Goal: Information Seeking & Learning: Check status

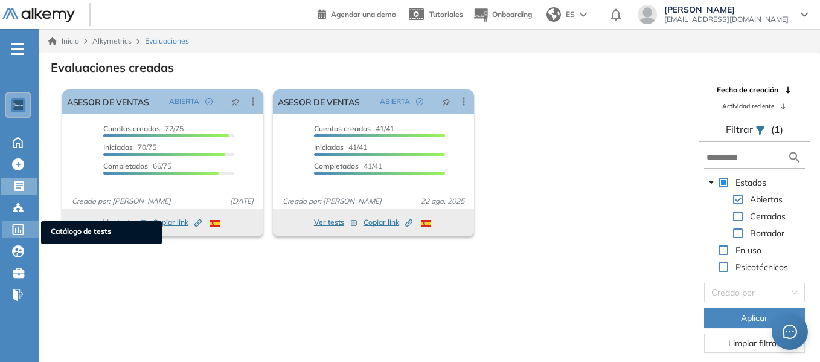
click at [24, 229] on icon at bounding box center [18, 229] width 11 height 11
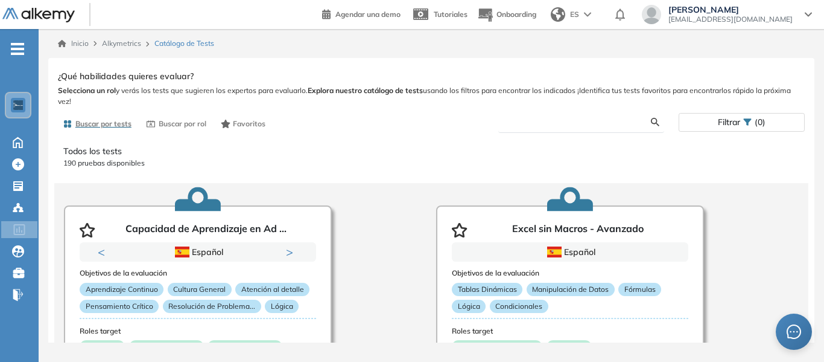
click at [532, 123] on input "text" at bounding box center [579, 121] width 143 height 11
type input "*"
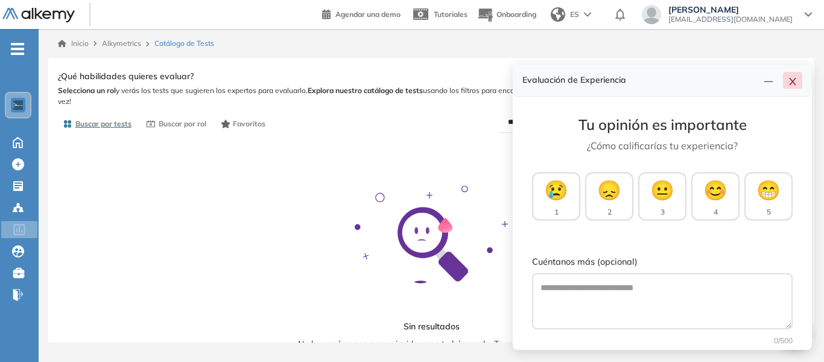
click at [797, 77] on icon "close" at bounding box center [793, 82] width 10 height 10
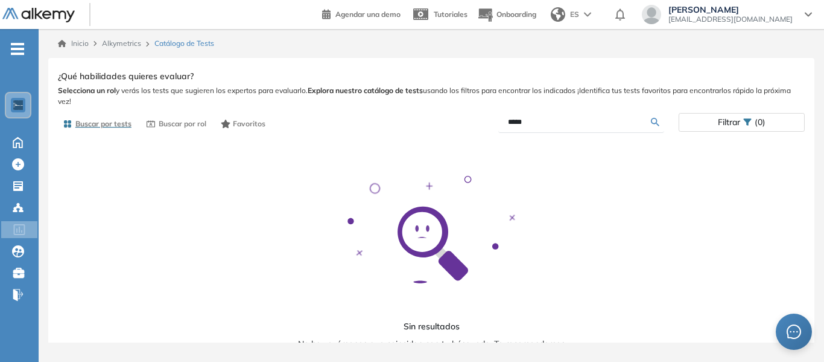
click at [552, 126] on input "*****" at bounding box center [579, 121] width 143 height 11
type input "**********"
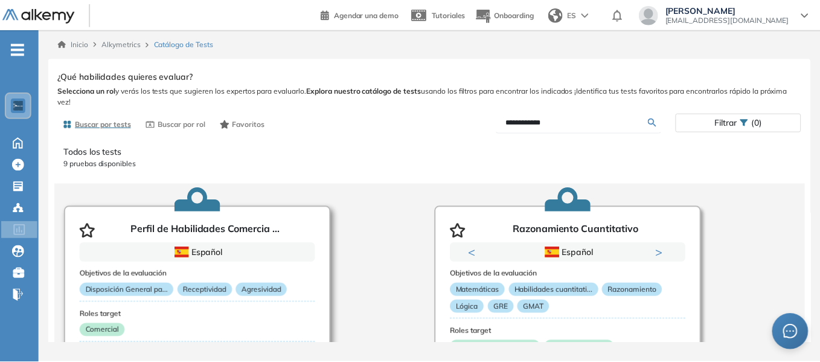
scroll to position [121, 0]
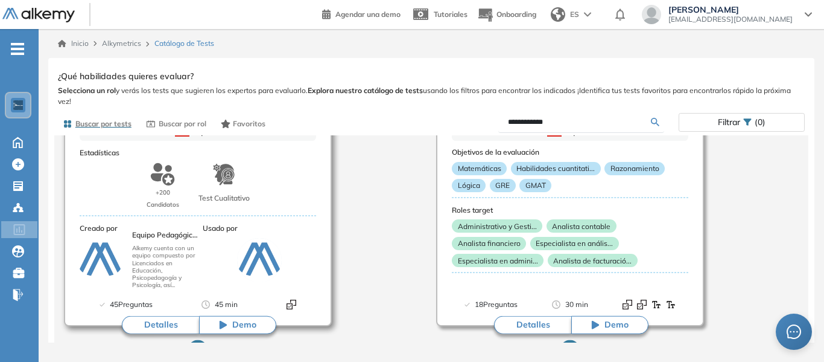
click at [165, 325] on button "Detalles" at bounding box center [160, 325] width 77 height 18
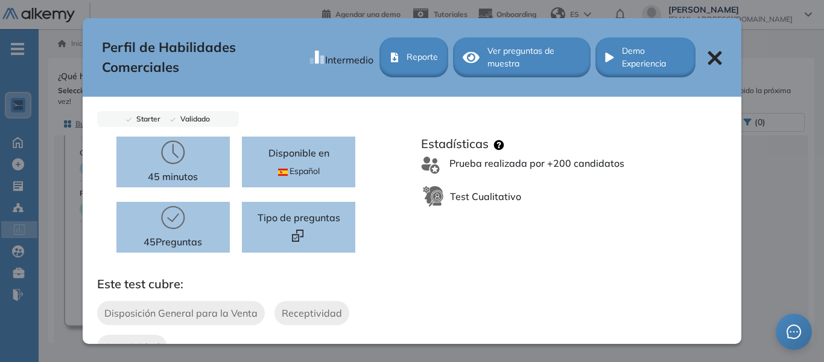
click at [709, 58] on icon at bounding box center [715, 58] width 14 height 14
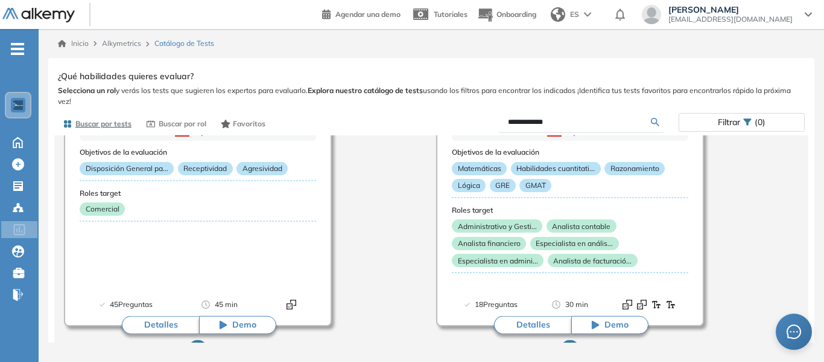
click at [127, 46] on span "Alkymetrics" at bounding box center [121, 43] width 39 height 9
click at [126, 40] on span "Alkymetrics" at bounding box center [121, 43] width 39 height 9
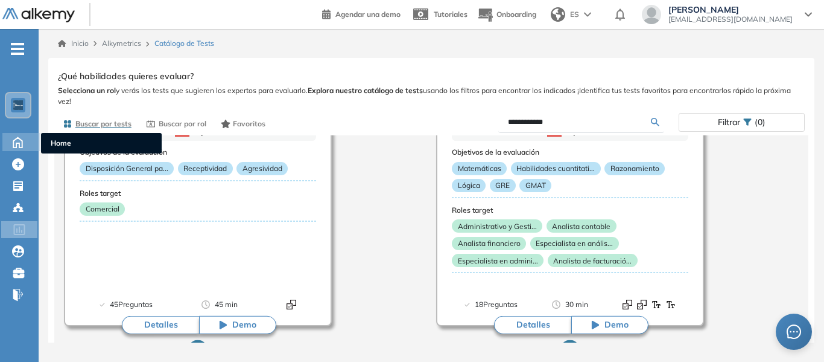
click at [19, 147] on icon at bounding box center [17, 142] width 9 height 10
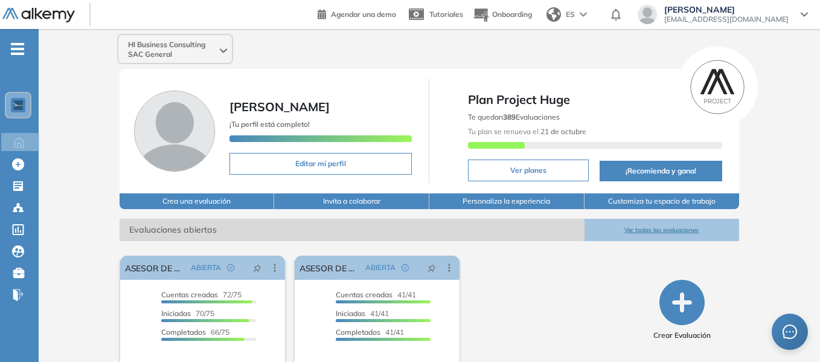
click at [225, 49] on icon at bounding box center [223, 50] width 7 height 5
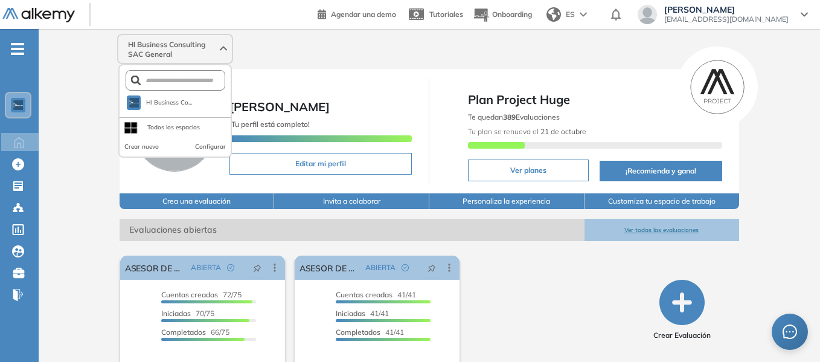
click at [727, 91] on circle at bounding box center [716, 86] width 65 height 65
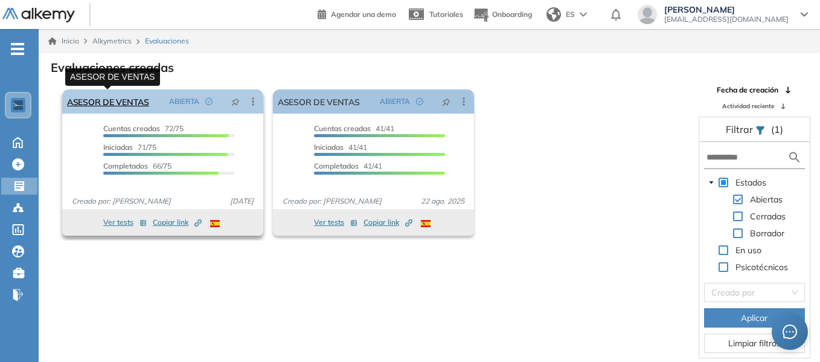
click at [128, 98] on link "ASESOR DE VENTAS" at bounding box center [108, 101] width 82 height 24
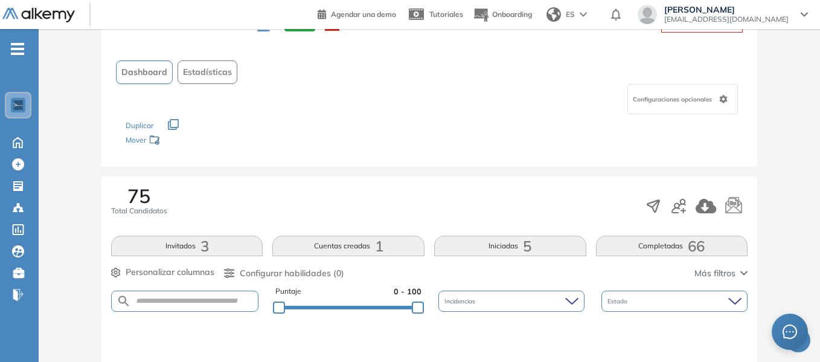
scroll to position [121, 0]
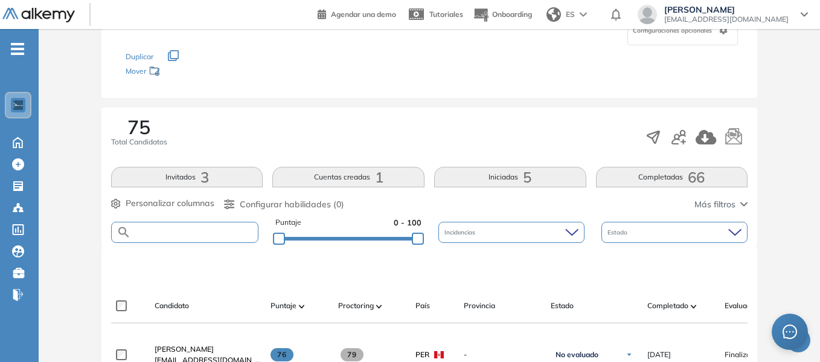
click at [205, 229] on input "text" at bounding box center [194, 232] width 127 height 9
type input "*****"
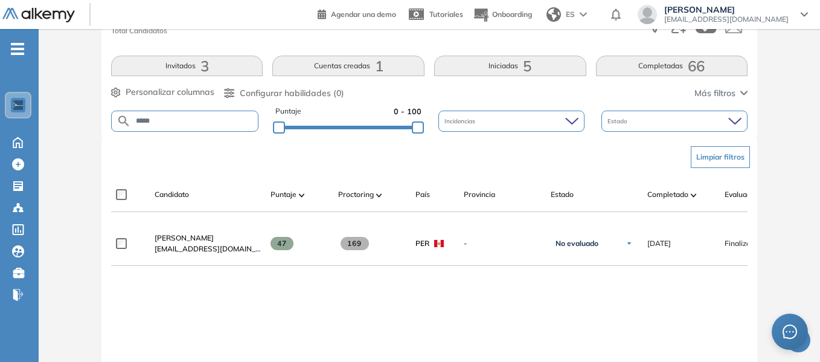
scroll to position [241, 0]
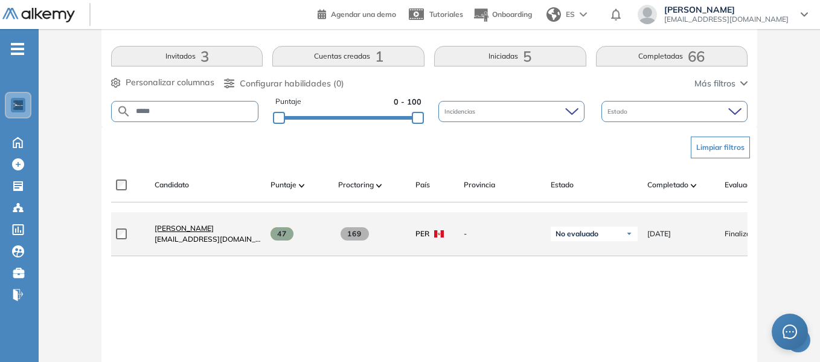
click at [196, 231] on span "[PERSON_NAME]" at bounding box center [184, 227] width 59 height 9
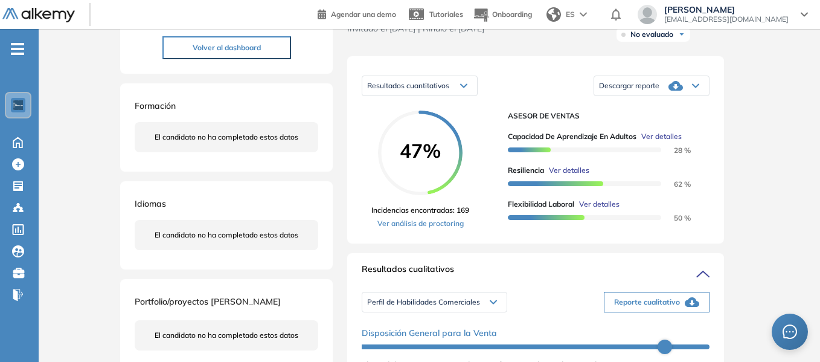
scroll to position [181, 0]
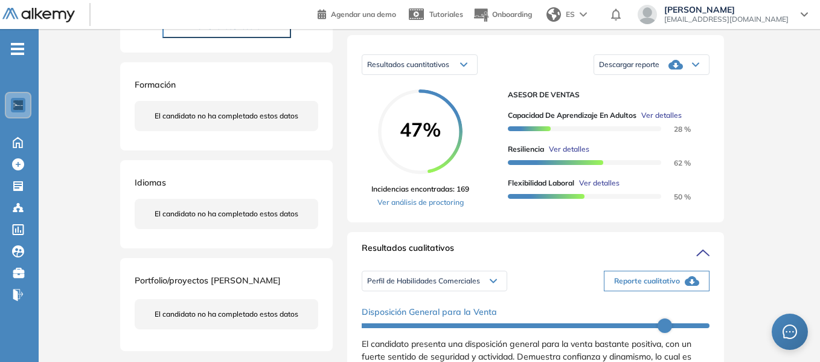
click at [697, 66] on icon at bounding box center [695, 64] width 6 height 3
click at [663, 107] on li "Descargar informe resumido" at bounding box center [644, 101] width 90 height 12
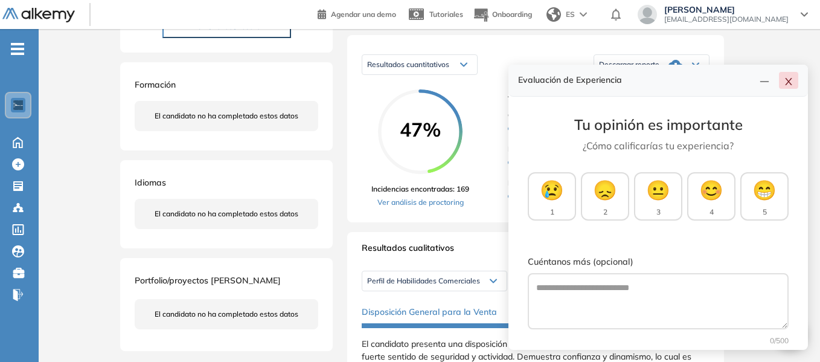
click at [790, 82] on icon "close" at bounding box center [788, 82] width 10 height 10
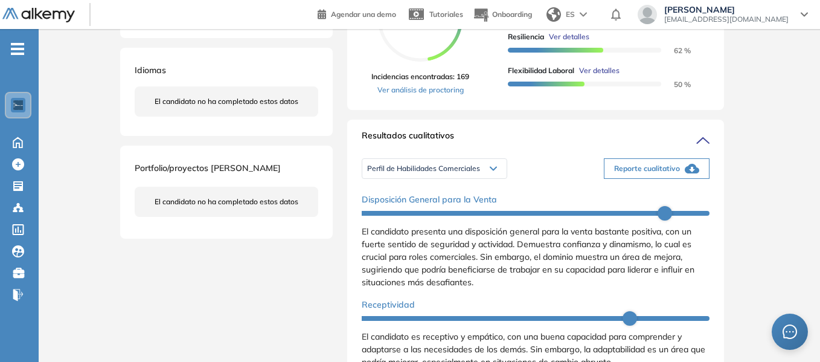
scroll to position [302, 0]
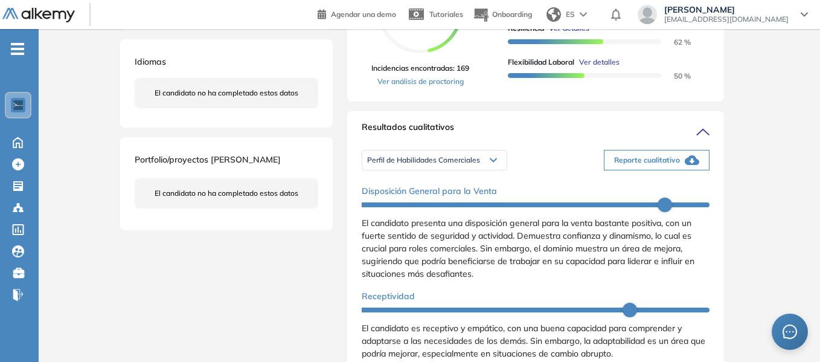
click at [684, 165] on icon "button" at bounding box center [691, 160] width 14 height 10
click at [777, 120] on div "Inicio Alkymetrics Evaluaciones Dashboard Candidato Duración : 00:00:00 Cantida…" at bounding box center [429, 268] width 781 height 1082
click at [500, 170] on div "Perfil de Habilidades Comerciales" at bounding box center [434, 159] width 144 height 19
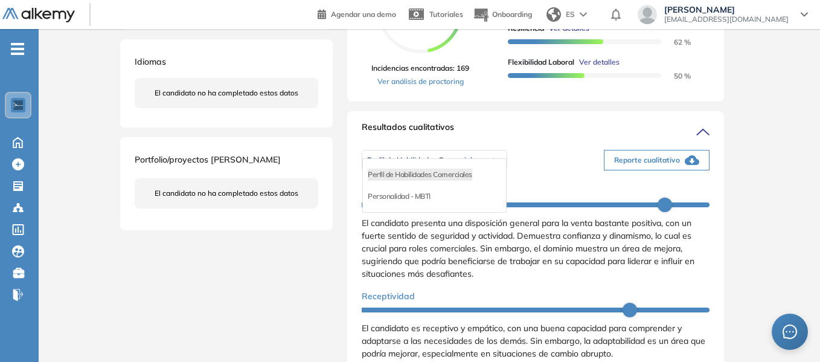
click at [437, 204] on div "Personalidad - MBTI" at bounding box center [434, 196] width 143 height 22
click at [404, 202] on li "Personalidad - MBTI" at bounding box center [399, 196] width 63 height 12
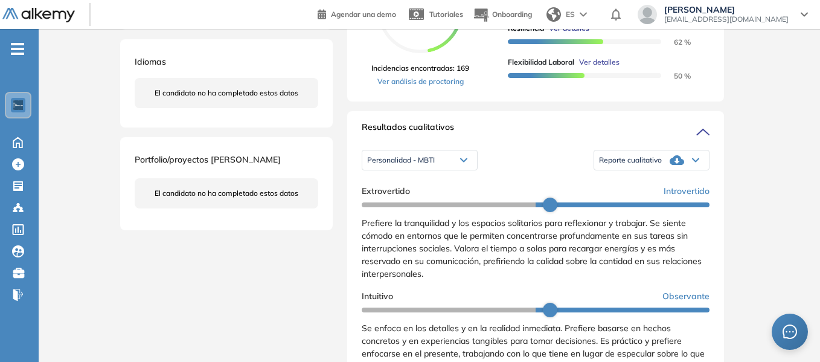
click at [692, 169] on div "Reporte cualitativo" at bounding box center [651, 160] width 115 height 24
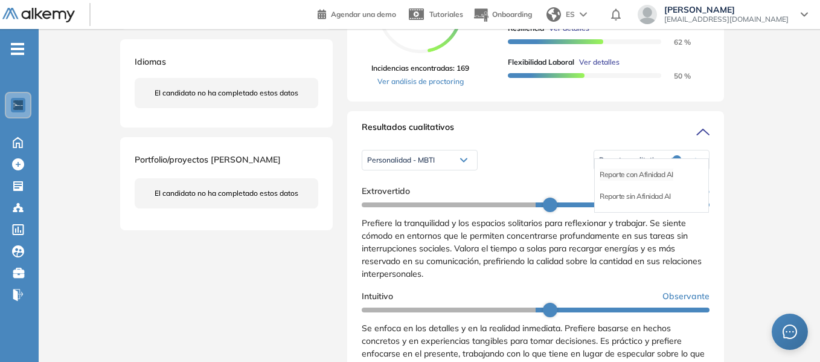
click at [636, 180] on li "Reporte con Afinidad AI" at bounding box center [636, 174] width 74 height 12
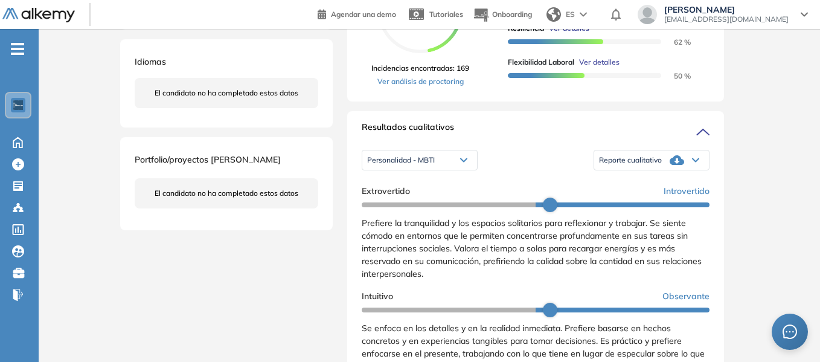
click at [728, 116] on div "Evaluaciones y challenges en los que participó el candidato 47% ASESOR DE VENTA…" at bounding box center [536, 265] width 406 height 1029
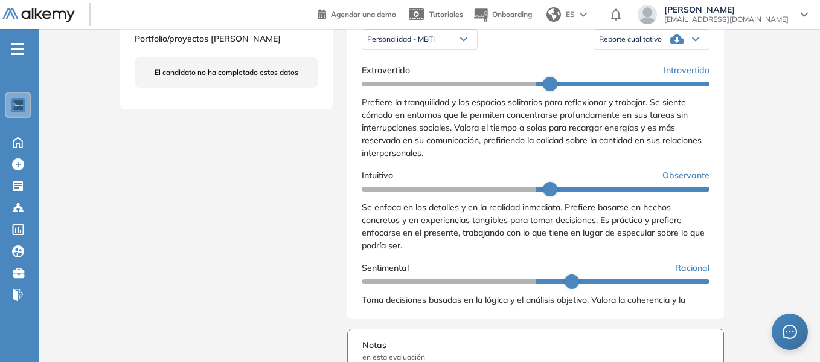
drag, startPoint x: 786, startPoint y: 140, endPoint x: 700, endPoint y: 188, distance: 98.9
click at [786, 140] on div "Inicio Alkymetrics Evaluaciones Dashboard Candidato Duración : 00:00:00 Cantida…" at bounding box center [429, 147] width 781 height 1082
click at [754, 170] on div "Inicio Alkymetrics Evaluaciones Dashboard Candidato Duración : 00:00:00 Cantida…" at bounding box center [429, 147] width 781 height 1082
click at [750, 120] on div "Inicio Alkymetrics Evaluaciones Dashboard Candidato Duración : 00:00:00 Cantida…" at bounding box center [429, 147] width 781 height 1082
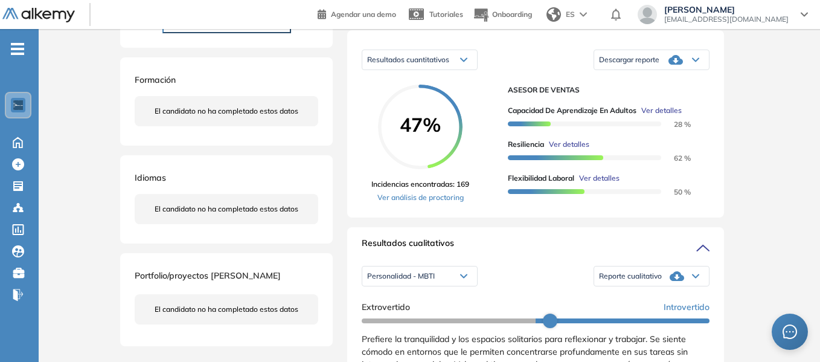
scroll to position [0, 0]
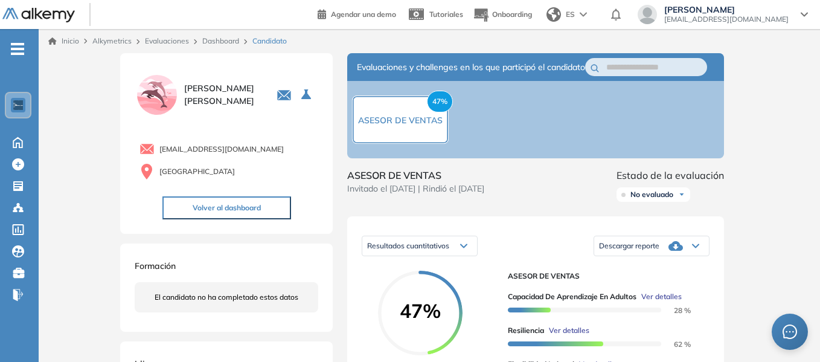
click at [222, 42] on link "Dashboard" at bounding box center [220, 40] width 37 height 9
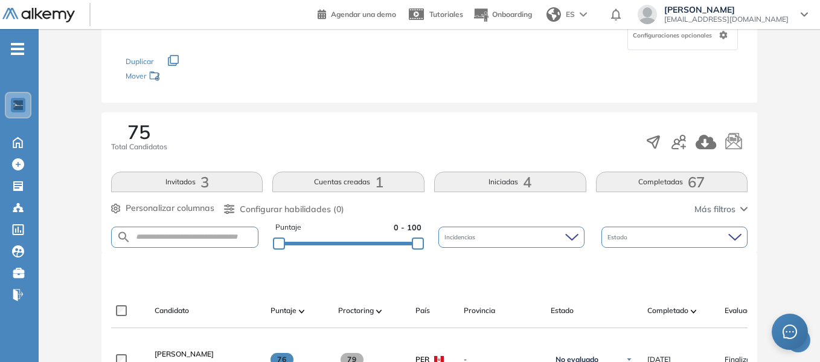
scroll to position [212, 0]
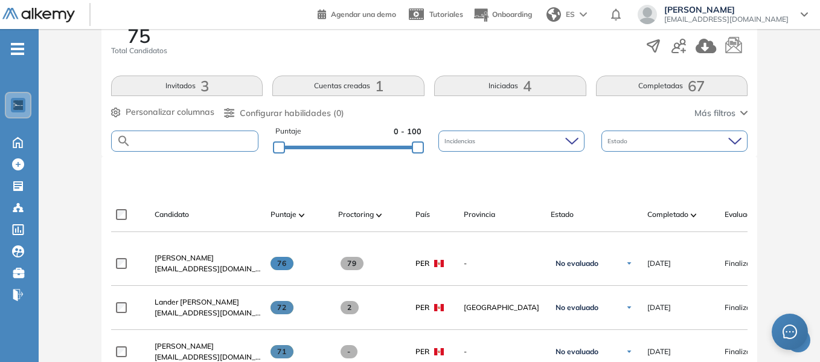
click at [202, 143] on input "text" at bounding box center [194, 140] width 127 height 9
type input "******"
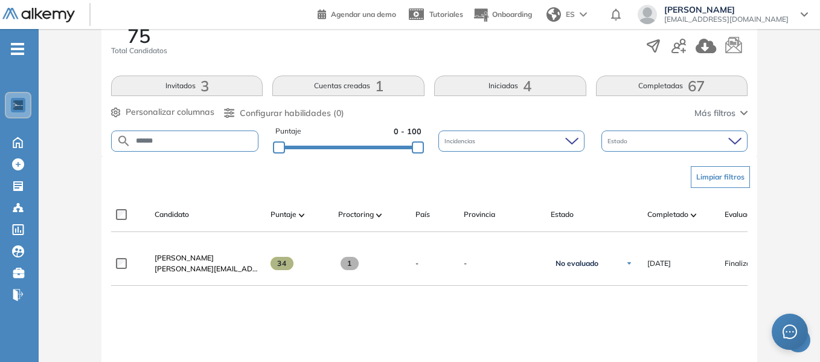
scroll to position [272, 0]
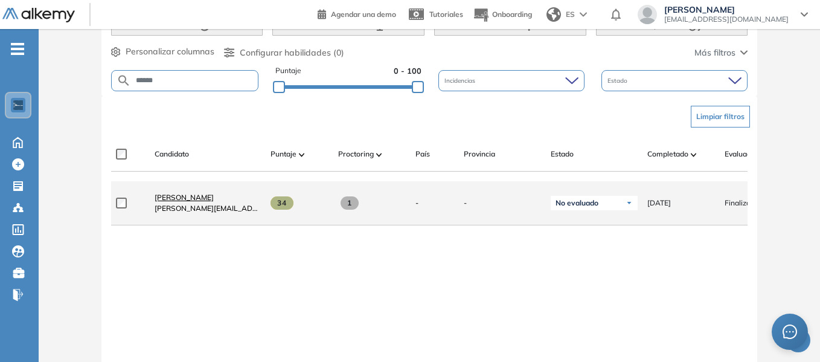
click at [198, 202] on span "[PERSON_NAME]" at bounding box center [184, 197] width 59 height 9
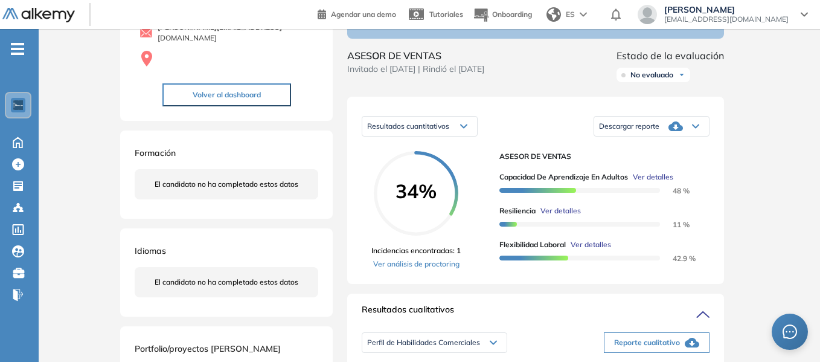
scroll to position [121, 0]
click at [694, 127] on icon at bounding box center [695, 125] width 7 height 5
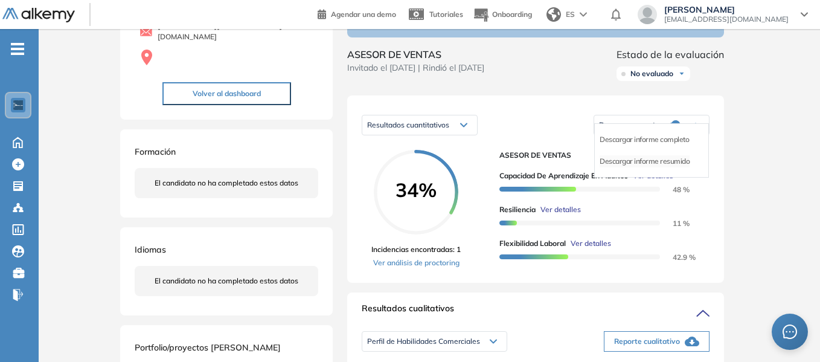
click at [672, 167] on li "Descargar informe resumido" at bounding box center [644, 161] width 90 height 12
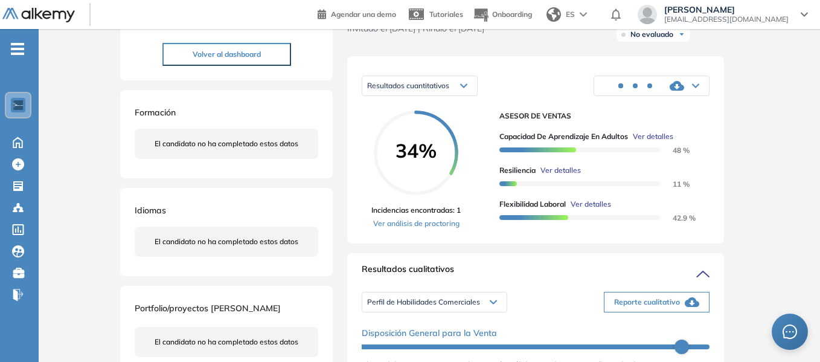
scroll to position [181, 0]
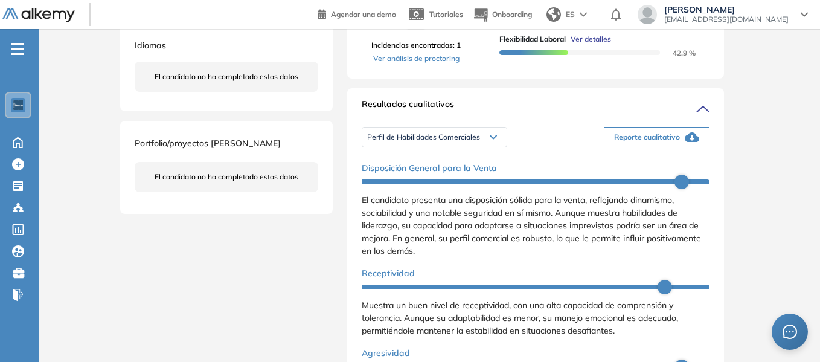
scroll to position [362, 0]
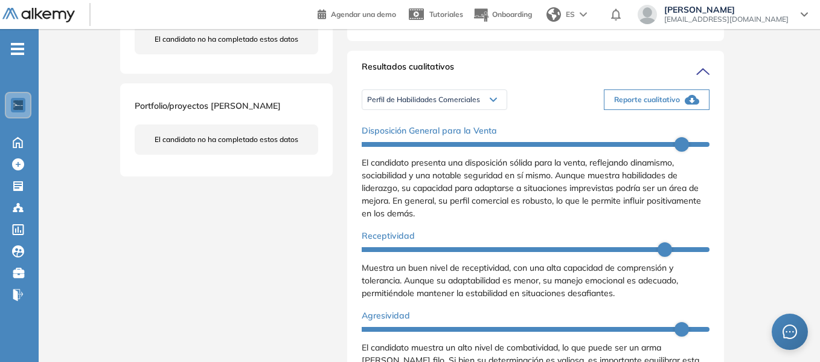
click at [684, 104] on icon "button" at bounding box center [691, 100] width 14 height 10
click at [785, 106] on div "Inicio Alkymetrics Evaluaciones Dashboard Candidato Duración : 00:00:00 Cantida…" at bounding box center [429, 208] width 781 height 1082
click at [499, 109] on div "Perfil de Habilidades Comerciales" at bounding box center [434, 99] width 144 height 19
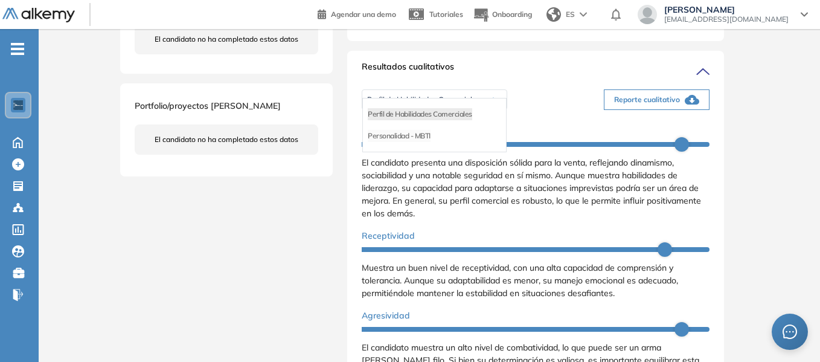
click at [413, 142] on li "Personalidad - MBTI" at bounding box center [399, 136] width 63 height 12
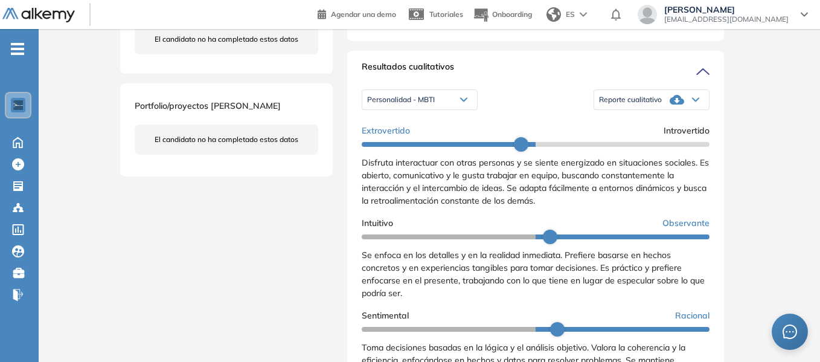
click at [686, 110] on div "Reporte cualitativo" at bounding box center [651, 100] width 115 height 24
click at [653, 120] on li "Reporte con Afinidad AI" at bounding box center [636, 114] width 74 height 12
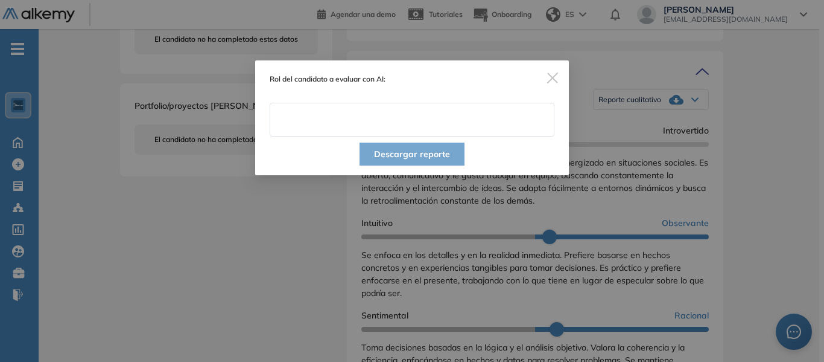
click at [331, 121] on input "text" at bounding box center [412, 120] width 285 height 34
type input "**********"
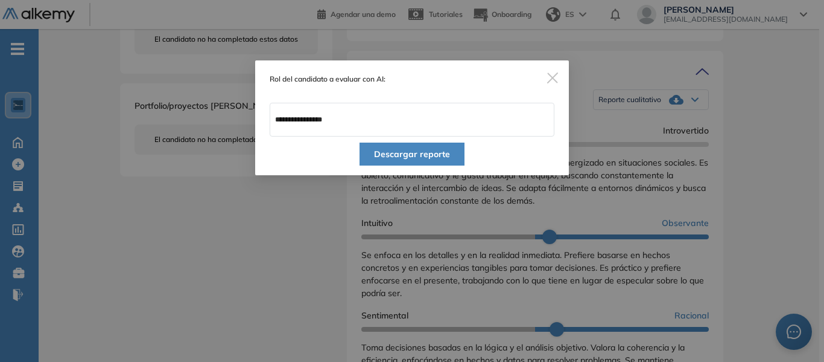
click at [426, 153] on button "Descargar reporte" at bounding box center [412, 153] width 105 height 23
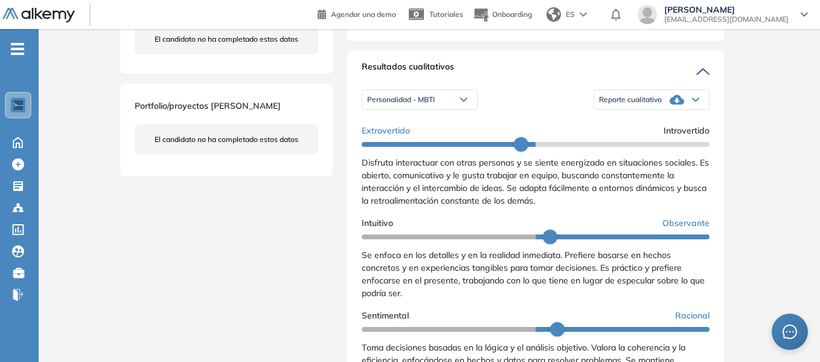
click at [765, 104] on div "Inicio Alkymetrics Evaluaciones Dashboard Candidato Duración : 00:00:00 Cantida…" at bounding box center [429, 208] width 781 height 1082
click at [792, 135] on div "Inicio Alkymetrics Evaluaciones Dashboard Candidato Duración : 00:00:00 Cantida…" at bounding box center [429, 208] width 781 height 1082
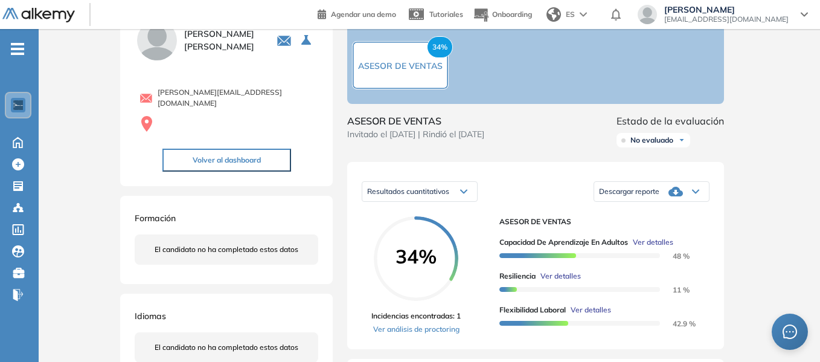
scroll to position [0, 0]
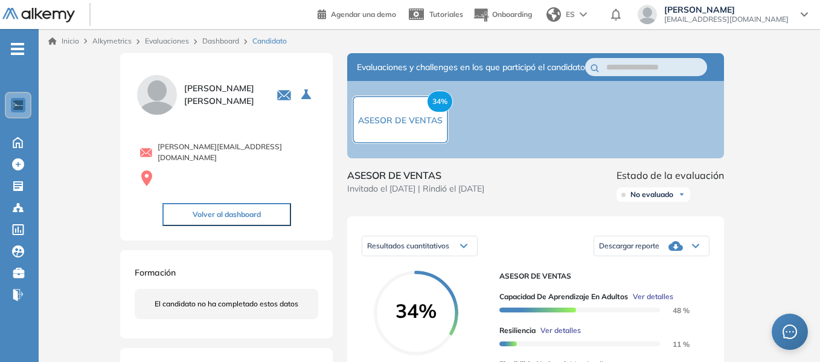
click at [226, 35] on div "Inicio Alkymetrics Evaluaciones Dashboard Candidato" at bounding box center [429, 41] width 781 height 24
click at [223, 39] on link "Dashboard" at bounding box center [220, 40] width 37 height 9
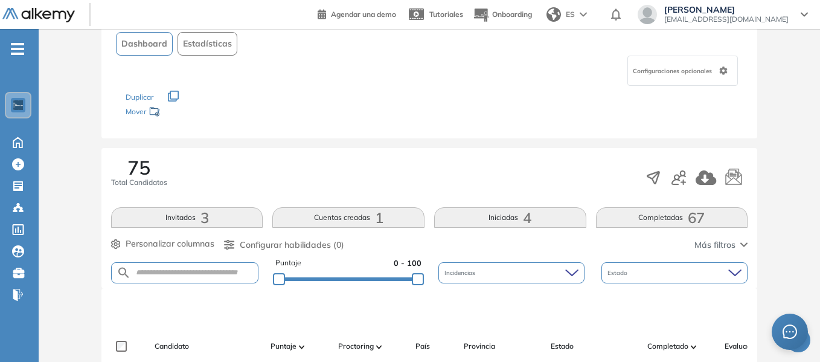
scroll to position [181, 0]
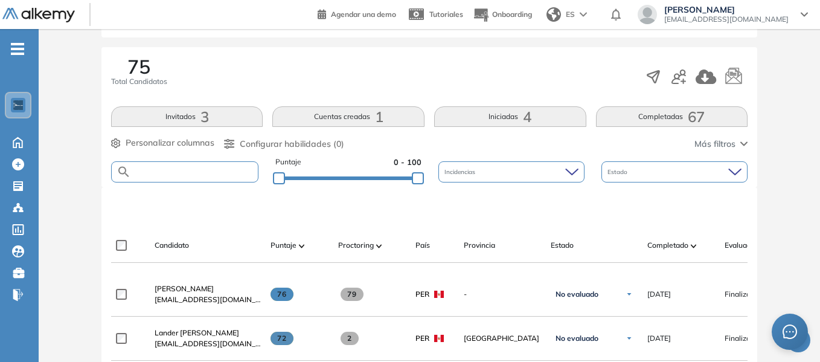
click at [200, 173] on input "text" at bounding box center [194, 171] width 127 height 9
type input "******"
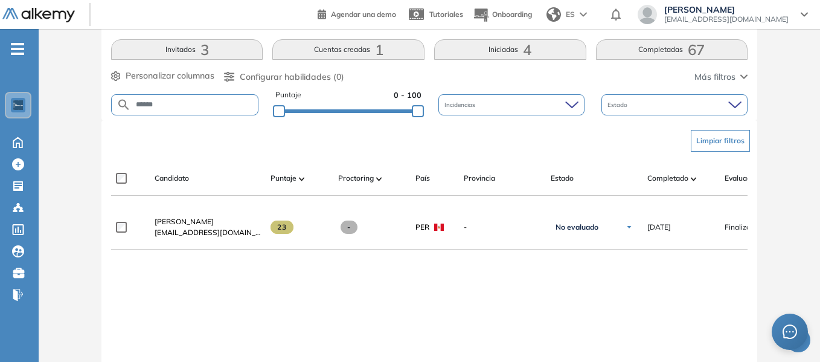
scroll to position [302, 0]
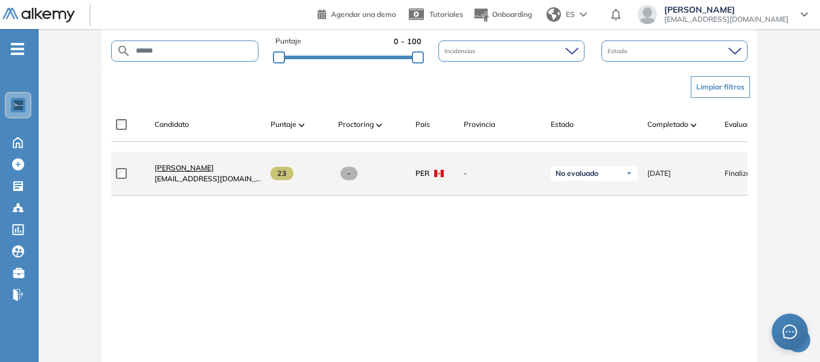
click at [205, 172] on span "[PERSON_NAME]" at bounding box center [184, 167] width 59 height 9
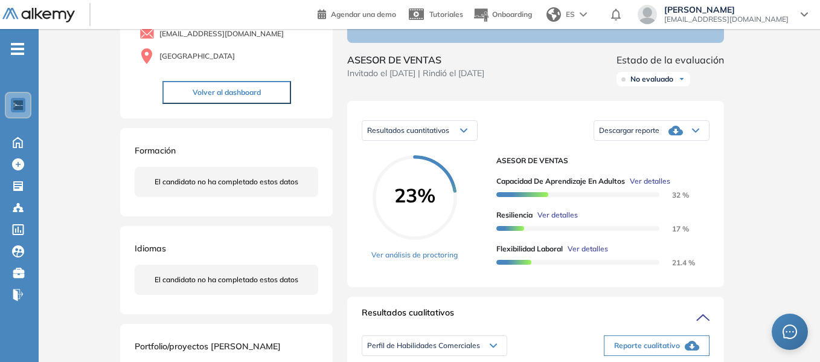
scroll to position [121, 0]
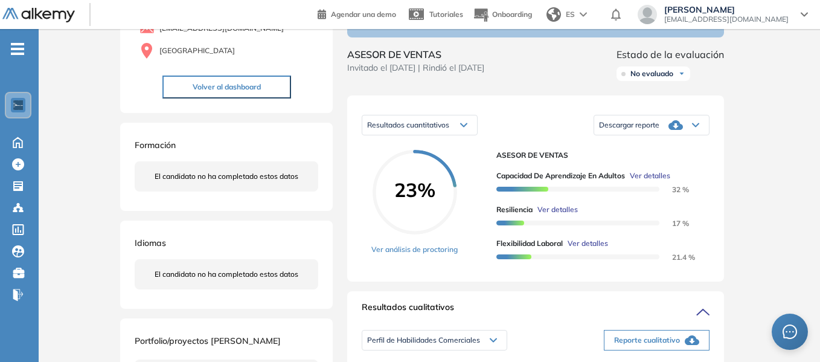
click at [693, 127] on icon at bounding box center [695, 125] width 7 height 5
click at [675, 167] on li "Descargar informe resumido" at bounding box center [644, 161] width 90 height 12
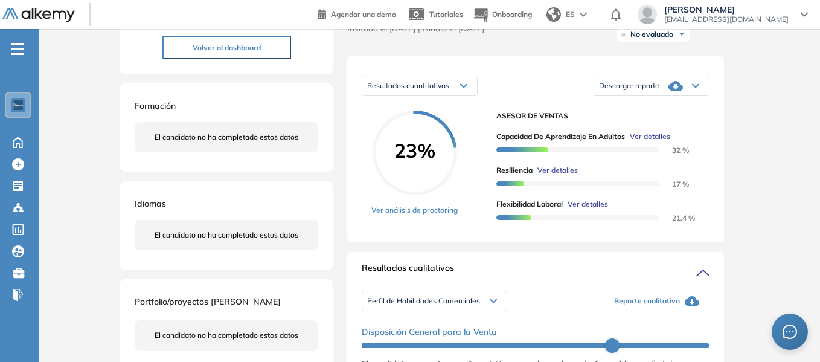
scroll to position [241, 0]
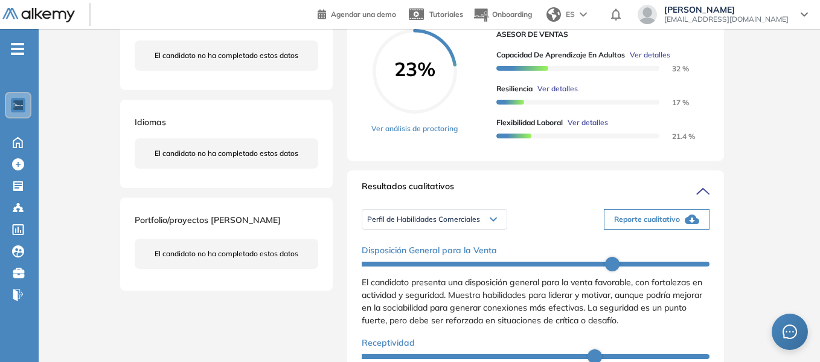
click at [657, 225] on span "Reporte cualitativo" at bounding box center [647, 219] width 66 height 11
click at [779, 81] on div "Inicio Alkymetrics Evaluaciones Dashboard Candidato Duración : 00:00:00 Cantida…" at bounding box center [429, 347] width 781 height 1118
click at [493, 221] on icon at bounding box center [493, 219] width 6 height 3
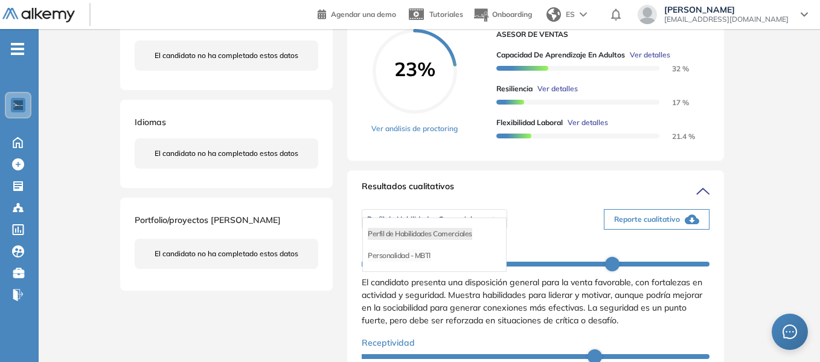
click at [424, 261] on li "Personalidad - MBTI" at bounding box center [399, 255] width 63 height 12
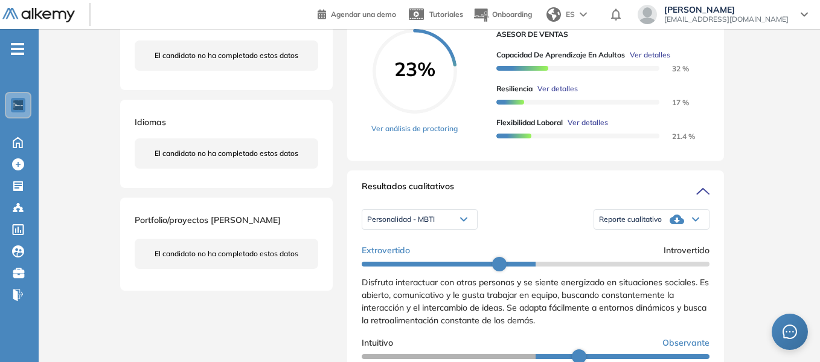
click at [692, 222] on icon at bounding box center [695, 219] width 7 height 5
click at [645, 240] on li "Reporte con Afinidad AI" at bounding box center [636, 234] width 74 height 12
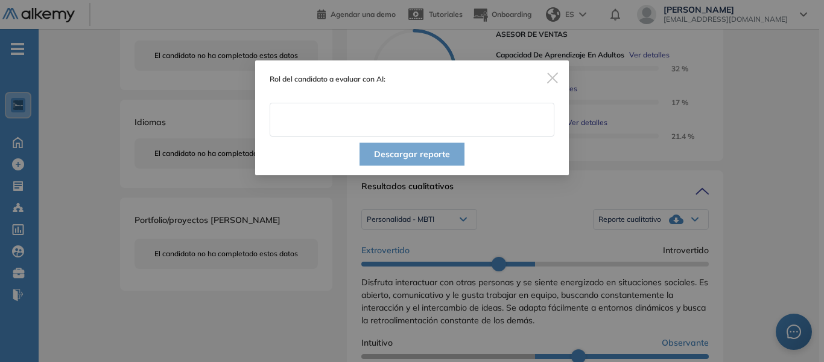
click at [352, 126] on input "text" at bounding box center [412, 120] width 285 height 34
type input "**********"
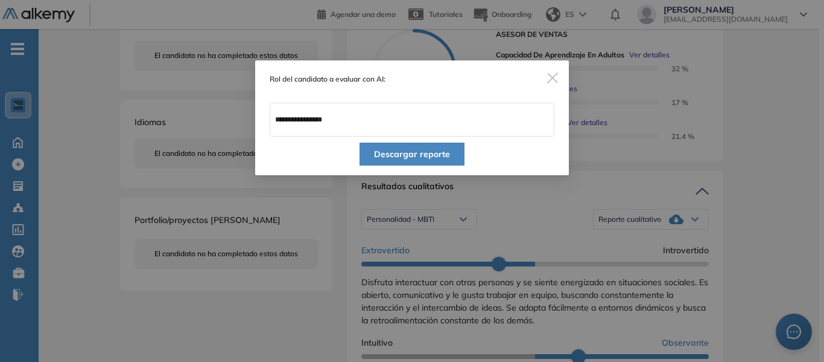
click at [433, 153] on button "Descargar reporte" at bounding box center [412, 153] width 105 height 23
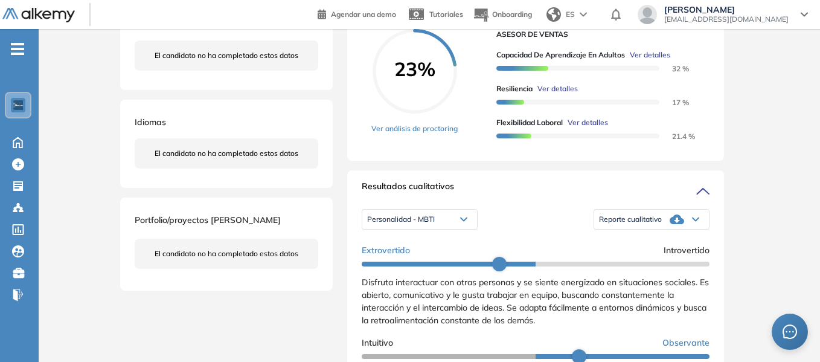
click at [771, 129] on div "Inicio Alkymetrics Evaluaciones Dashboard Candidato Duración : 00:00:00 Cantida…" at bounding box center [429, 347] width 781 height 1118
click at [779, 136] on div "Inicio Alkymetrics Evaluaciones Dashboard Candidato Duración : 00:00:00 Cantida…" at bounding box center [429, 347] width 781 height 1118
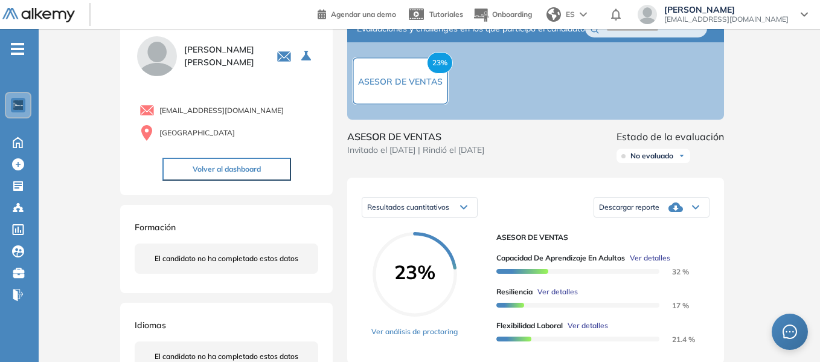
scroll to position [0, 0]
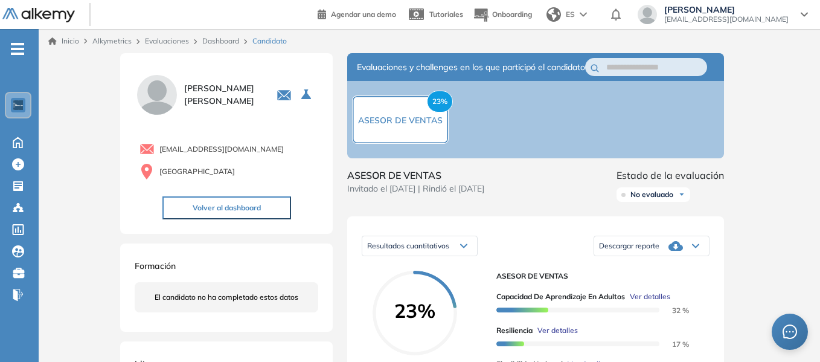
click at [226, 44] on link "Dashboard" at bounding box center [220, 40] width 37 height 9
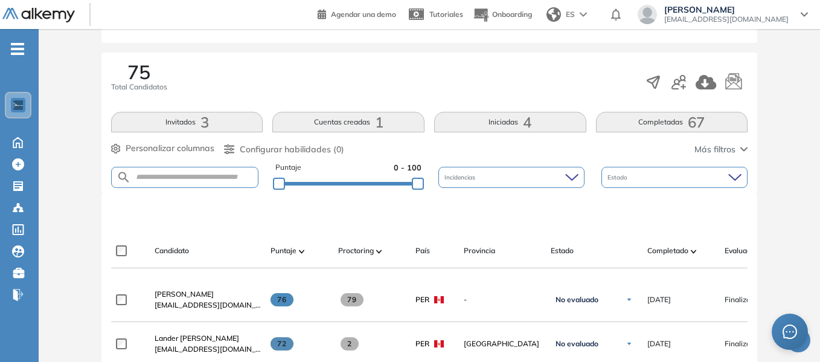
scroll to position [181, 0]
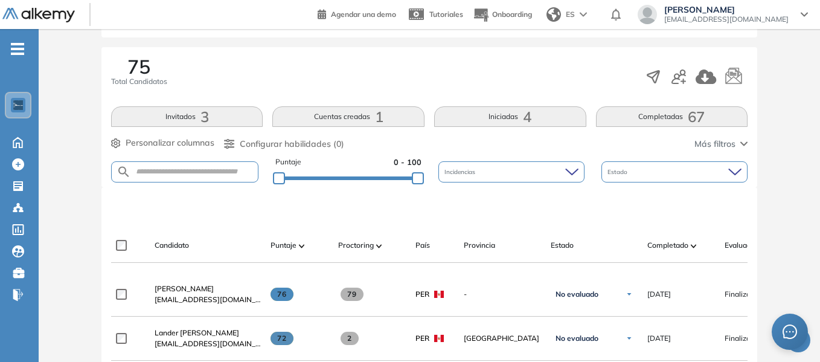
click at [186, 165] on form at bounding box center [184, 171] width 147 height 21
click at [185, 170] on input "text" at bounding box center [194, 171] width 127 height 9
type input "******"
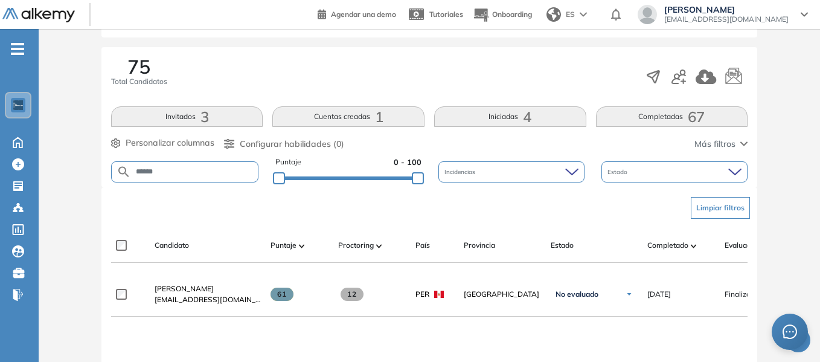
scroll to position [241, 0]
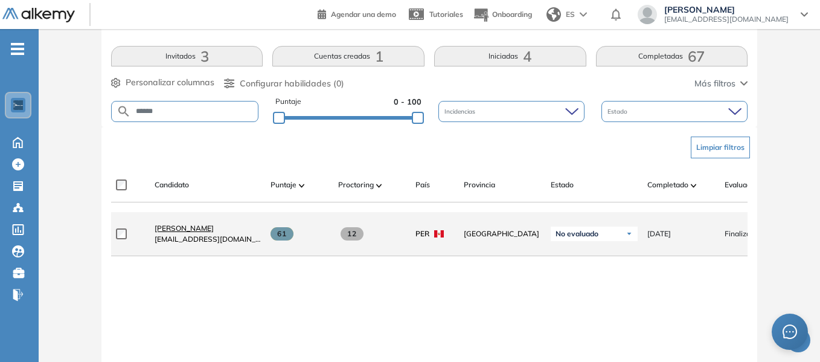
click at [183, 230] on span "[PERSON_NAME]" at bounding box center [184, 227] width 59 height 9
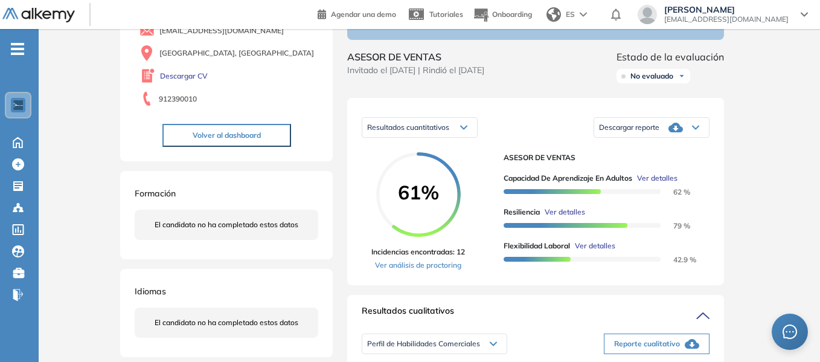
scroll to position [121, 0]
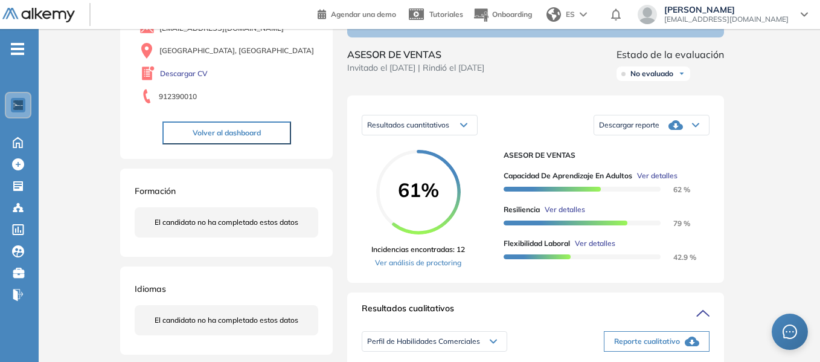
click at [695, 137] on div "Descargar reporte" at bounding box center [651, 125] width 115 height 24
click at [645, 167] on li "Descargar informe resumido" at bounding box center [644, 161] width 90 height 12
click at [521, 127] on div "Resultados cuantitativos Resultados cuantitativos Resultados relativos Descarga…" at bounding box center [536, 125] width 348 height 30
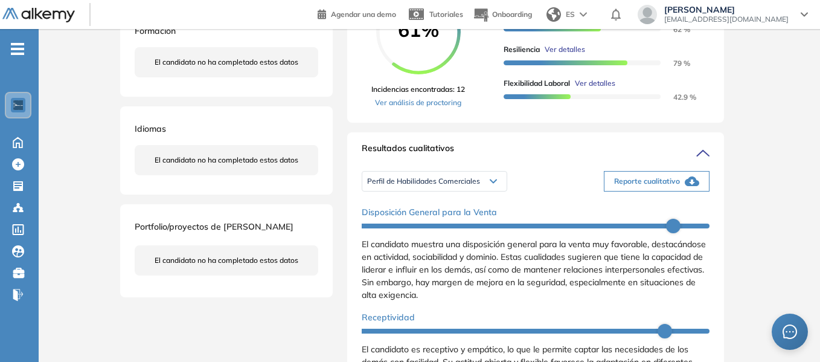
scroll to position [302, 0]
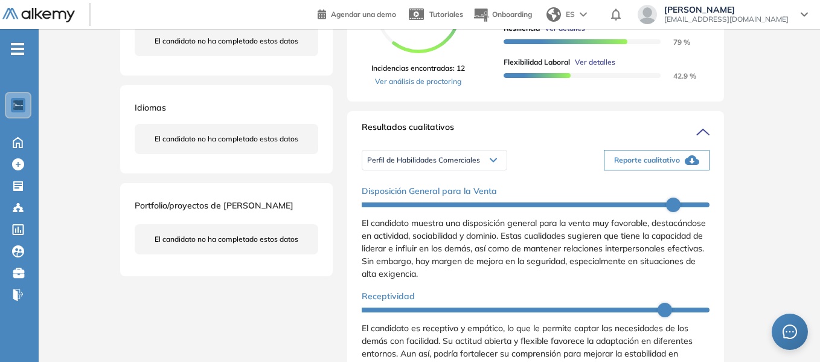
click at [645, 165] on span "Reporte cualitativo" at bounding box center [647, 160] width 66 height 11
drag, startPoint x: 528, startPoint y: 139, endPoint x: 506, endPoint y: 145, distance: 23.1
click at [528, 139] on div "Resultados cualitativos" at bounding box center [536, 130] width 348 height 19
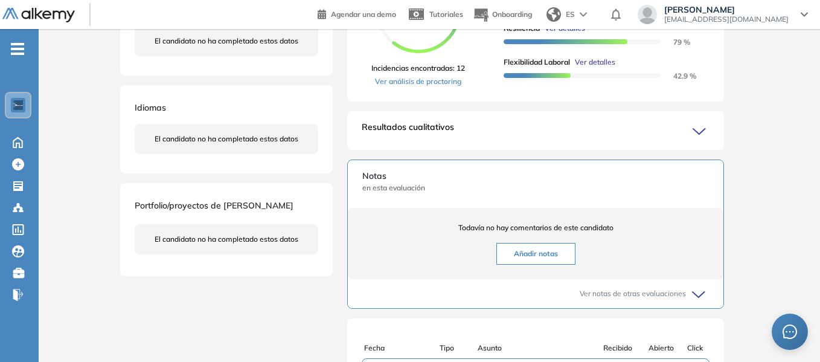
click at [779, 161] on div "Inicio Alkymetrics Evaluaciones Dashboard Candidato Duración : 00:00:00 Cantida…" at bounding box center [429, 142] width 781 height 830
click at [695, 140] on icon at bounding box center [700, 131] width 17 height 17
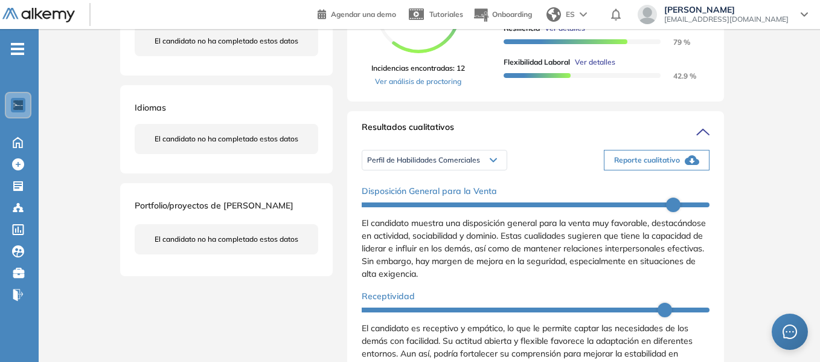
click at [491, 162] on icon at bounding box center [493, 160] width 6 height 3
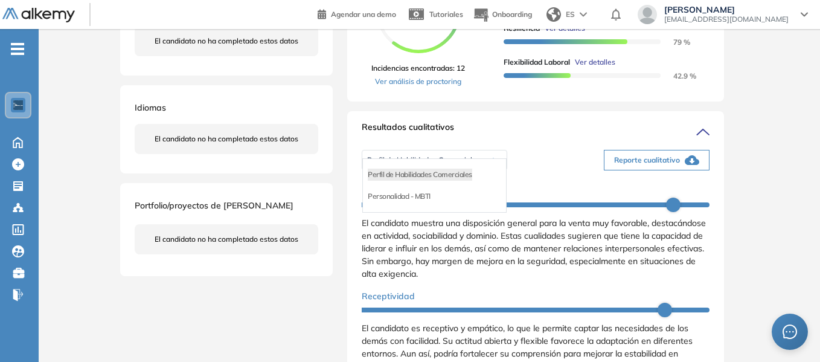
click at [424, 202] on li "Personalidad - MBTI" at bounding box center [399, 196] width 63 height 12
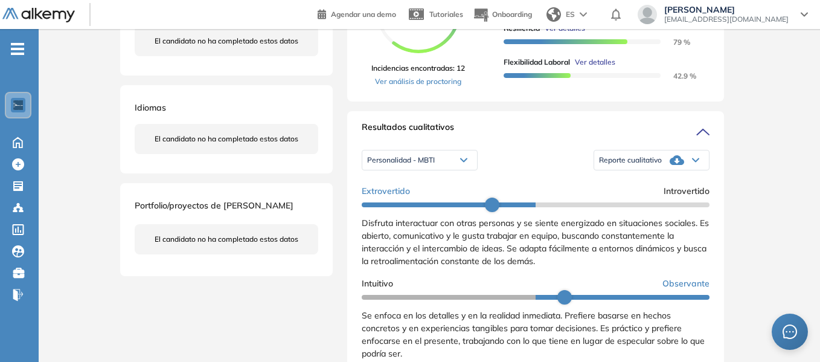
click at [686, 170] on div "Reporte cualitativo" at bounding box center [651, 160] width 115 height 24
click at [649, 180] on li "Reporte con Afinidad AI" at bounding box center [636, 174] width 74 height 12
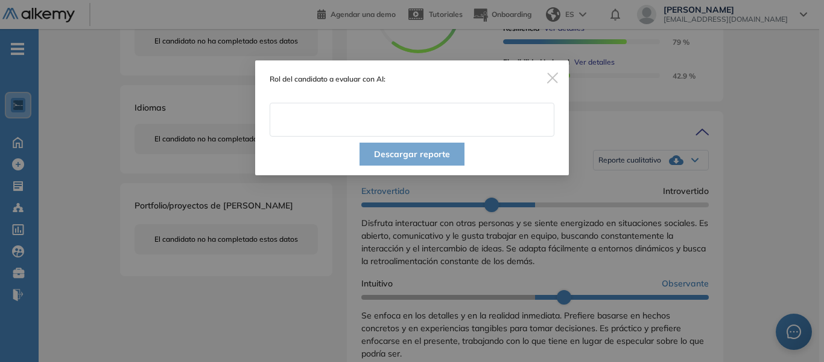
click at [368, 126] on input "text" at bounding box center [412, 120] width 285 height 34
type input "**********"
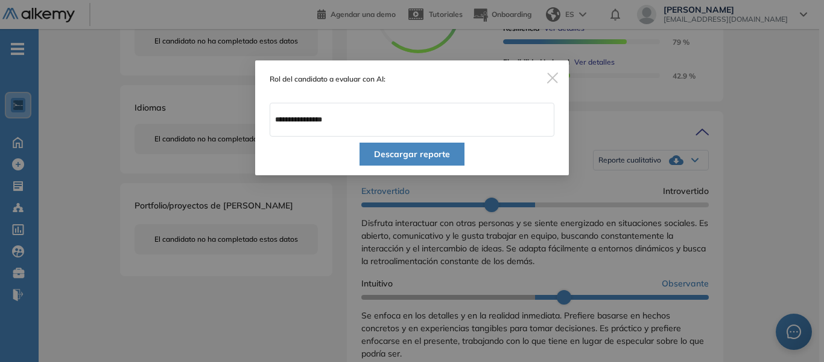
click at [441, 158] on button "Descargar reporte" at bounding box center [412, 153] width 105 height 23
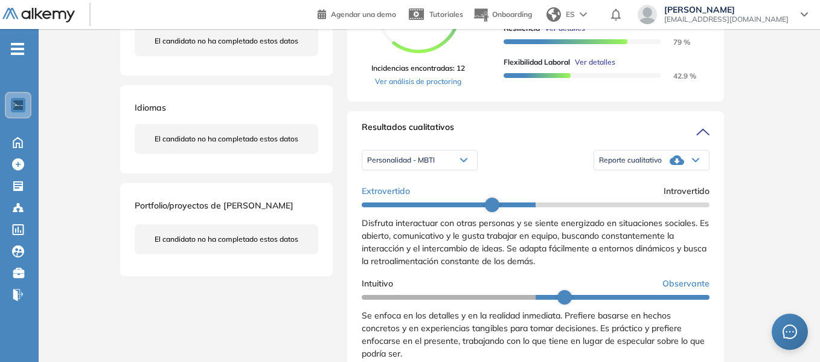
click at [346, 115] on div "Evaluaciones y challenges en los que participó el candidato 61% ASESOR DE VENTA…" at bounding box center [536, 284] width 406 height 1066
click at [345, 115] on div "Evaluaciones y challenges en los que participó el candidato 61% ASESOR DE VENTA…" at bounding box center [536, 284] width 406 height 1066
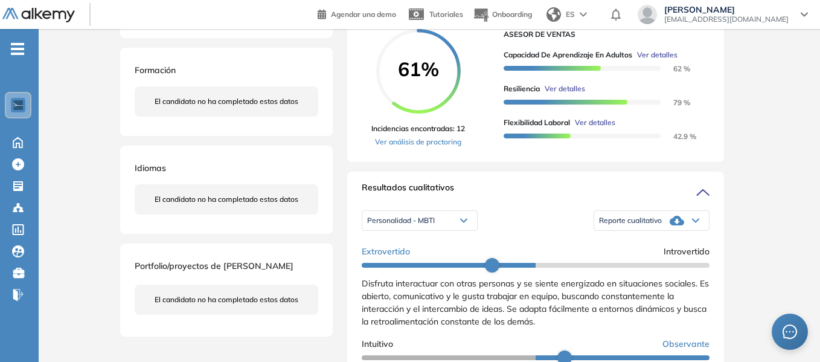
scroll to position [181, 0]
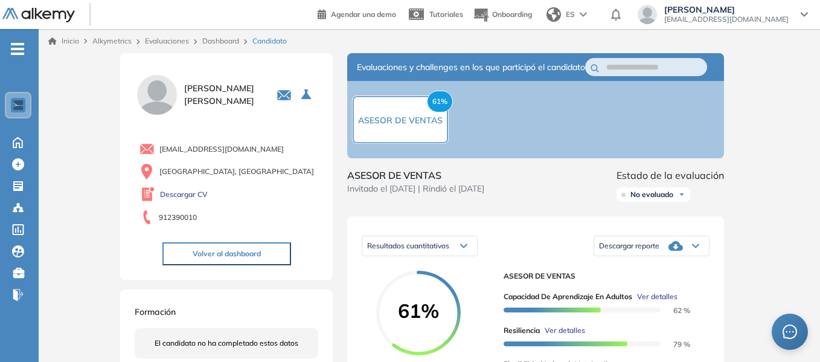
click at [225, 42] on link "Dashboard" at bounding box center [220, 40] width 37 height 9
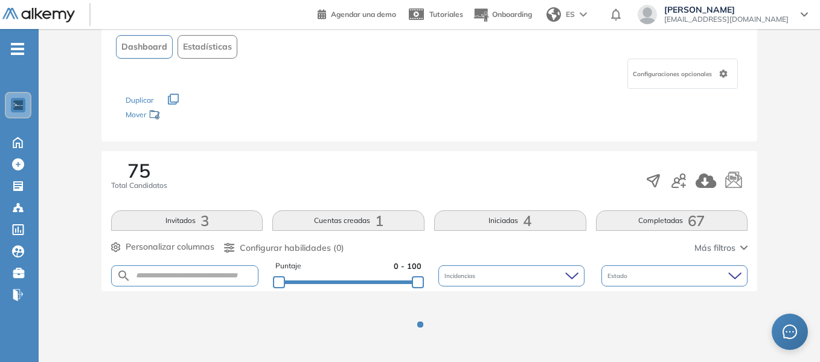
scroll to position [91, 0]
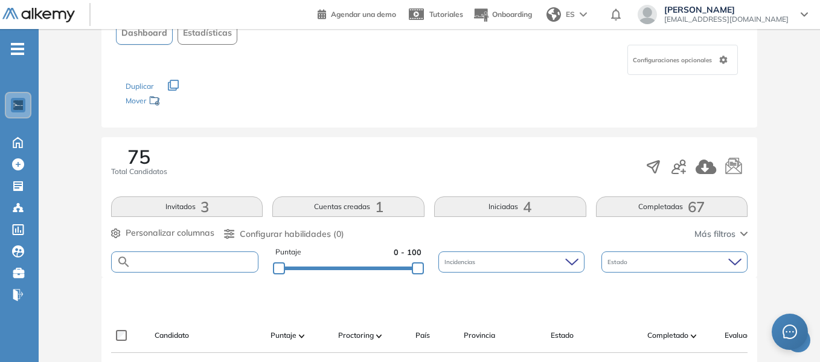
click at [197, 258] on input "text" at bounding box center [194, 261] width 127 height 9
type input "******"
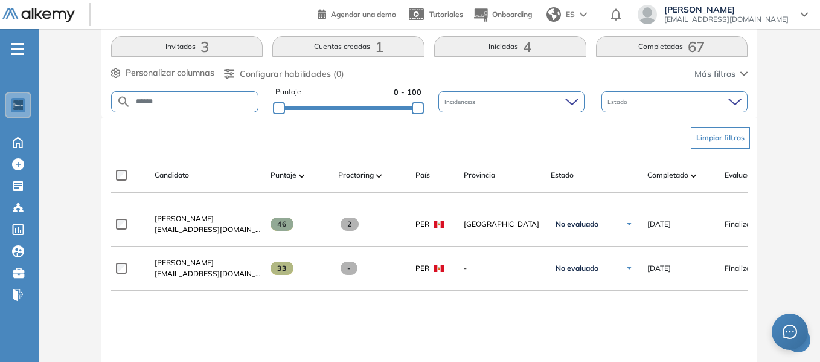
scroll to position [272, 0]
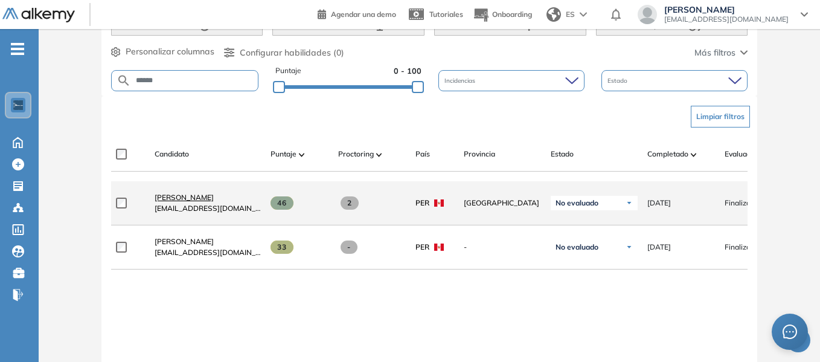
click at [214, 202] on span "[PERSON_NAME]" at bounding box center [184, 197] width 59 height 9
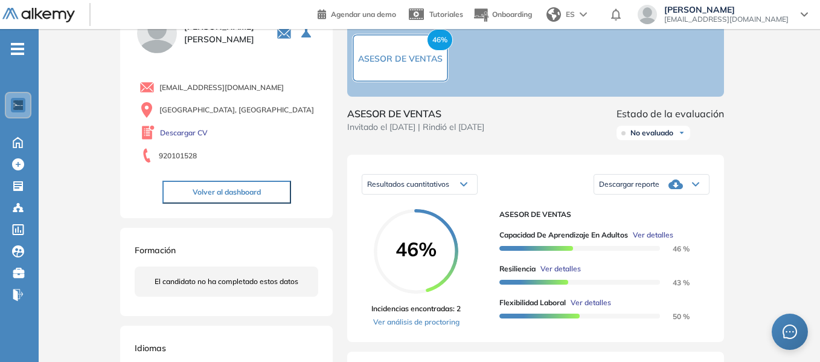
scroll to position [121, 0]
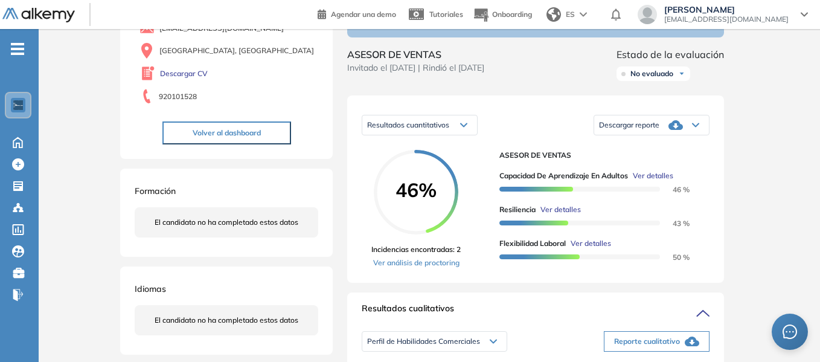
click at [698, 127] on icon at bounding box center [695, 125] width 7 height 5
click at [664, 172] on div "Descargar informe resumido" at bounding box center [650, 161] width 113 height 22
click at [663, 167] on li "Descargar informe resumido" at bounding box center [644, 161] width 90 height 12
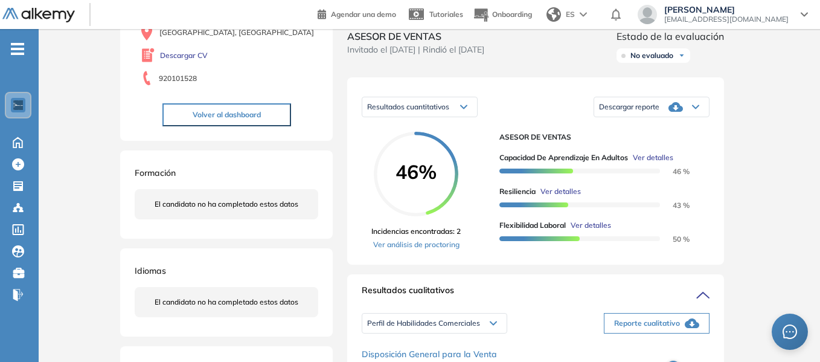
scroll to position [60, 0]
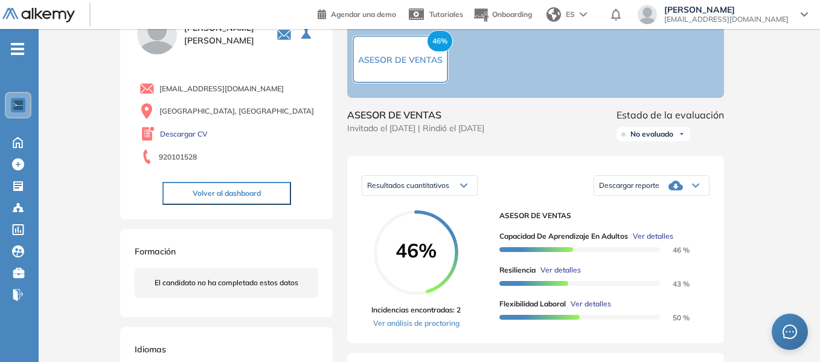
drag, startPoint x: 815, startPoint y: 113, endPoint x: 771, endPoint y: 121, distance: 45.3
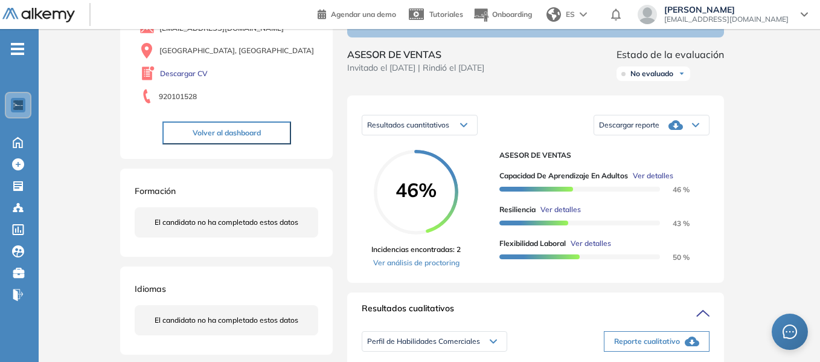
click at [651, 130] on span "Descargar reporte" at bounding box center [629, 125] width 60 height 10
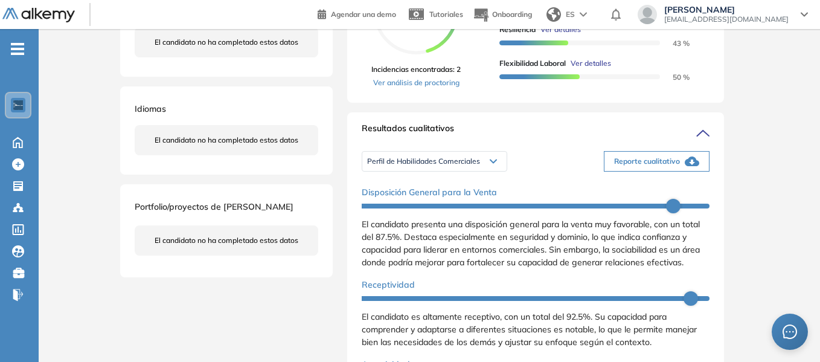
scroll to position [302, 0]
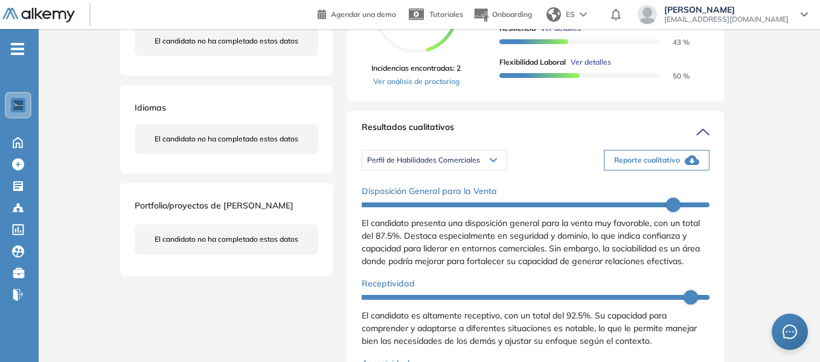
click at [662, 165] on span "Reporte cualitativo" at bounding box center [647, 160] width 66 height 11
click at [776, 112] on div "Inicio Alkymetrics Evaluaciones Dashboard Candidato Duración : 00:00:00 Cantida…" at bounding box center [429, 287] width 781 height 1120
click at [457, 165] on span "Perfil de Habilidades Comerciales" at bounding box center [423, 160] width 113 height 10
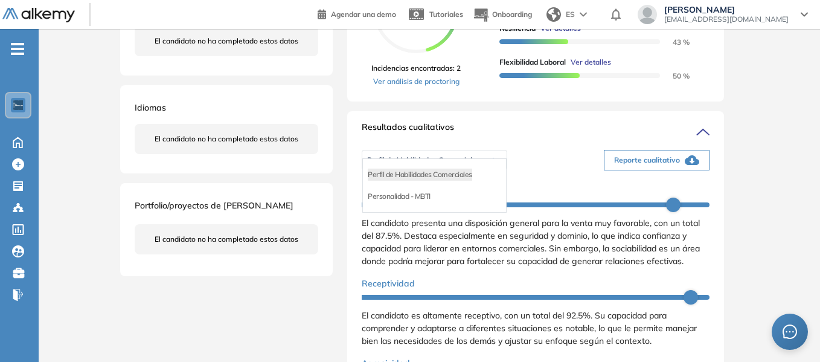
click at [443, 206] on div "Personalidad - MBTI" at bounding box center [434, 196] width 143 height 22
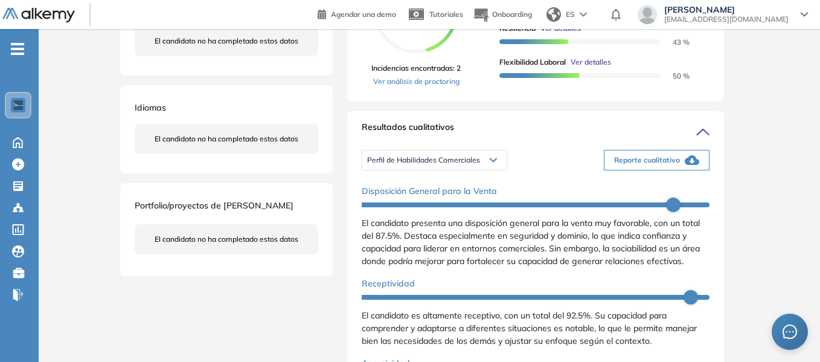
click at [662, 165] on span "Reporte cualitativo" at bounding box center [647, 160] width 66 height 11
click at [494, 162] on icon at bounding box center [492, 160] width 7 height 5
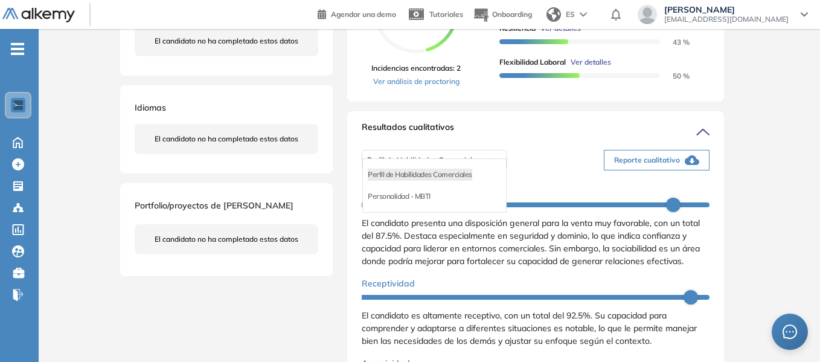
click at [432, 205] on div "Personalidad - MBTI" at bounding box center [434, 196] width 143 height 22
click at [424, 202] on li "Personalidad - MBTI" at bounding box center [399, 196] width 63 height 12
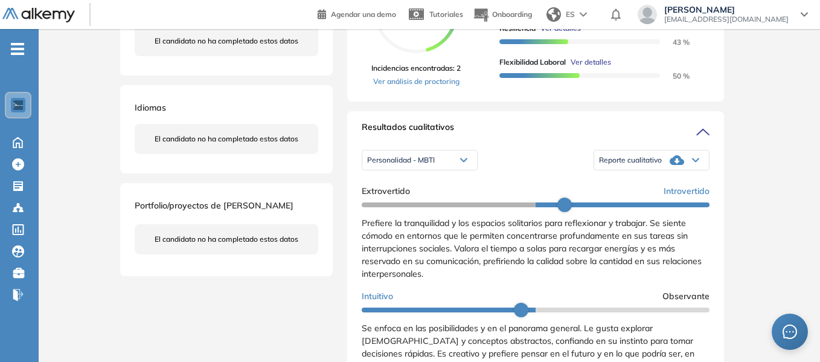
click at [680, 172] on div "Reporte cualitativo" at bounding box center [651, 160] width 115 height 24
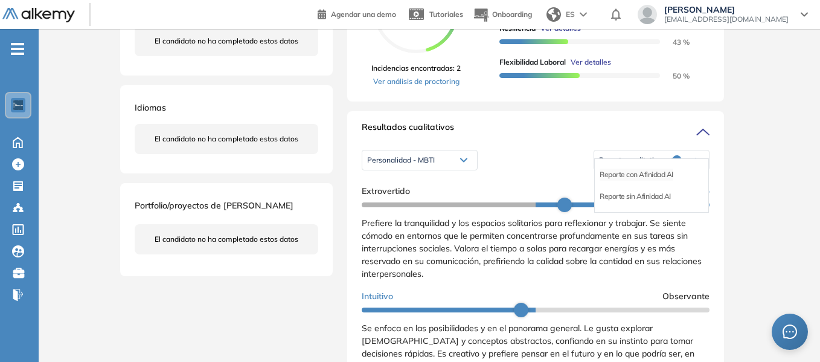
click at [645, 180] on li "Reporte con Afinidad AI" at bounding box center [636, 174] width 74 height 12
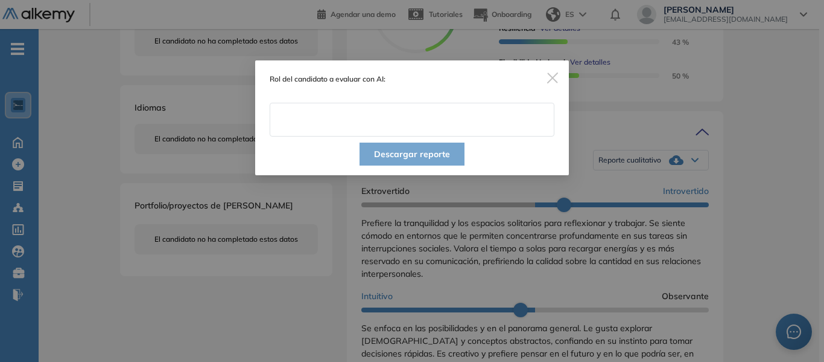
click at [369, 126] on input "text" at bounding box center [412, 120] width 285 height 34
type input "**********"
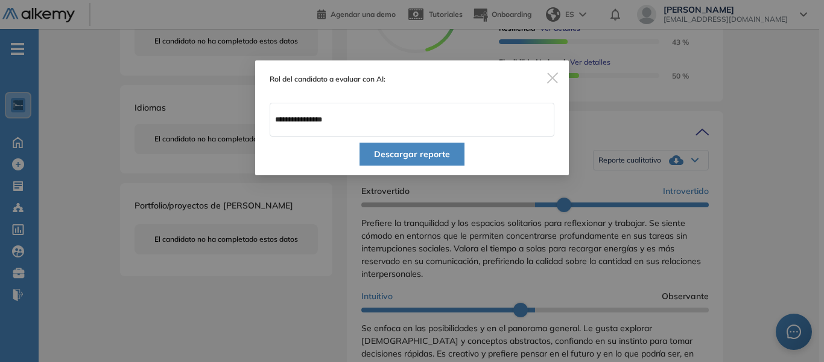
click at [435, 159] on button "Descargar reporte" at bounding box center [412, 153] width 105 height 23
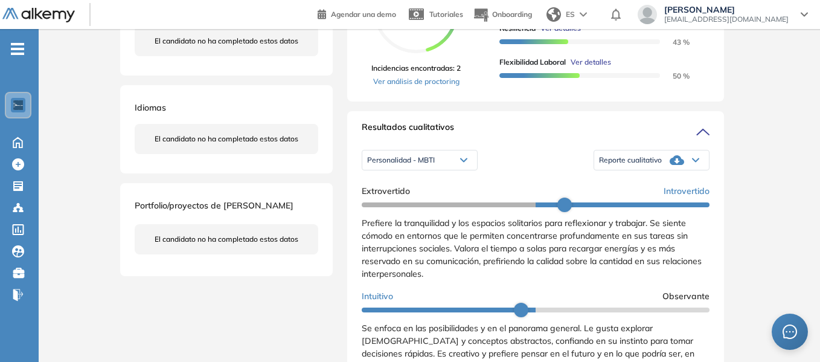
click at [745, 159] on div "Inicio Alkymetrics Evaluaciones Dashboard Candidato Duración : 00:00:00 Cantida…" at bounding box center [429, 287] width 781 height 1120
click at [80, 199] on div "Inicio Alkymetrics Evaluaciones Dashboard Candidato Duración : 00:00:00 Cantida…" at bounding box center [429, 287] width 781 height 1120
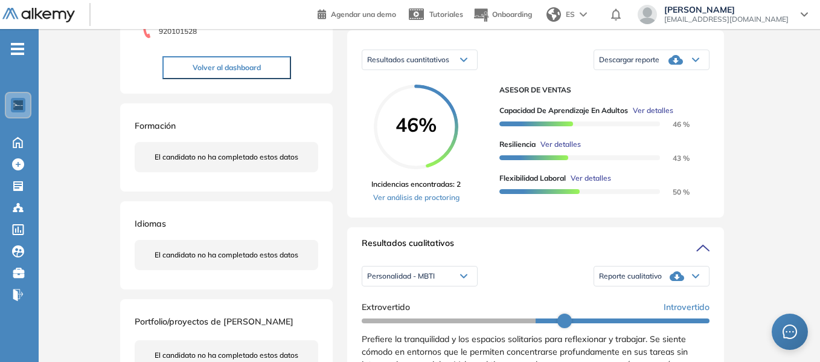
scroll to position [181, 0]
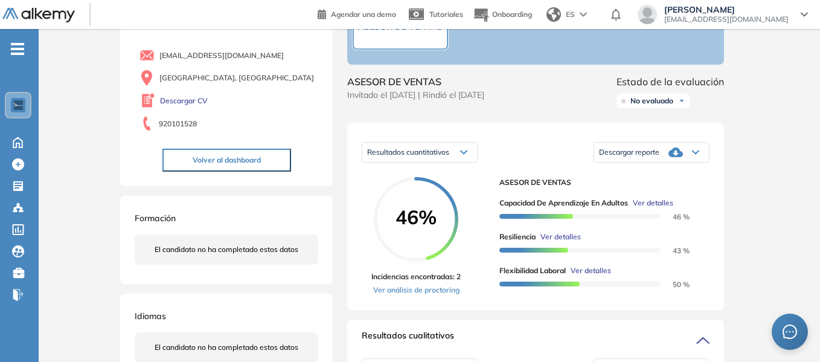
scroll to position [0, 0]
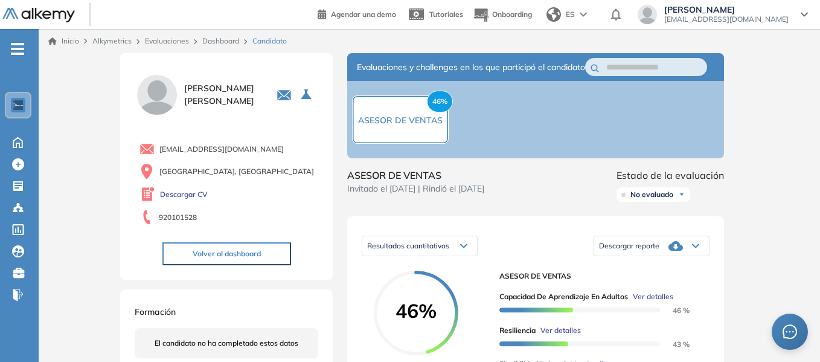
click at [228, 40] on link "Dashboard" at bounding box center [220, 40] width 37 height 9
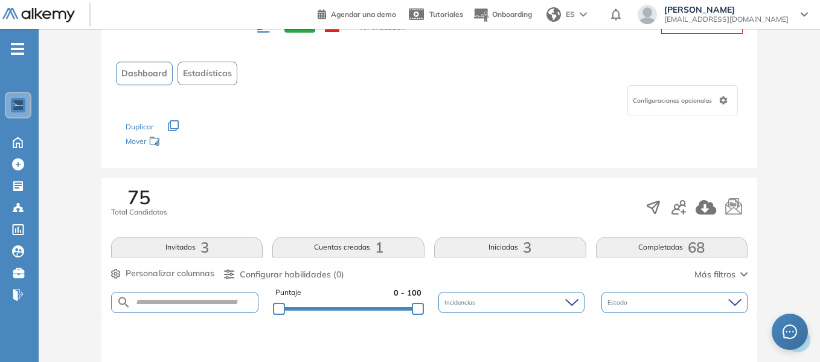
scroll to position [181, 0]
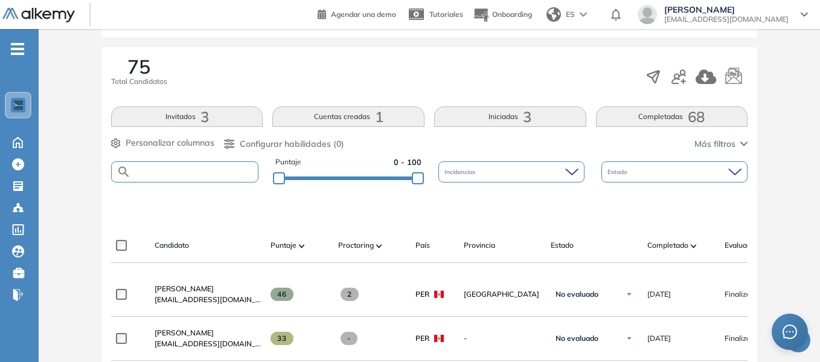
click at [199, 172] on input "text" at bounding box center [194, 171] width 127 height 9
type input "**********"
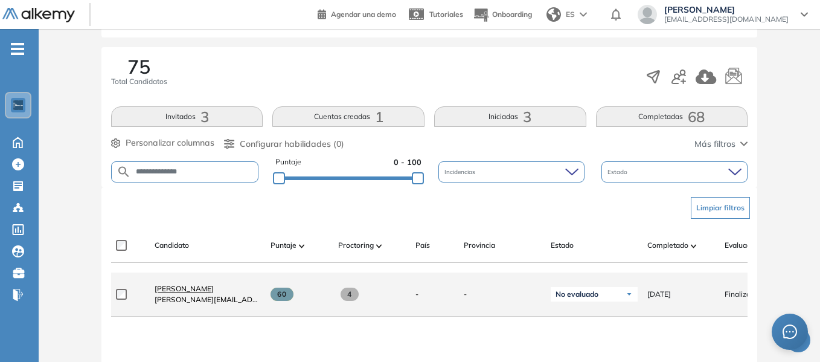
click at [180, 293] on span "[PERSON_NAME]" at bounding box center [184, 288] width 59 height 9
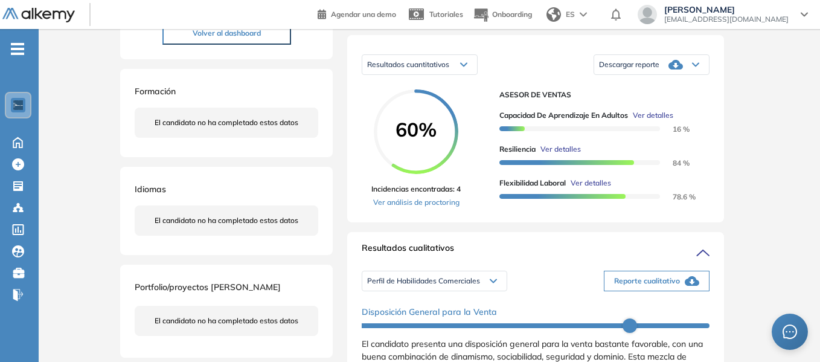
scroll to position [121, 0]
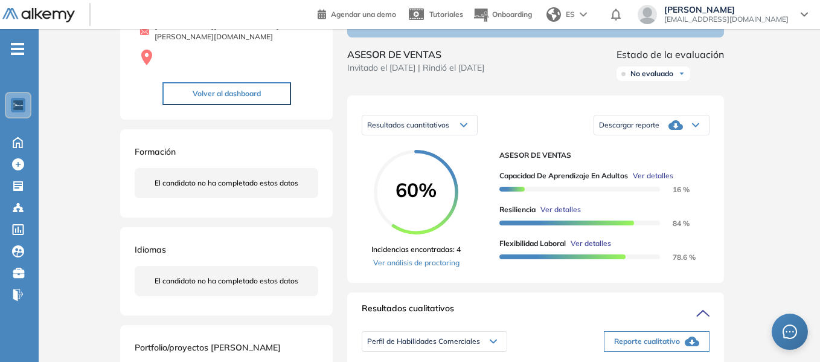
click at [693, 127] on icon at bounding box center [695, 125] width 6 height 3
click at [664, 167] on li "Descargar informe resumido" at bounding box center [644, 161] width 90 height 12
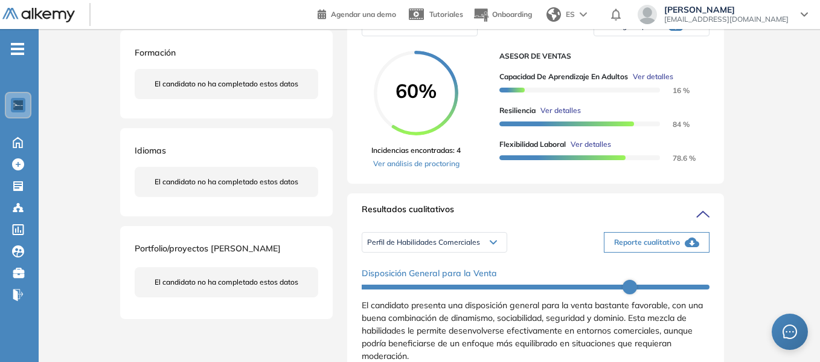
scroll to position [241, 0]
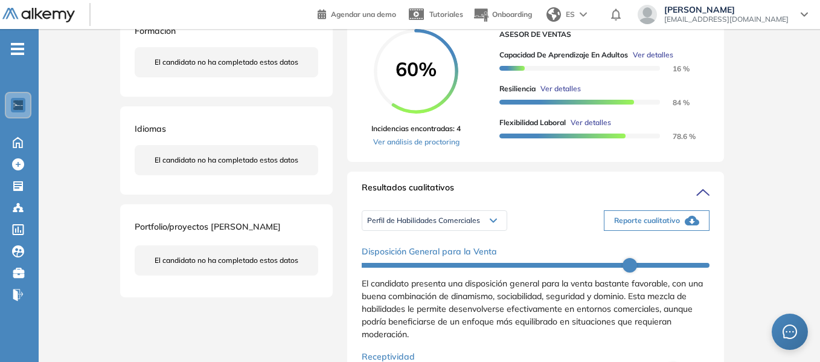
click at [653, 226] on span "Reporte cualitativo" at bounding box center [647, 220] width 66 height 11
click at [782, 130] on div "Inicio Alkymetrics Evaluaciones Dashboard Candidato Duración : 00:00:00 Cantida…" at bounding box center [429, 348] width 781 height 1120
click at [491, 222] on icon at bounding box center [493, 220] width 6 height 3
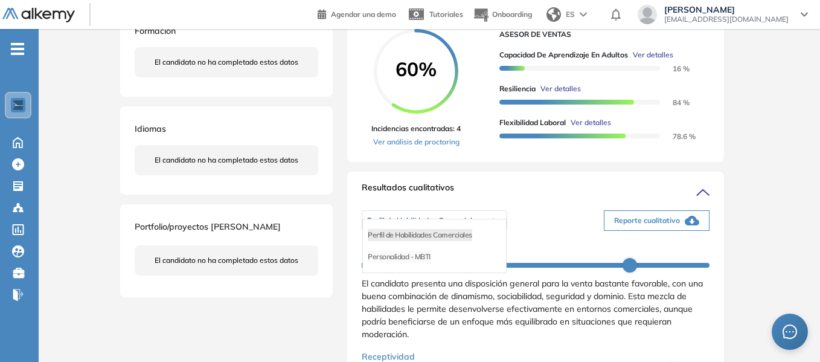
click at [407, 263] on li "Personalidad - MBTI" at bounding box center [399, 256] width 63 height 12
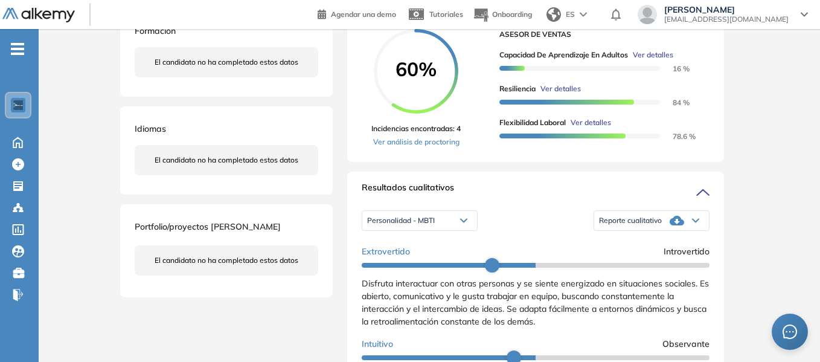
click at [692, 223] on icon at bounding box center [695, 220] width 7 height 5
click at [650, 241] on li "Reporte con Afinidad AI" at bounding box center [636, 235] width 74 height 12
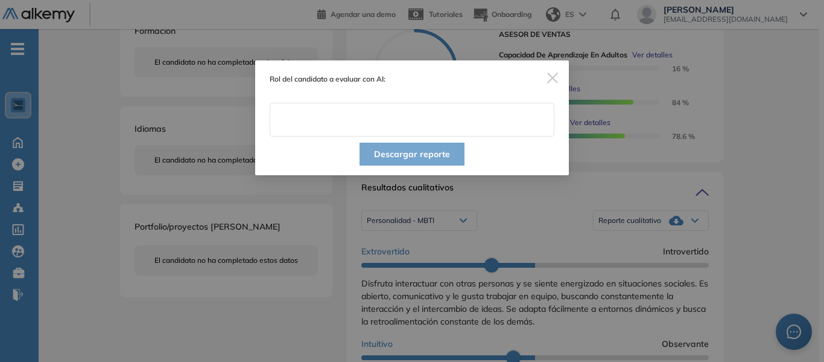
click at [362, 123] on input "text" at bounding box center [412, 120] width 285 height 34
type input "**********"
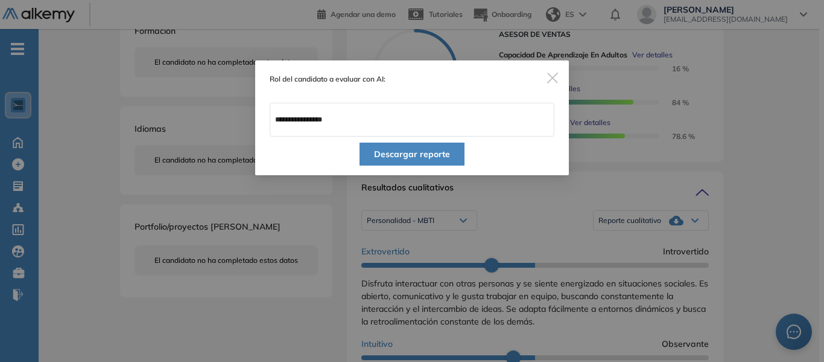
click at [414, 153] on button "Descargar reporte" at bounding box center [412, 153] width 105 height 23
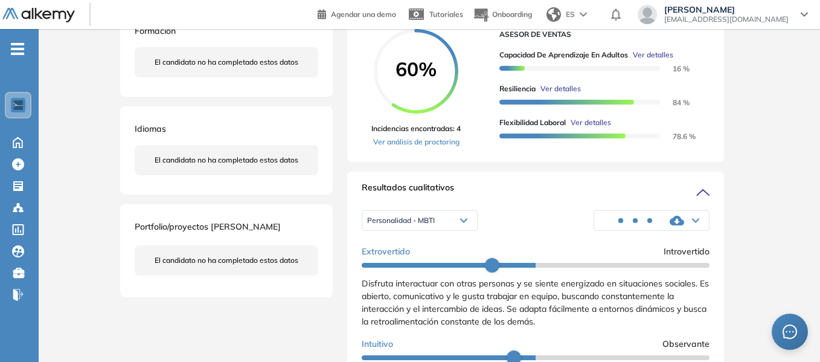
scroll to position [302, 0]
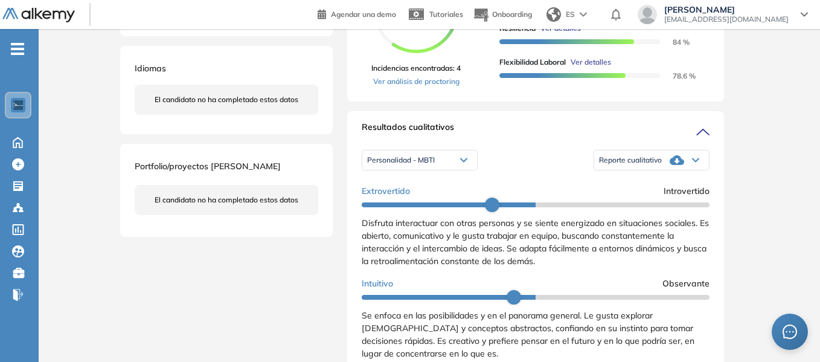
click at [766, 110] on div "Inicio Alkymetrics Evaluaciones Dashboard Candidato Duración : 00:00:00 Cantida…" at bounding box center [429, 287] width 781 height 1120
click at [774, 136] on div "Inicio Alkymetrics Evaluaciones Dashboard Candidato Duración : 00:00:00 Cantida…" at bounding box center [429, 287] width 781 height 1120
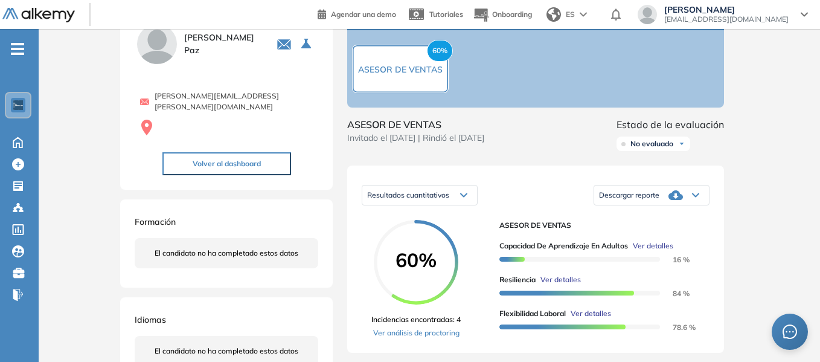
scroll to position [0, 0]
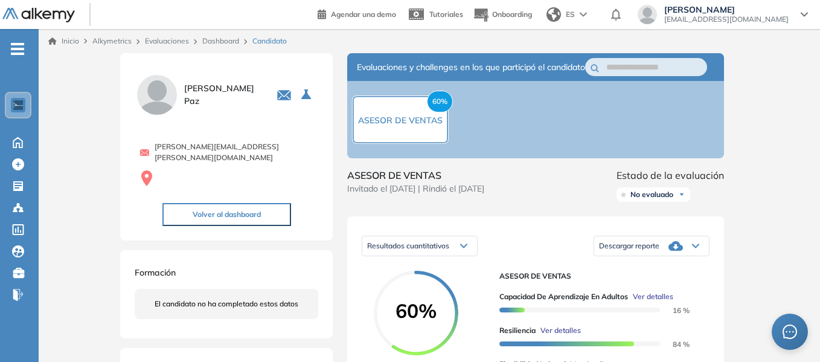
click at [227, 41] on link "Dashboard" at bounding box center [220, 40] width 37 height 9
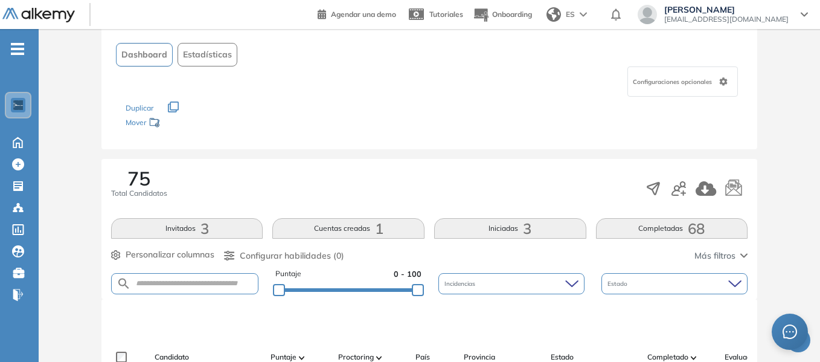
scroll to position [121, 0]
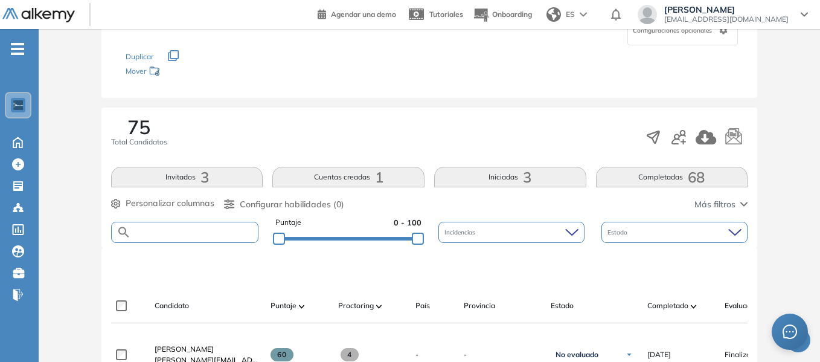
click at [197, 233] on input "text" at bounding box center [194, 232] width 127 height 9
type input "*******"
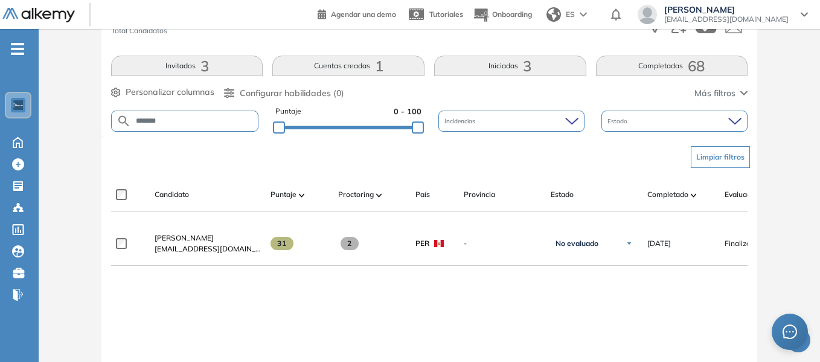
scroll to position [241, 0]
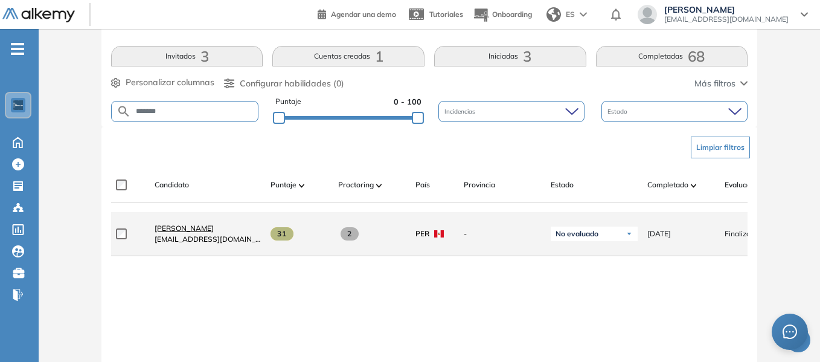
click at [188, 232] on span "[PERSON_NAME]" at bounding box center [184, 227] width 59 height 9
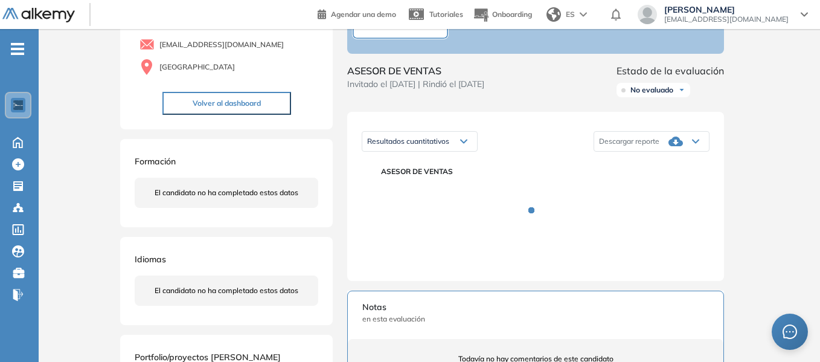
scroll to position [121, 0]
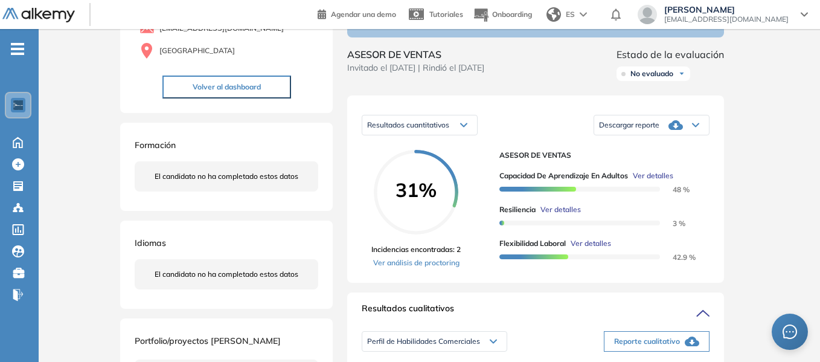
click at [657, 130] on span "Descargar reporte" at bounding box center [629, 125] width 60 height 10
click at [646, 167] on li "Descargar informe resumido" at bounding box center [644, 161] width 90 height 12
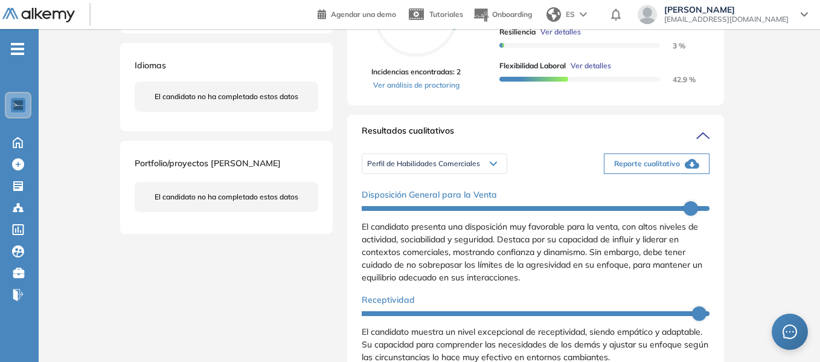
scroll to position [302, 0]
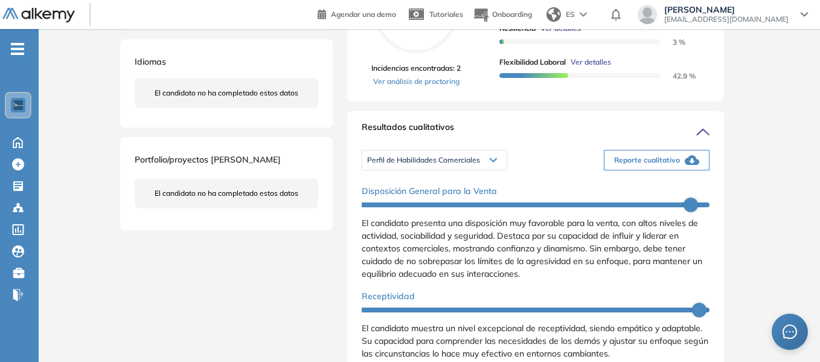
click at [652, 165] on span "Reporte cualitativo" at bounding box center [647, 160] width 66 height 11
click at [791, 90] on div "Inicio Alkymetrics Evaluaciones Dashboard Candidato Duración : 00:00:00 Cantida…" at bounding box center [429, 287] width 781 height 1120
click at [488, 170] on div "Perfil de Habilidades Comerciales" at bounding box center [434, 159] width 144 height 19
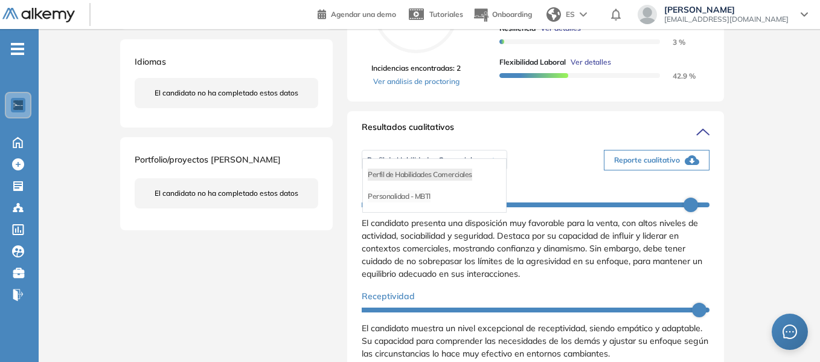
click at [397, 202] on li "Personalidad - MBTI" at bounding box center [399, 196] width 63 height 12
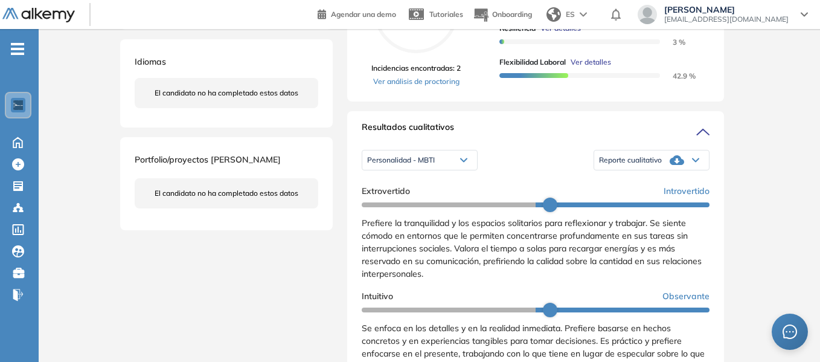
click at [684, 171] on div "Reporte cualitativo" at bounding box center [651, 160] width 115 height 24
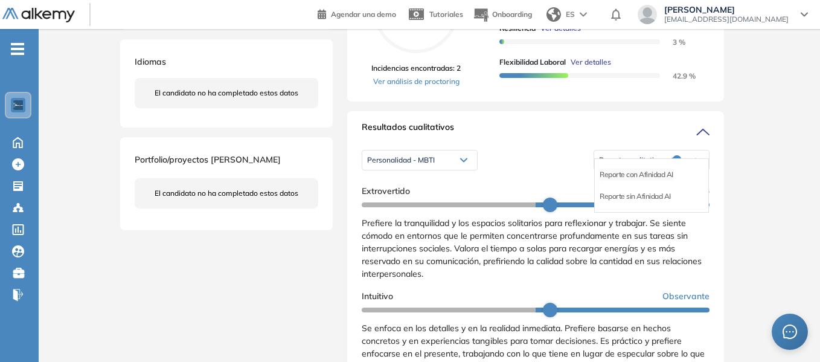
click at [649, 180] on li "Reporte con Afinidad AI" at bounding box center [636, 174] width 74 height 12
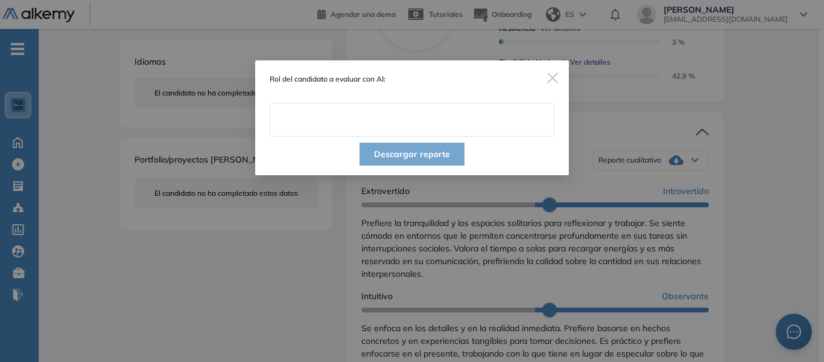
click at [367, 127] on input "text" at bounding box center [412, 120] width 285 height 34
type input "**********"
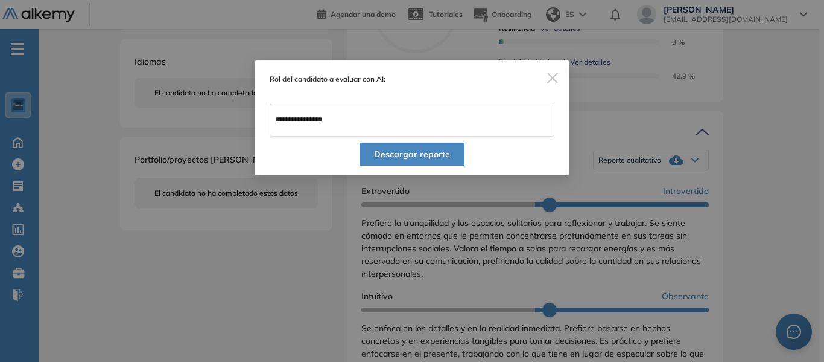
click at [406, 157] on button "Descargar reporte" at bounding box center [412, 153] width 105 height 23
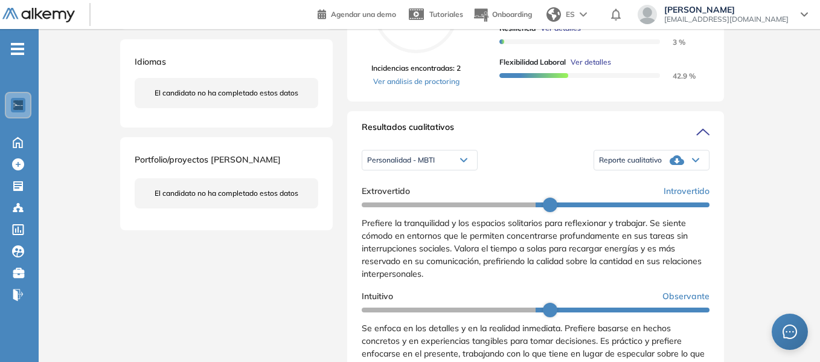
click at [776, 78] on div "Inicio Alkymetrics Evaluaciones Dashboard Candidato Duración : 00:00:00 Cantida…" at bounding box center [429, 287] width 781 height 1120
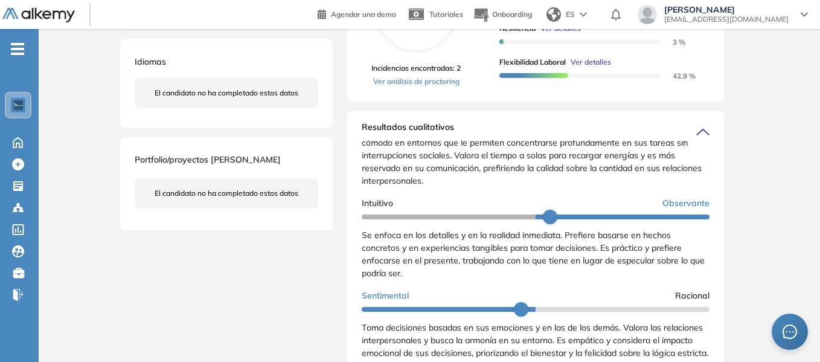
scroll to position [181, 0]
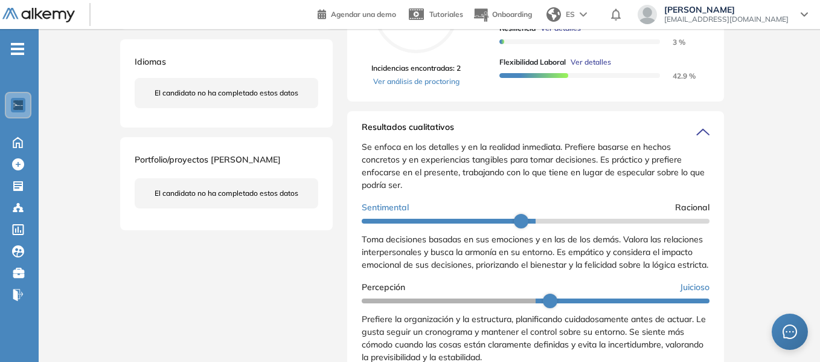
click at [774, 104] on div "Inicio Alkymetrics Evaluaciones Dashboard Candidato Duración : 00:00:00 Cantida…" at bounding box center [429, 287] width 781 height 1120
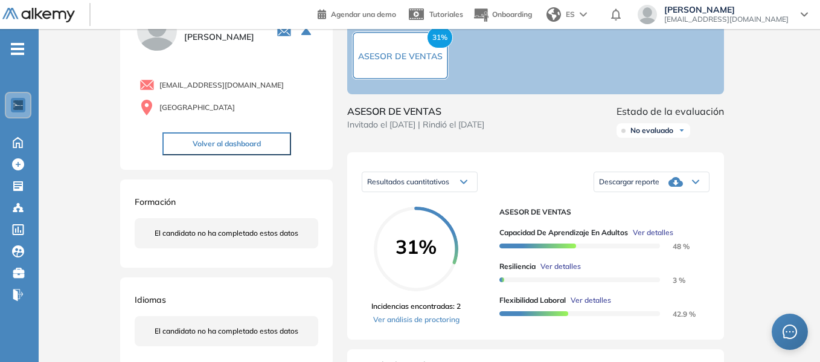
scroll to position [0, 0]
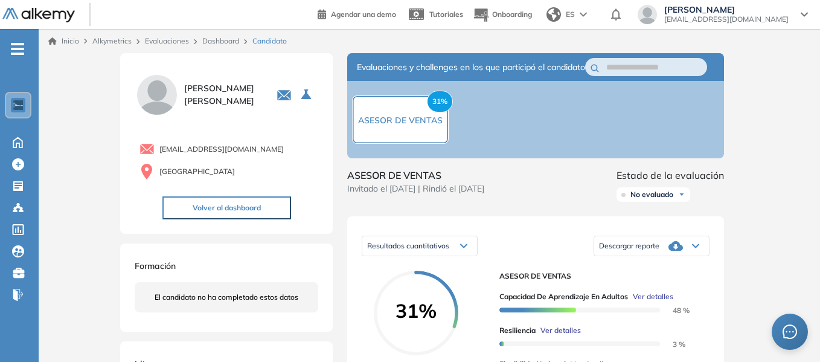
click at [225, 43] on link "Dashboard" at bounding box center [220, 40] width 37 height 9
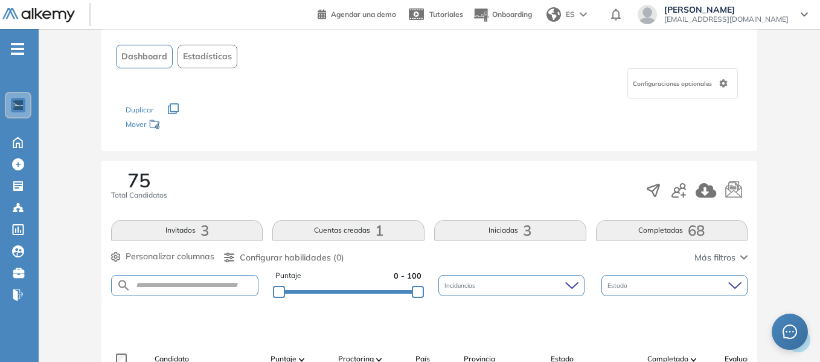
scroll to position [181, 0]
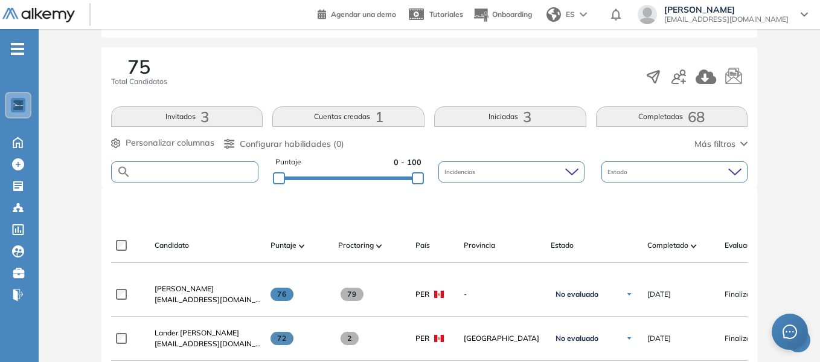
click at [195, 171] on input "text" at bounding box center [194, 171] width 127 height 9
type input "*******"
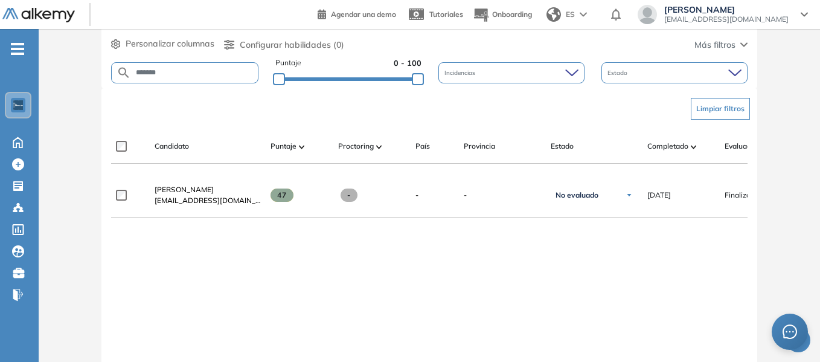
scroll to position [302, 0]
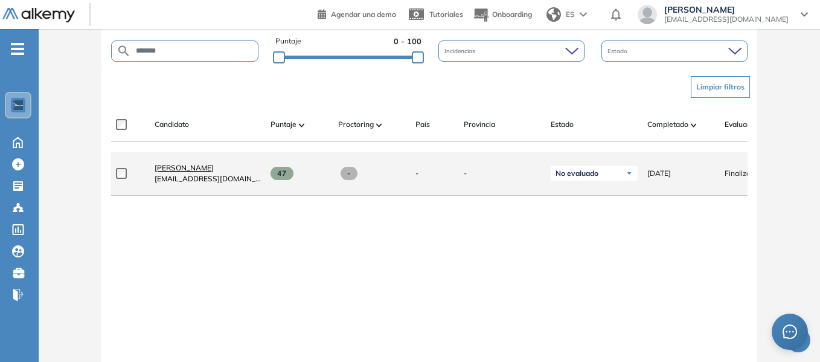
click at [211, 170] on span "[PERSON_NAME]" at bounding box center [184, 167] width 59 height 9
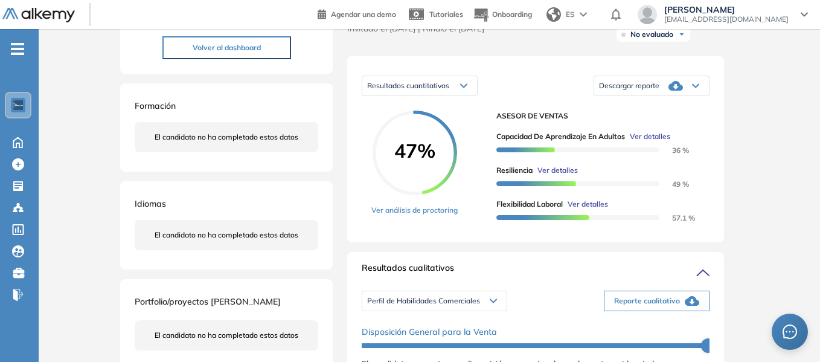
scroll to position [181, 0]
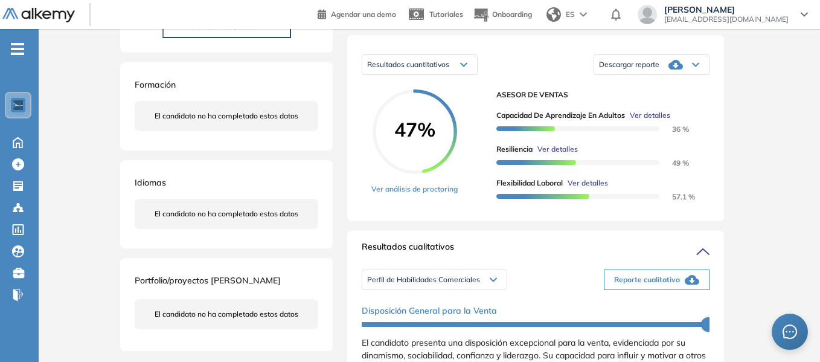
click at [657, 69] on span "Descargar reporte" at bounding box center [629, 65] width 60 height 10
click at [648, 107] on li "Descargar informe resumido" at bounding box center [644, 101] width 90 height 12
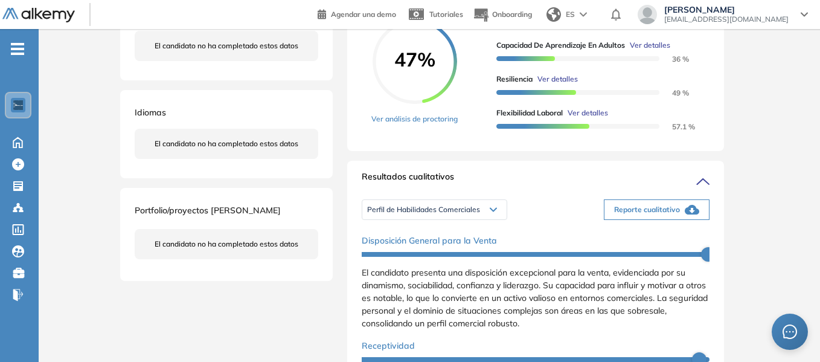
scroll to position [302, 0]
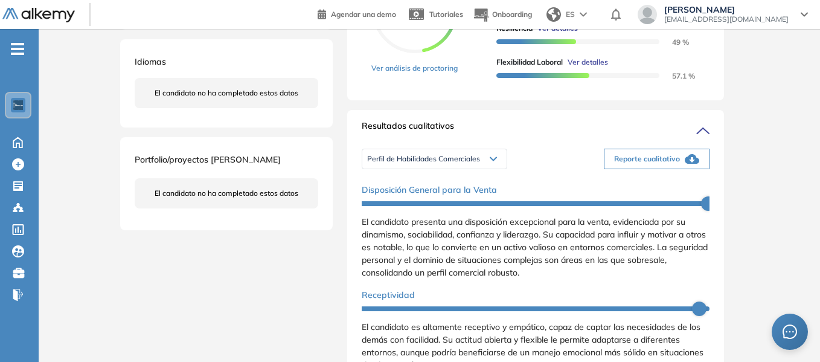
click at [639, 164] on span "Reporte cualitativo" at bounding box center [647, 158] width 66 height 11
click at [780, 125] on div "Inicio Alkymetrics Evaluaciones Dashboard Candidato Duración : 00:00:00 Cantida…" at bounding box center [429, 286] width 781 height 1118
click at [488, 167] on div "Perfil de Habilidades Comerciales" at bounding box center [434, 158] width 144 height 19
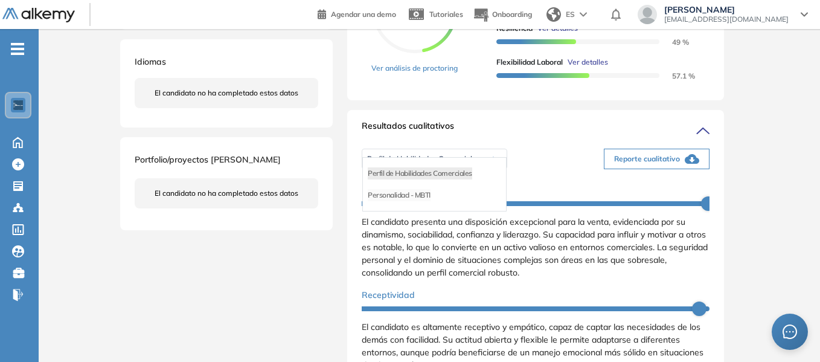
click at [413, 201] on li "Personalidad - MBTI" at bounding box center [399, 195] width 63 height 12
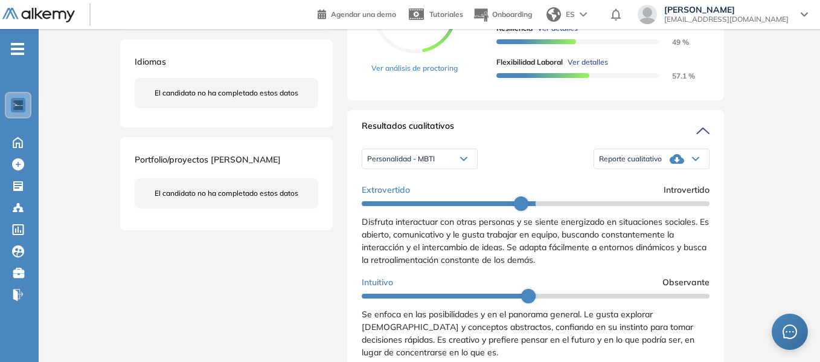
click at [657, 171] on div "Reporte cualitativo" at bounding box center [651, 159] width 115 height 24
click at [642, 179] on li "Reporte con Afinidad AI" at bounding box center [636, 173] width 74 height 12
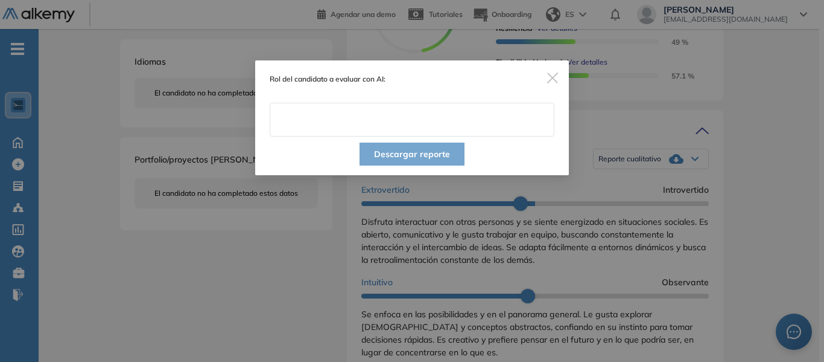
click at [353, 118] on input "text" at bounding box center [412, 120] width 285 height 34
type input "**********"
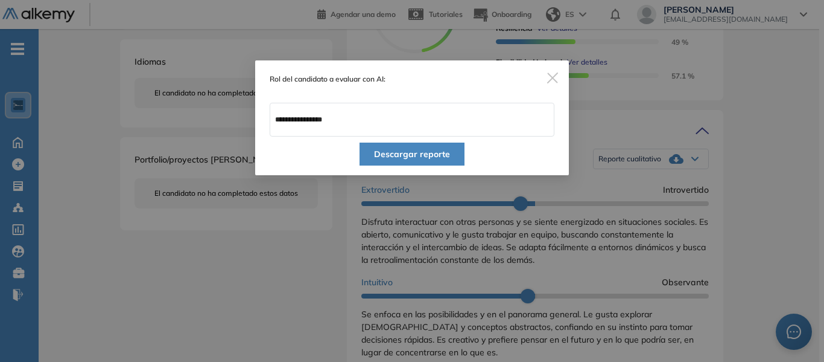
click at [428, 152] on button "Descargar reporte" at bounding box center [412, 153] width 105 height 23
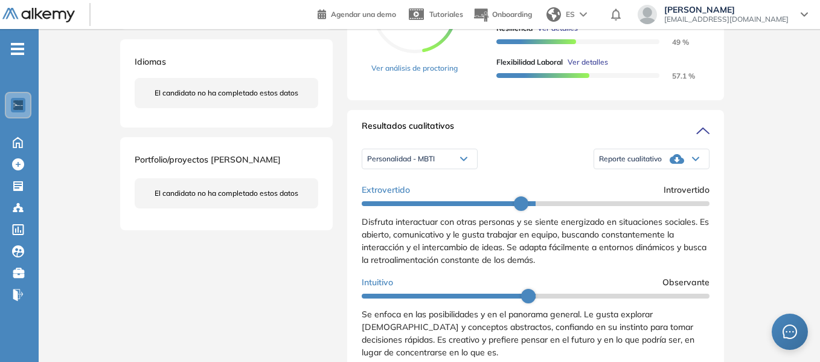
click at [772, 132] on div "Inicio Alkymetrics Evaluaciones Dashboard Candidato Duración : 00:00:00 Cantida…" at bounding box center [429, 286] width 781 height 1118
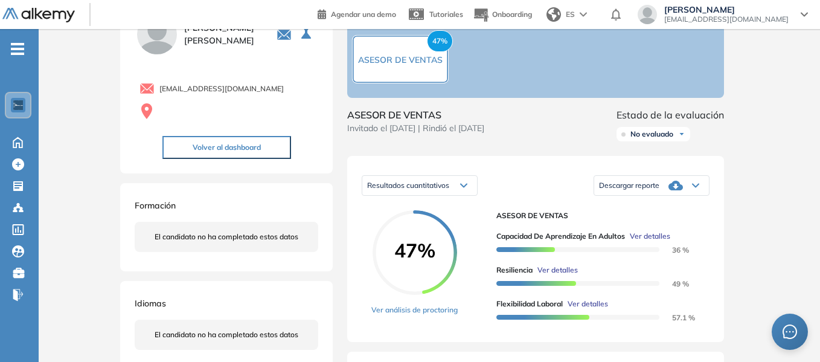
scroll to position [0, 0]
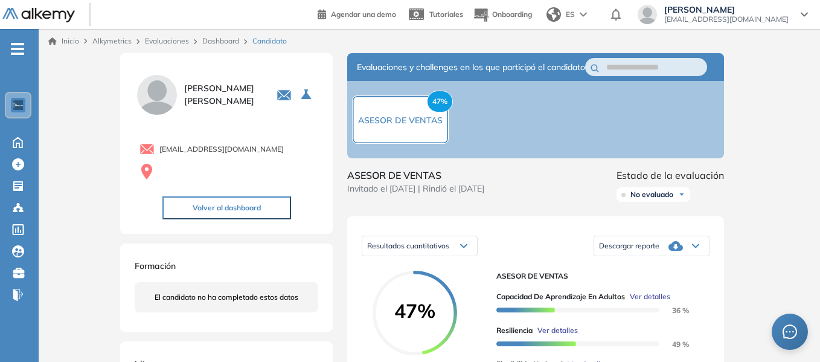
click at [226, 41] on link "Dashboard" at bounding box center [220, 40] width 37 height 9
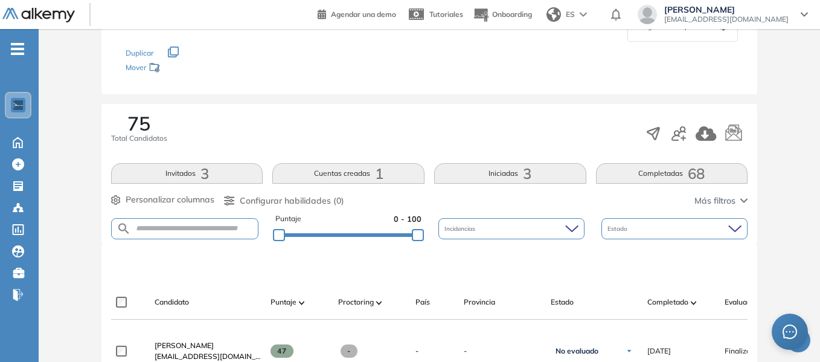
scroll to position [181, 0]
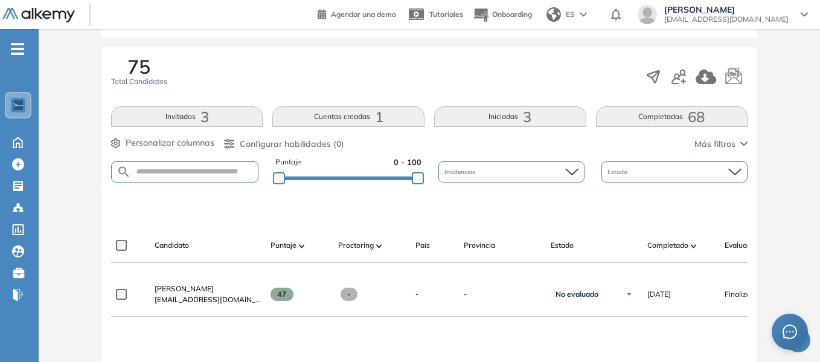
click at [199, 165] on form at bounding box center [184, 171] width 147 height 21
click at [199, 168] on input "text" at bounding box center [194, 171] width 127 height 9
type input "**********"
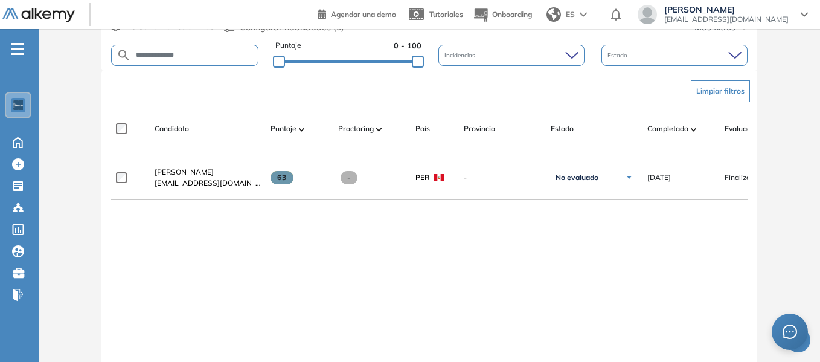
scroll to position [302, 0]
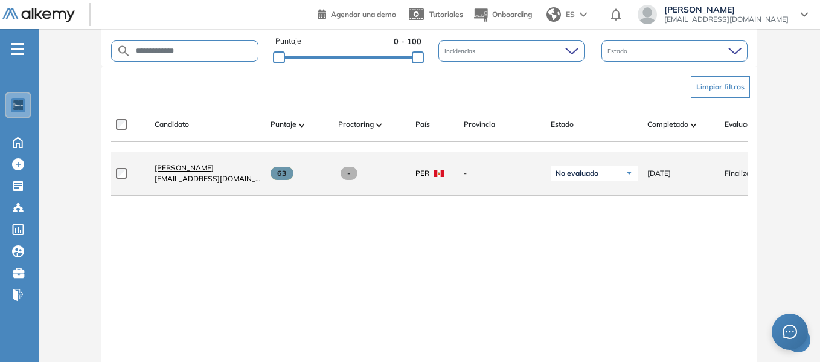
click at [190, 171] on span "[PERSON_NAME]" at bounding box center [184, 167] width 59 height 9
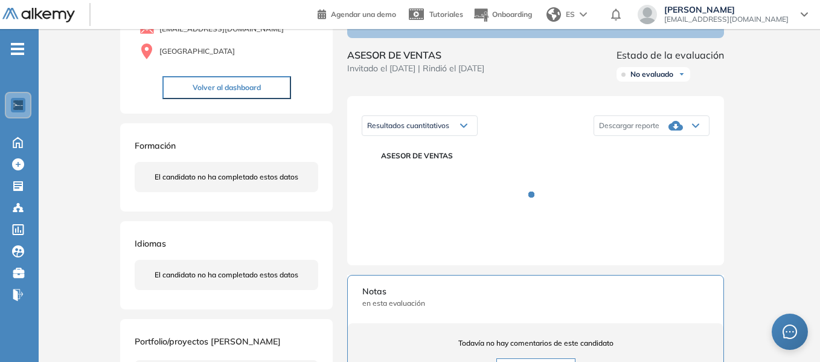
scroll to position [121, 0]
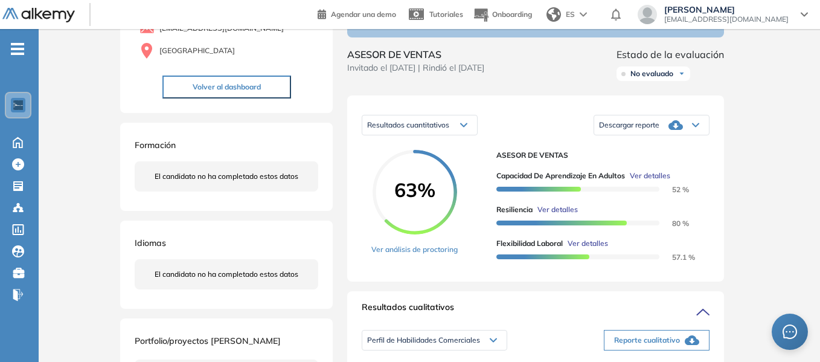
click at [657, 130] on span "Descargar reporte" at bounding box center [629, 125] width 60 height 10
click at [655, 167] on li "Descargar informe resumido" at bounding box center [644, 161] width 90 height 12
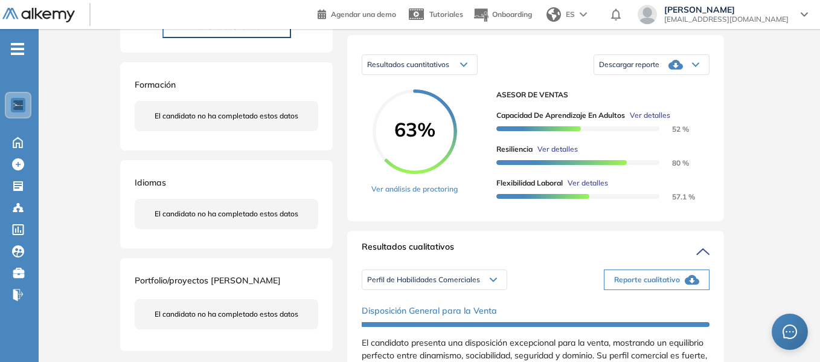
drag, startPoint x: 781, startPoint y: 84, endPoint x: 759, endPoint y: 98, distance: 26.3
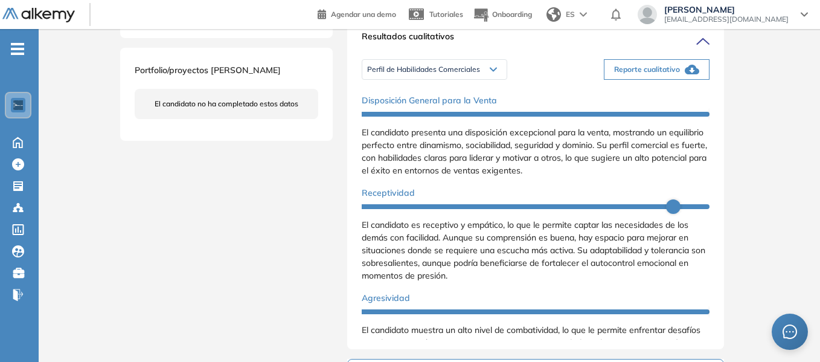
scroll to position [362, 0]
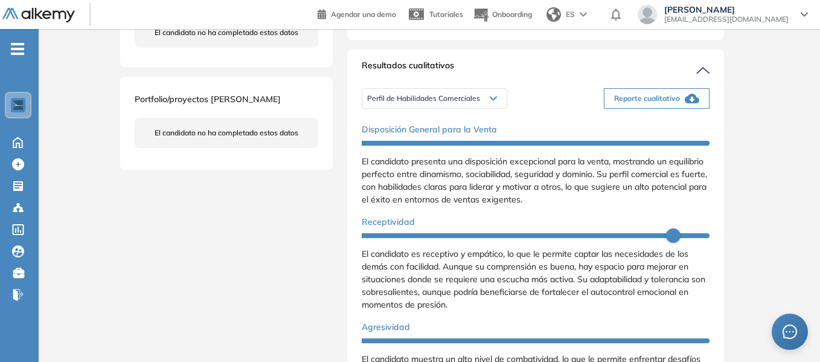
click at [644, 104] on span "Reporte cualitativo" at bounding box center [647, 98] width 66 height 11
click at [340, 104] on div "Evaluaciones y challenges en los que participó el candidato 63% ASESOR DE VENTA…" at bounding box center [536, 223] width 406 height 1065
click at [488, 108] on div "Perfil de Habilidades Comerciales" at bounding box center [434, 98] width 144 height 19
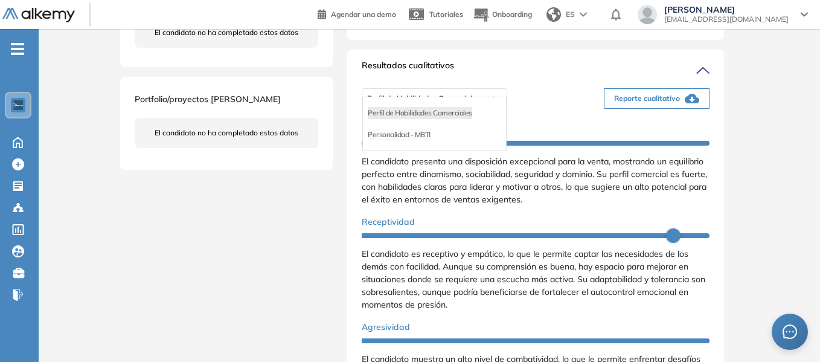
click at [415, 141] on li "Personalidad - MBTI" at bounding box center [399, 135] width 63 height 12
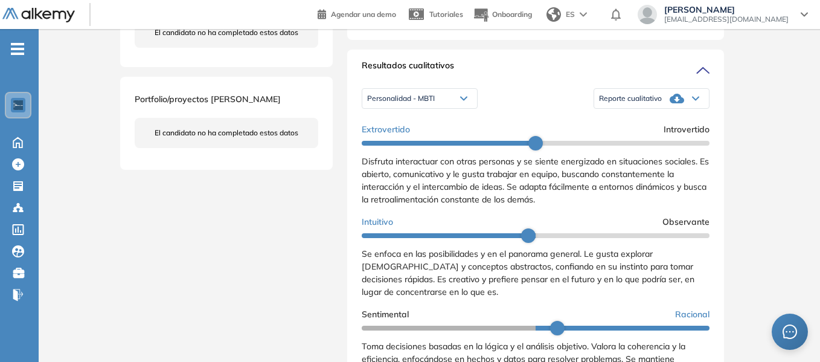
click at [692, 101] on icon at bounding box center [695, 98] width 7 height 5
click at [640, 119] on li "Reporte con Afinidad AI" at bounding box center [636, 113] width 74 height 12
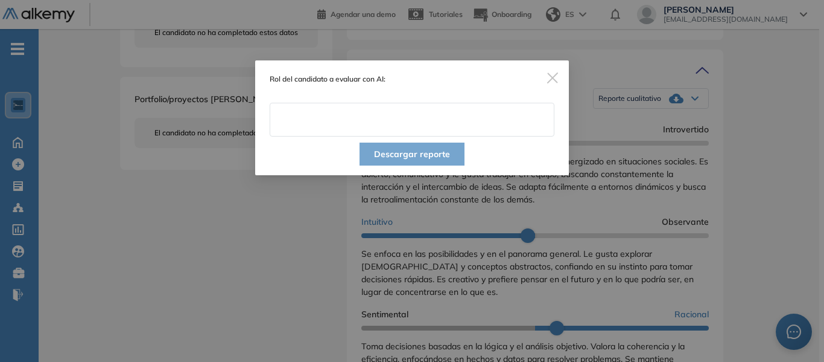
drag, startPoint x: 308, startPoint y: 120, endPoint x: 327, endPoint y: 131, distance: 21.9
click at [308, 120] on input "text" at bounding box center [412, 120] width 285 height 34
type input "**********"
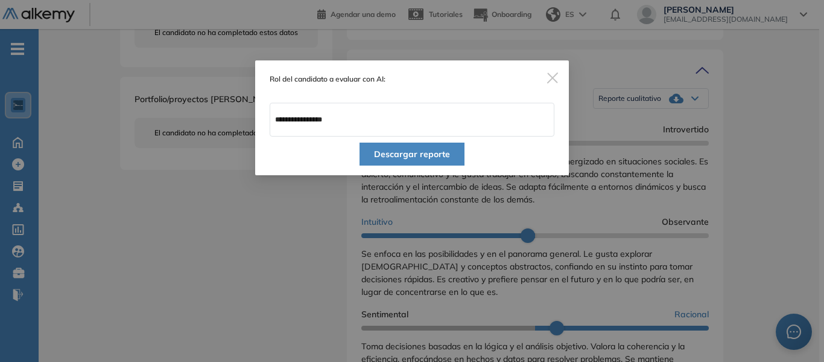
click at [430, 152] on button "Descargar reporte" at bounding box center [412, 153] width 105 height 23
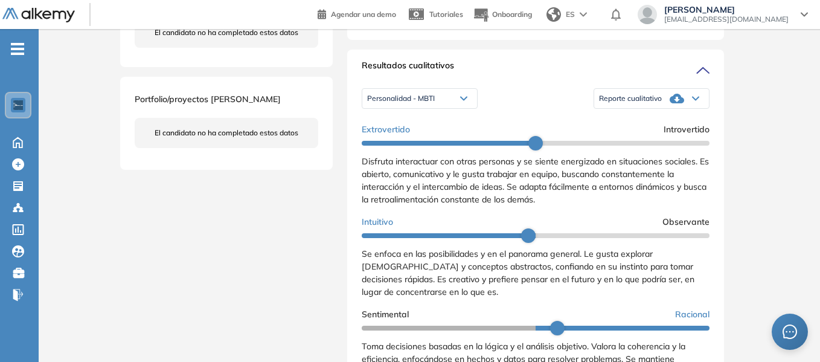
click at [340, 133] on div "Evaluaciones y challenges en los que participó el candidato 63% ASESOR DE VENTA…" at bounding box center [536, 223] width 406 height 1065
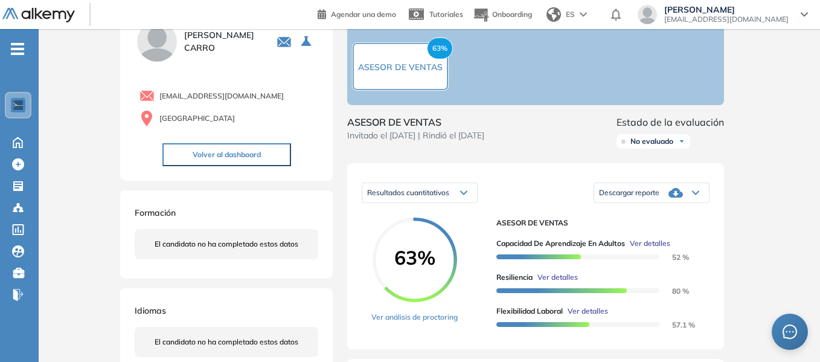
scroll to position [0, 0]
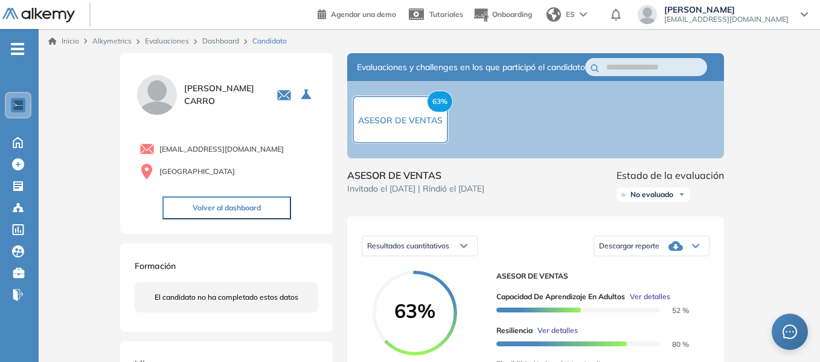
click at [223, 39] on link "Dashboard" at bounding box center [220, 40] width 37 height 9
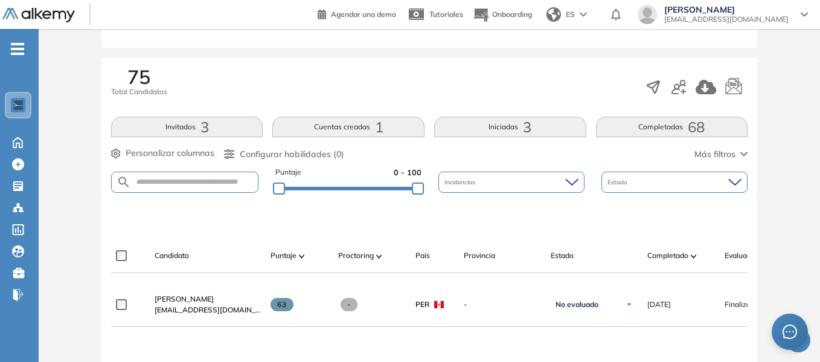
scroll to position [181, 0]
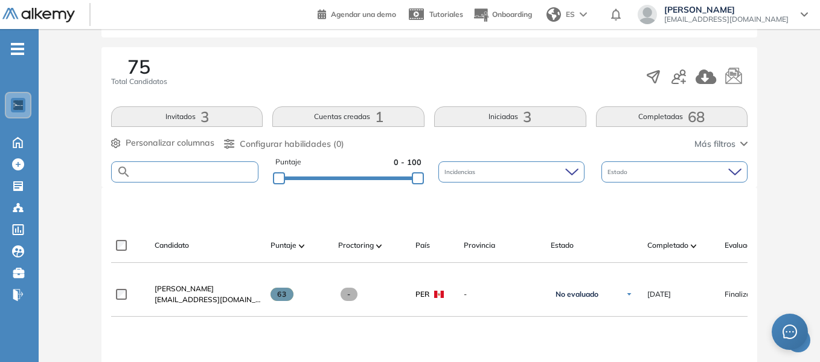
click at [187, 167] on input "text" at bounding box center [194, 171] width 127 height 9
type input "*****"
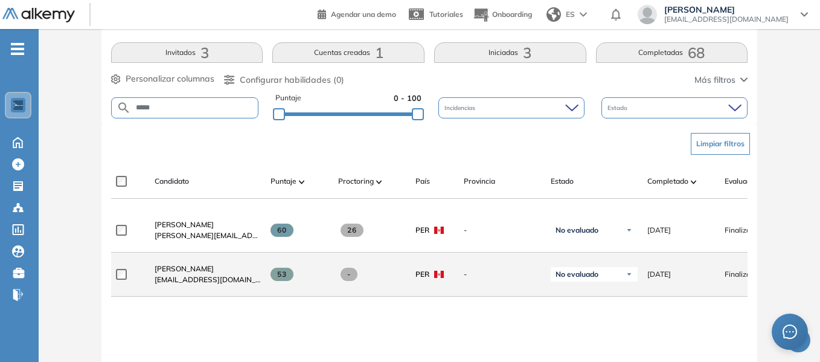
scroll to position [362, 0]
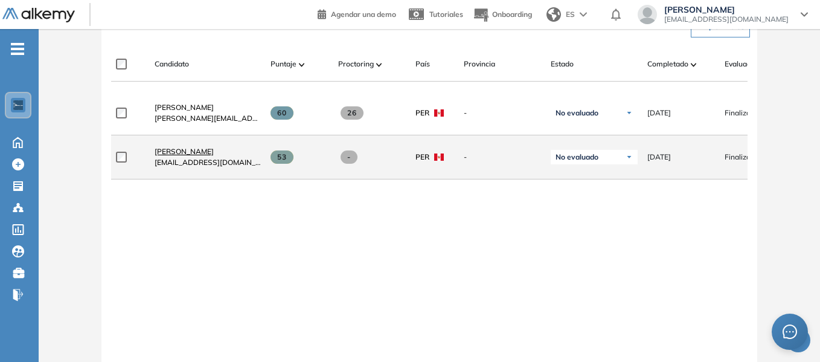
click at [180, 153] on span "[PERSON_NAME]" at bounding box center [184, 151] width 59 height 9
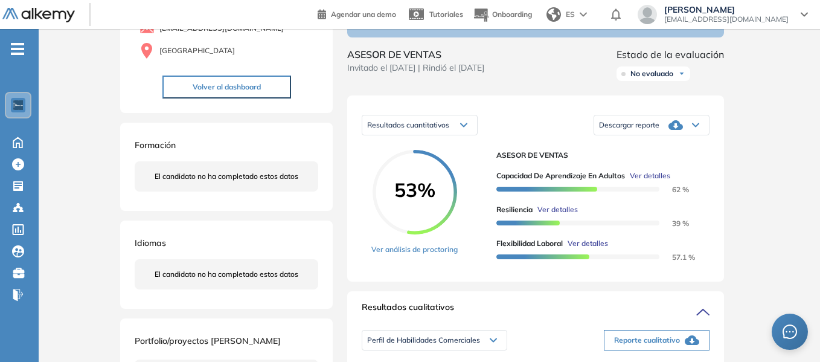
scroll to position [181, 0]
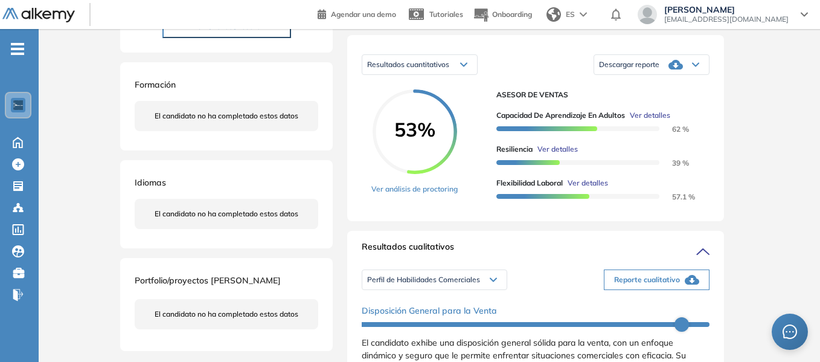
click at [648, 69] on span "Descargar reporte" at bounding box center [629, 65] width 60 height 10
click at [647, 107] on li "Descargar informe resumido" at bounding box center [644, 101] width 90 height 12
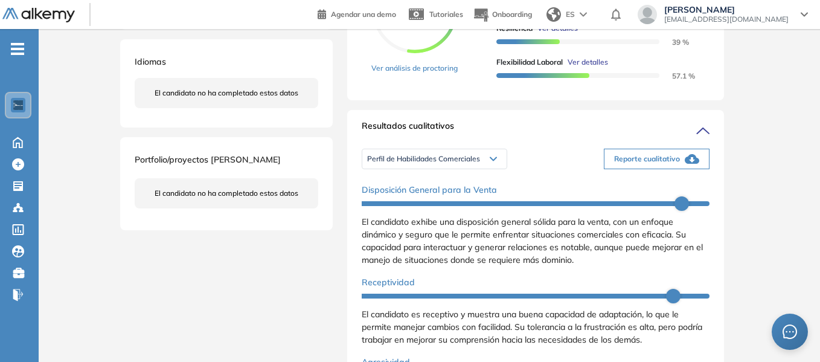
click at [637, 164] on span "Reporte cualitativo" at bounding box center [647, 158] width 66 height 11
click at [774, 115] on div "Inicio Alkymetrics Evaluaciones Dashboard Candidato Duración : 00:00:00 Cantida…" at bounding box center [429, 286] width 781 height 1118
click at [494, 168] on div "Perfil de Habilidades Comerciales" at bounding box center [434, 158] width 144 height 19
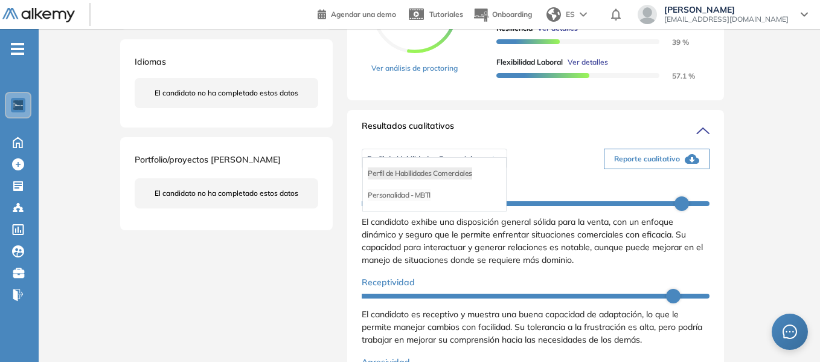
click at [414, 201] on li "Personalidad - MBTI" at bounding box center [399, 195] width 63 height 12
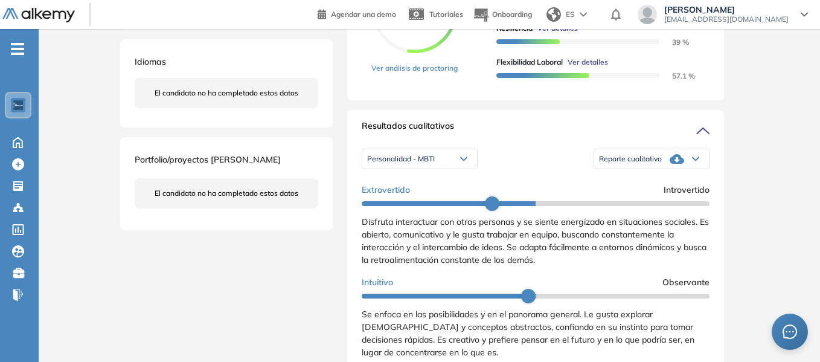
click at [674, 164] on icon at bounding box center [676, 159] width 14 height 10
click at [639, 179] on li "Reporte con Afinidad AI" at bounding box center [636, 173] width 74 height 12
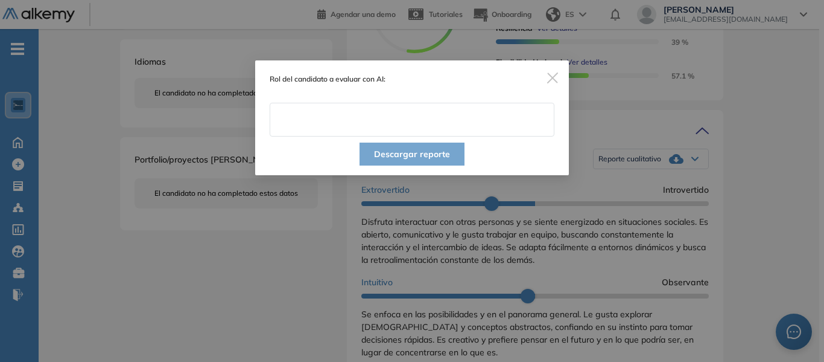
click at [351, 120] on input "text" at bounding box center [412, 120] width 285 height 34
type input "**********"
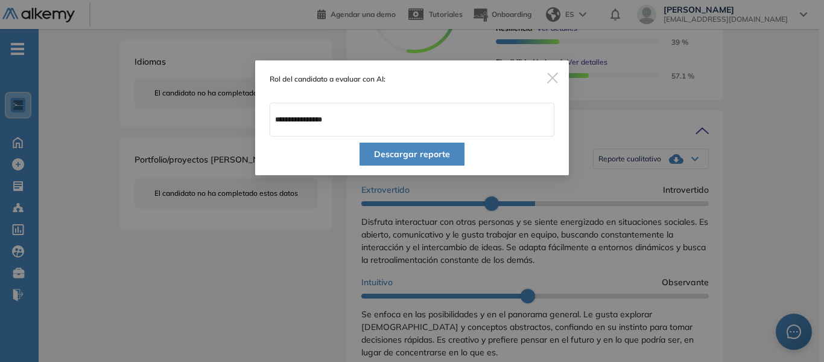
click at [424, 156] on button "Descargar reporte" at bounding box center [412, 153] width 105 height 23
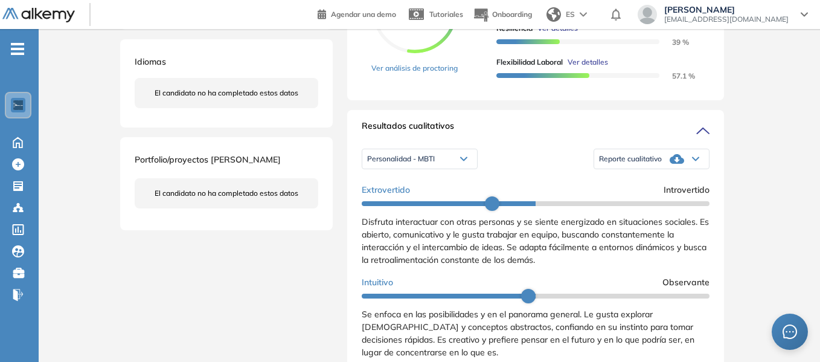
drag, startPoint x: 776, startPoint y: 89, endPoint x: 761, endPoint y: 101, distance: 19.0
click at [777, 89] on div "Inicio Alkymetrics Evaluaciones Dashboard Candidato Duración : 00:00:00 Cantida…" at bounding box center [429, 286] width 781 height 1118
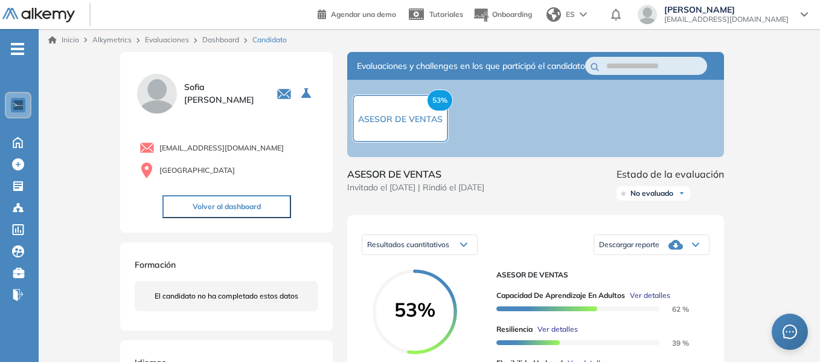
scroll to position [0, 0]
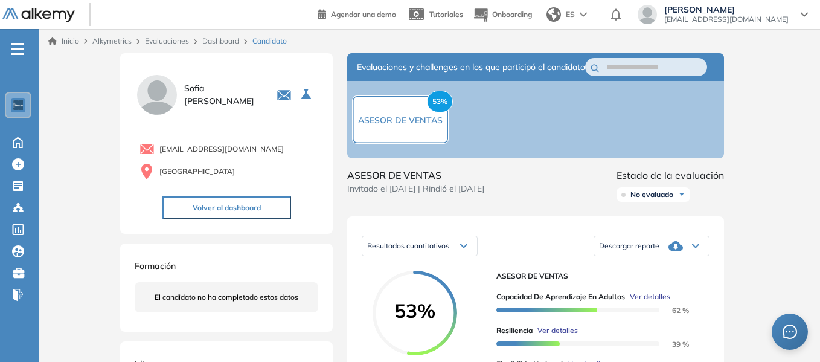
click at [217, 37] on link "Dashboard" at bounding box center [220, 40] width 37 height 9
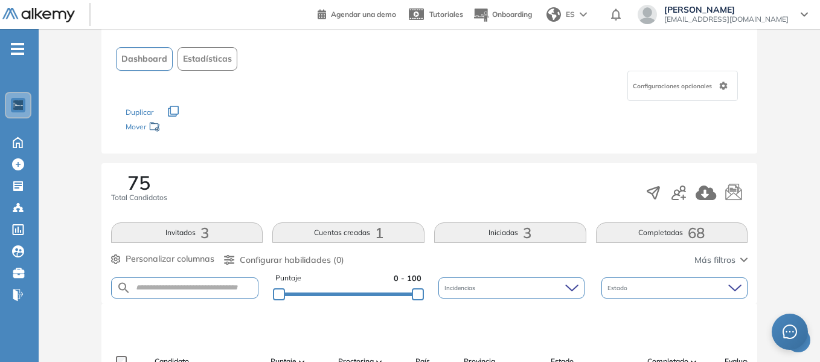
scroll to position [91, 0]
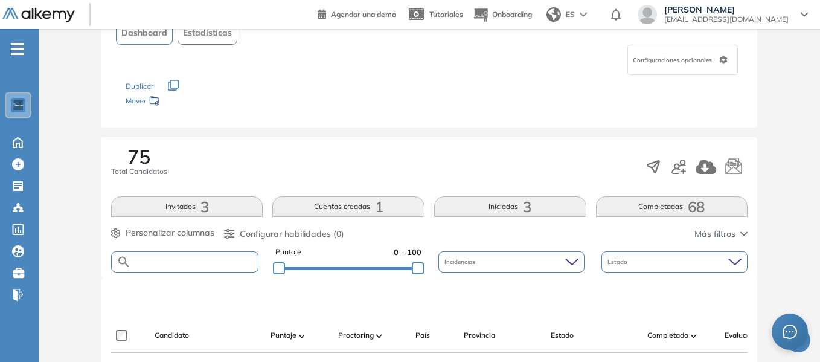
click at [186, 257] on input "text" at bounding box center [194, 261] width 127 height 9
type input "****"
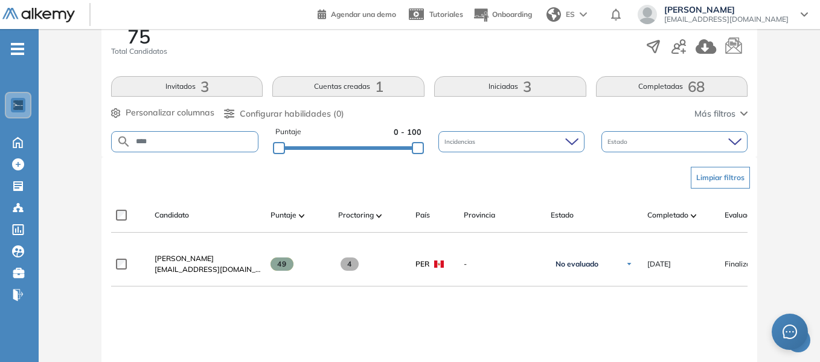
scroll to position [212, 0]
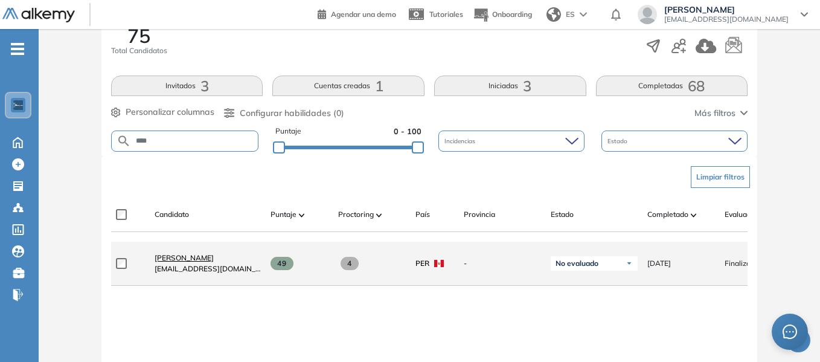
click at [177, 262] on span "[PERSON_NAME]" at bounding box center [184, 257] width 59 height 9
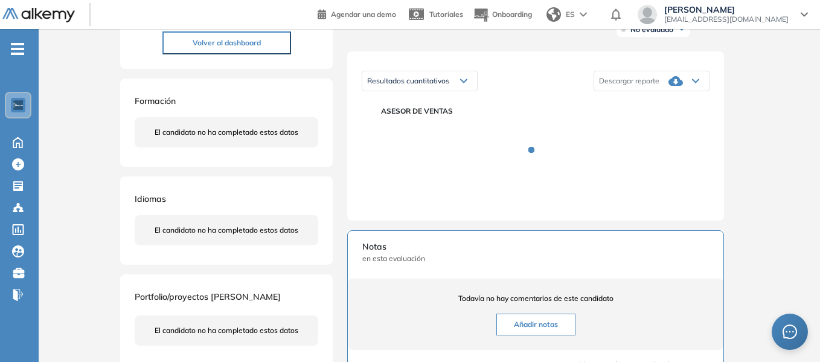
scroll to position [181, 0]
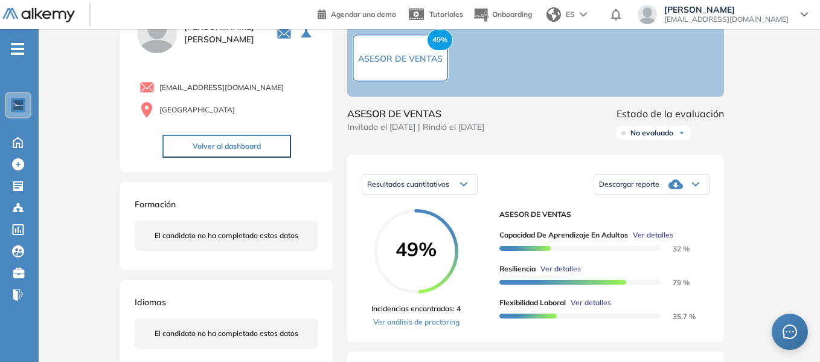
scroll to position [60, 0]
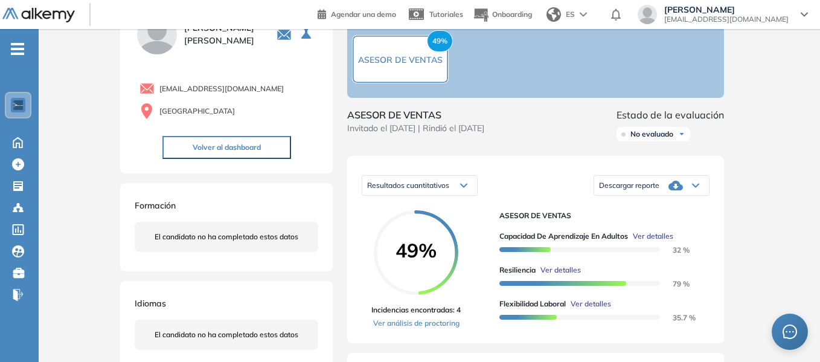
click at [661, 197] on div "Descargar reporte" at bounding box center [651, 185] width 115 height 24
click at [651, 228] on li "Descargar informe resumido" at bounding box center [644, 221] width 90 height 12
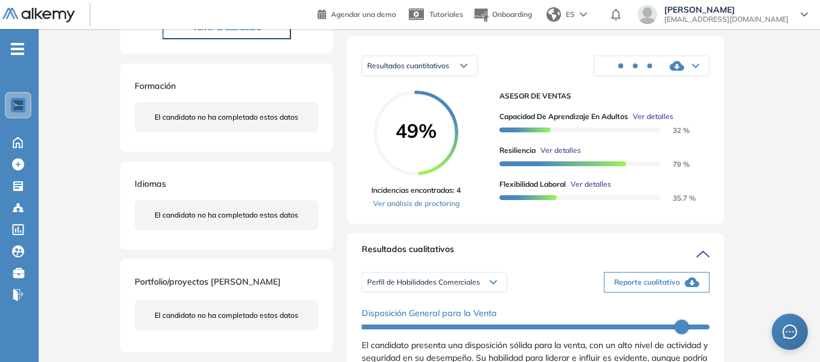
scroll to position [181, 0]
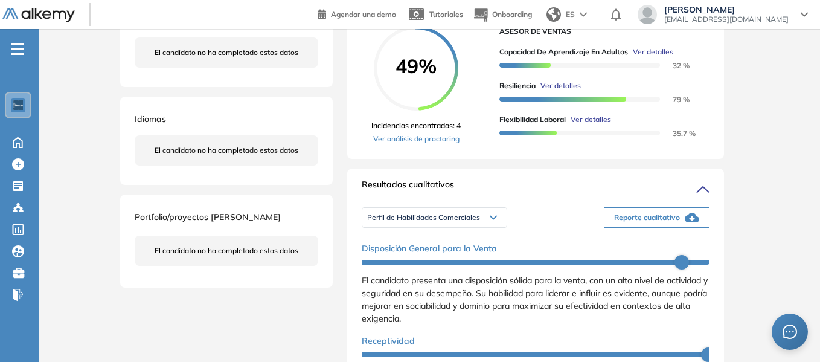
scroll to position [302, 0]
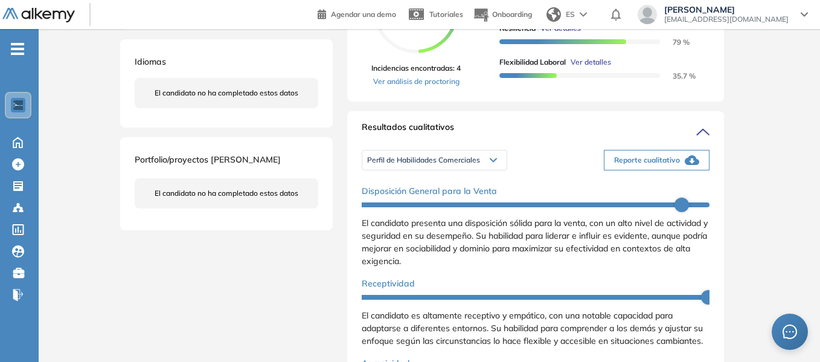
click at [620, 165] on span "Reporte cualitativo" at bounding box center [647, 160] width 66 height 11
click at [339, 156] on div "Evaluaciones y challenges en los que participó el candidato 49% ASESOR DE VENTA…" at bounding box center [536, 284] width 406 height 1066
click at [484, 170] on div "Perfil de Habilidades Comerciales" at bounding box center [434, 159] width 144 height 19
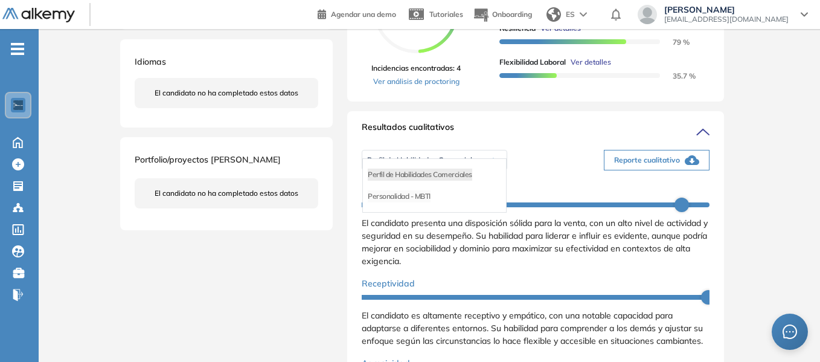
click at [415, 202] on li "Personalidad - MBTI" at bounding box center [399, 196] width 63 height 12
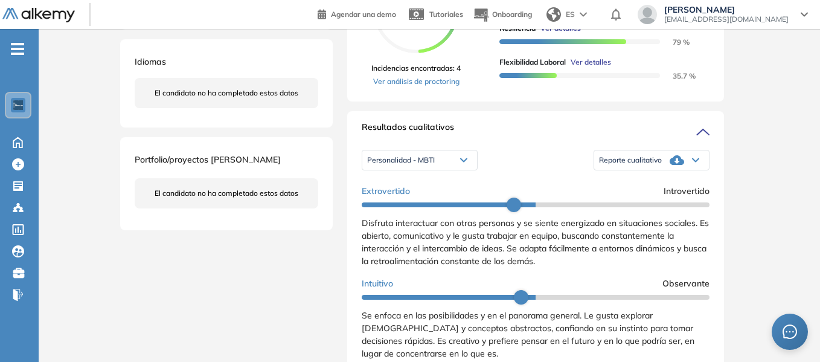
click at [654, 165] on span "Reporte cualitativo" at bounding box center [630, 160] width 63 height 10
click at [620, 180] on li "Reporte con Afinidad AI" at bounding box center [636, 174] width 74 height 12
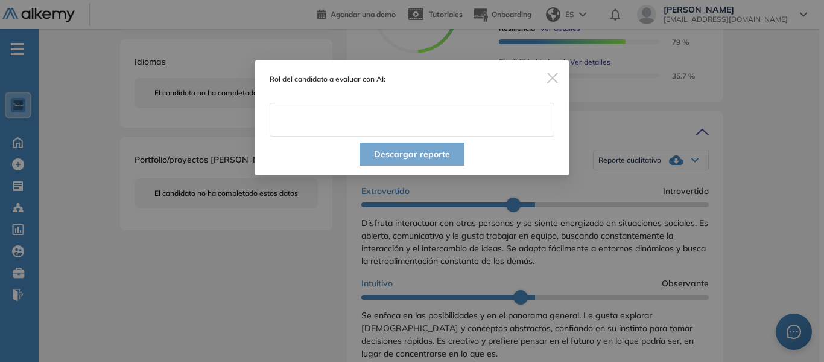
drag, startPoint x: 327, startPoint y: 126, endPoint x: 331, endPoint y: 137, distance: 11.5
click at [327, 126] on input "text" at bounding box center [412, 120] width 285 height 34
type input "**********"
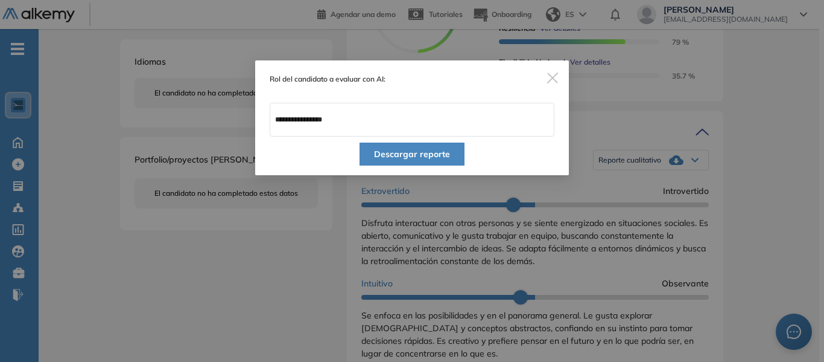
click at [436, 156] on button "Descargar reporte" at bounding box center [412, 153] width 105 height 23
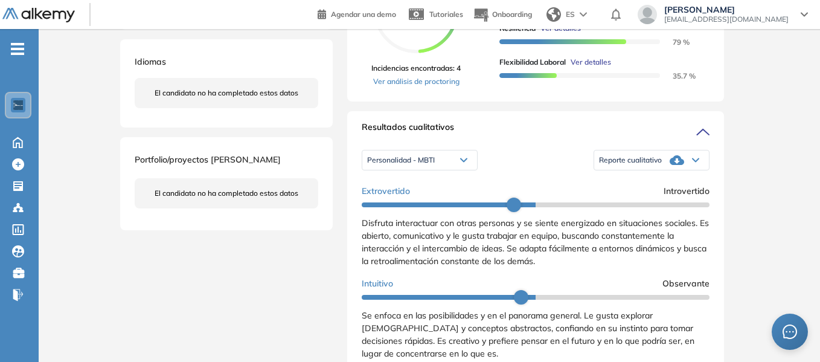
click at [293, 260] on div "[PERSON_NAME] [EMAIL_ADDRESS][DOMAIN_NAME] Perú Volver al dashboard Formación E…" at bounding box center [429, 284] width 618 height 1066
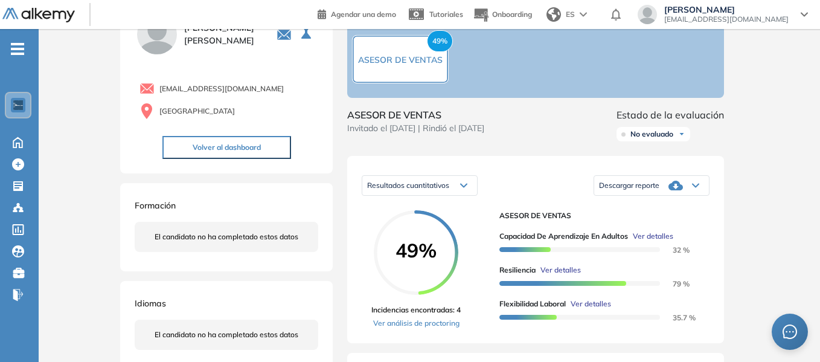
scroll to position [0, 0]
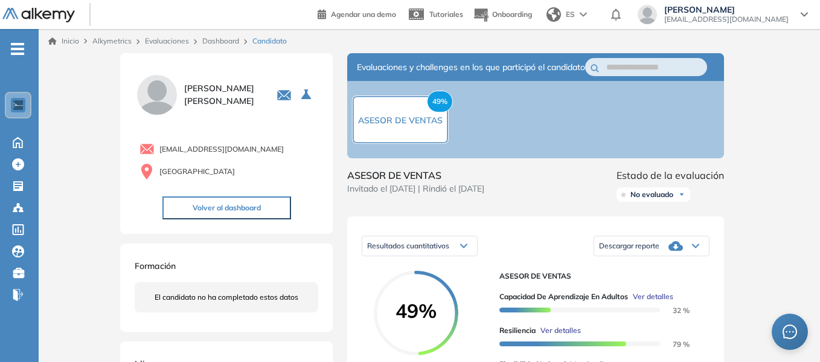
click at [214, 40] on link "Dashboard" at bounding box center [220, 40] width 37 height 9
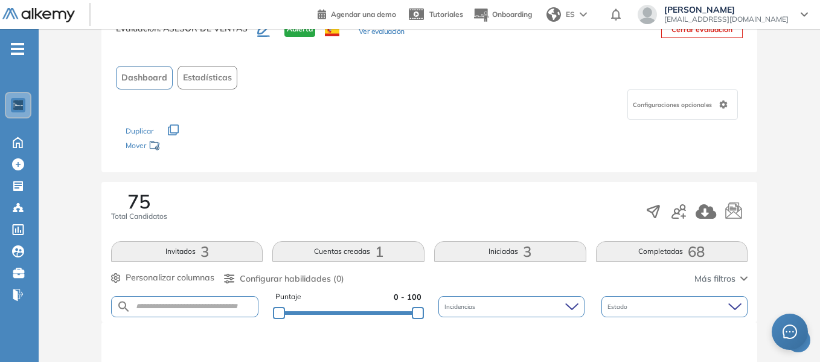
scroll to position [121, 0]
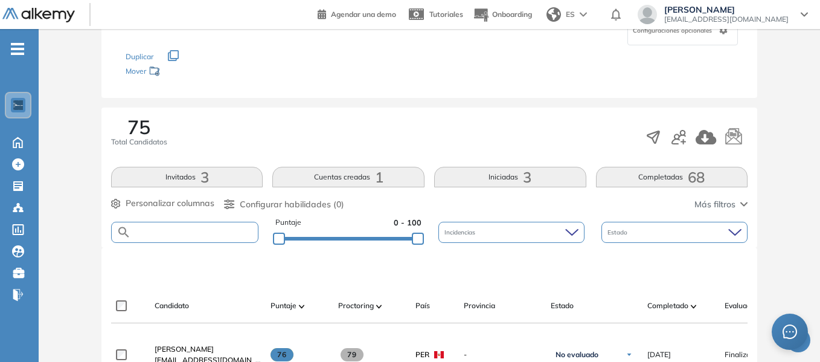
click at [196, 233] on input "text" at bounding box center [194, 232] width 127 height 9
type input "******"
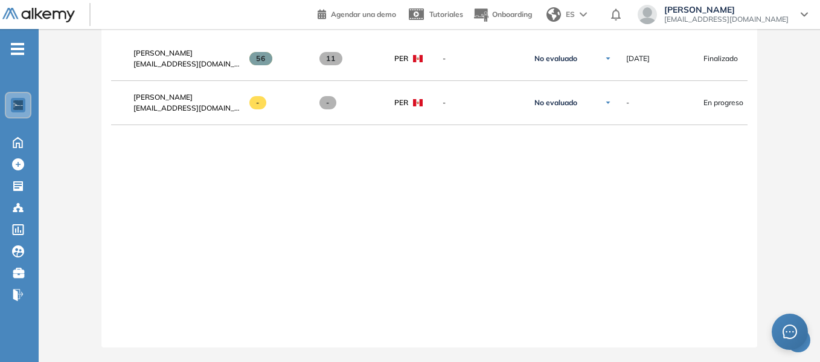
scroll to position [0, 0]
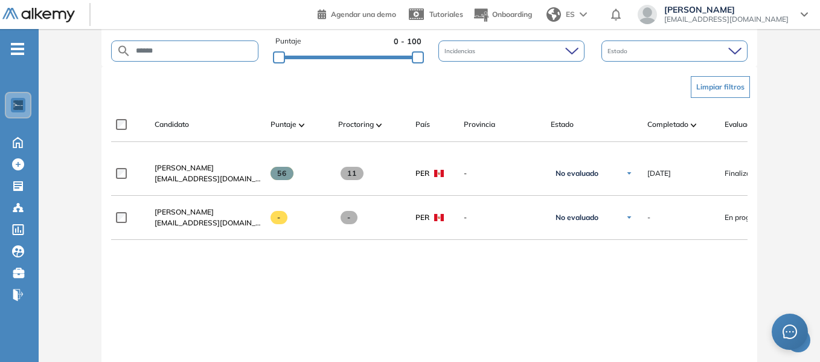
click at [299, 269] on div "**********" at bounding box center [429, 296] width 636 height 291
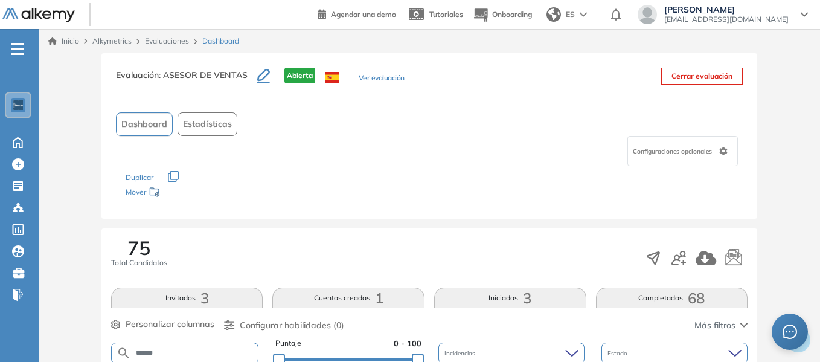
click at [168, 44] on link "Evaluaciones" at bounding box center [167, 40] width 44 height 9
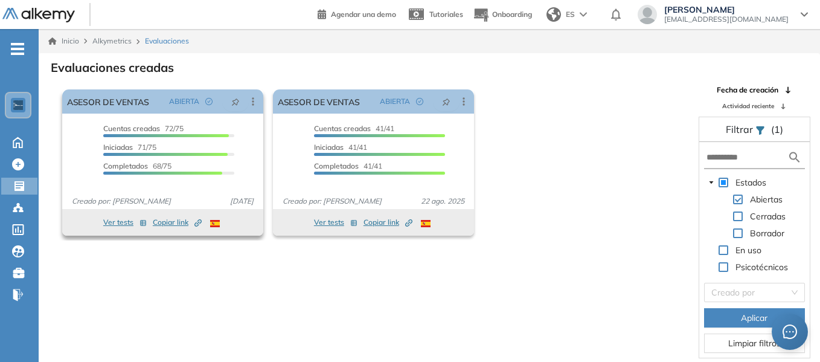
click at [176, 223] on span "Copiar link Created by potrace 1.16, written by [PERSON_NAME] [DATE]-[DATE]" at bounding box center [177, 222] width 49 height 11
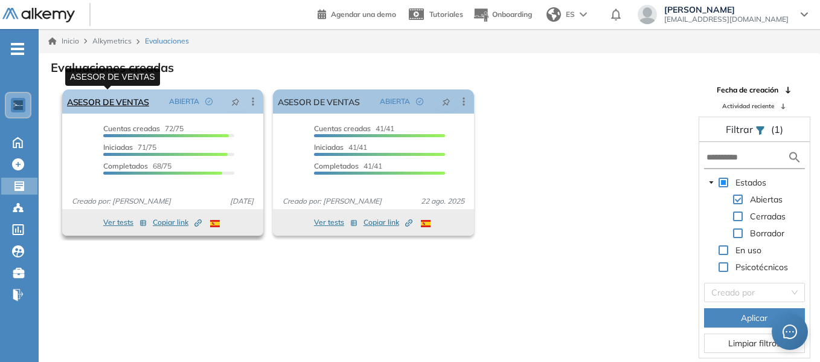
click at [108, 103] on link "ASESOR DE VENTAS" at bounding box center [108, 101] width 82 height 24
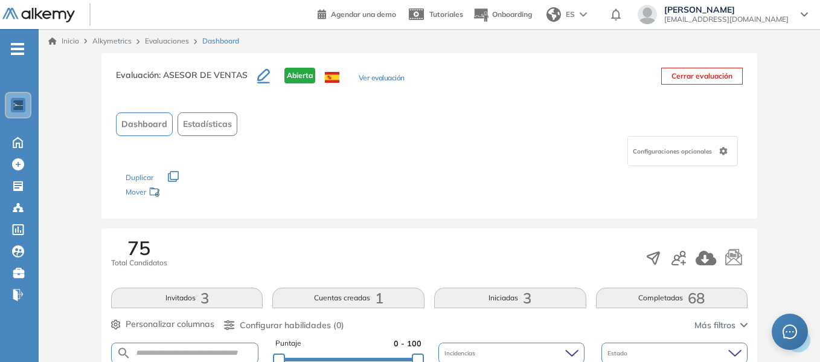
scroll to position [121, 0]
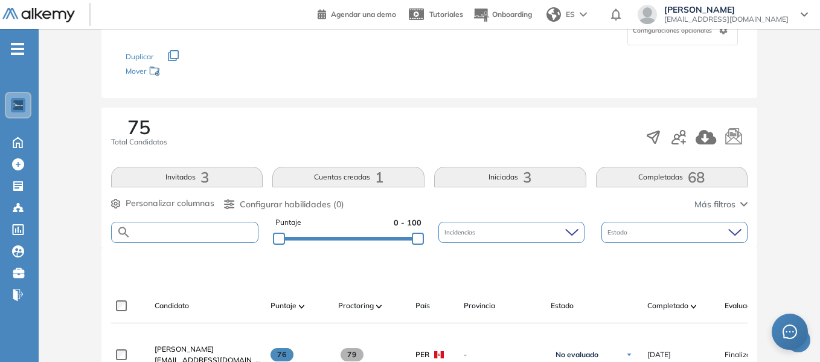
click at [190, 229] on input "text" at bounding box center [194, 232] width 127 height 9
type input "******"
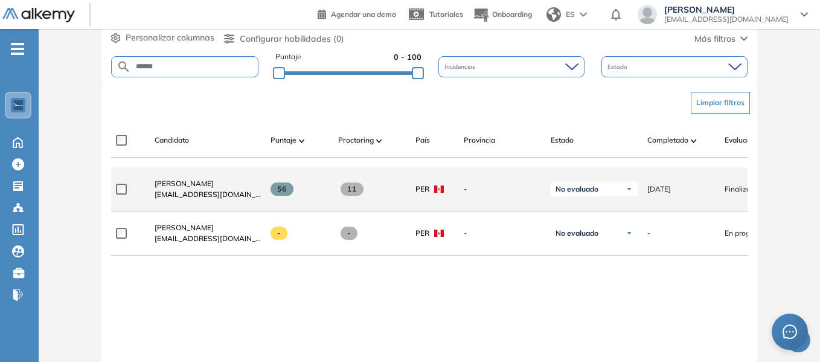
scroll to position [302, 0]
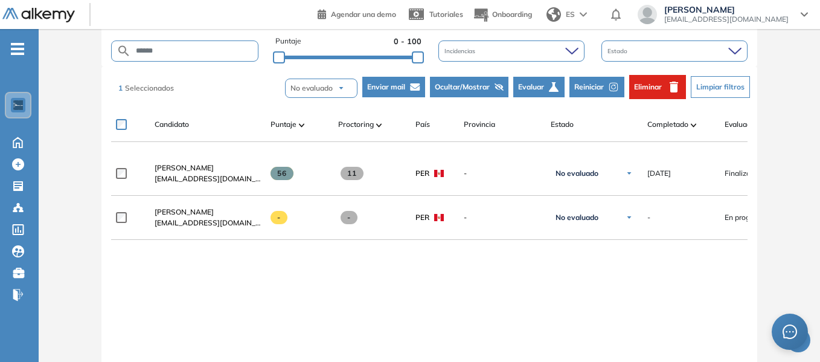
click at [593, 86] on span "Reiniciar" at bounding box center [589, 86] width 30 height 11
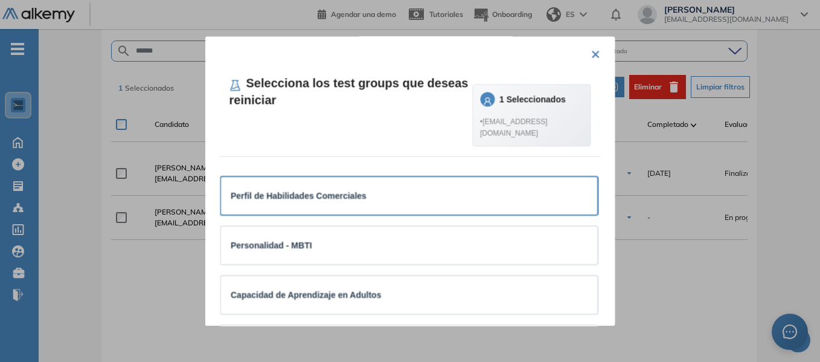
click at [364, 203] on div "Perfil de Habilidades Comerciales" at bounding box center [409, 196] width 357 height 13
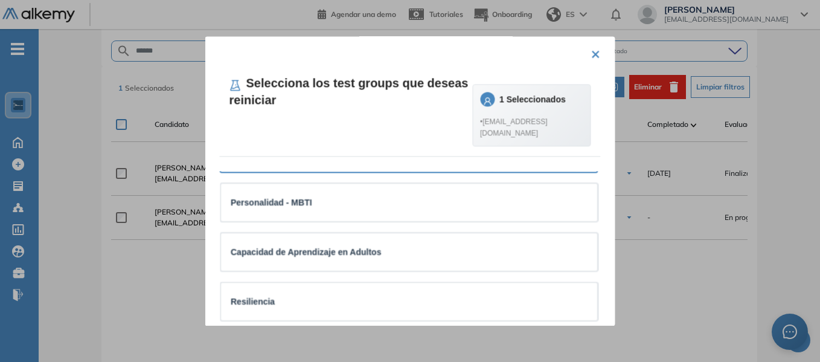
scroll to position [55, 0]
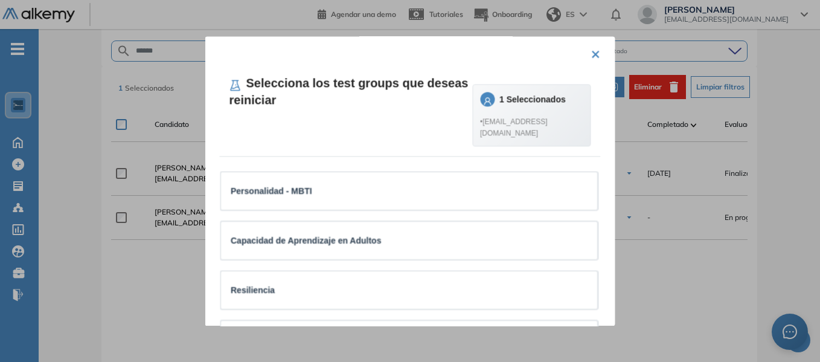
click at [364, 197] on div "Personalidad - MBTI" at bounding box center [409, 190] width 357 height 13
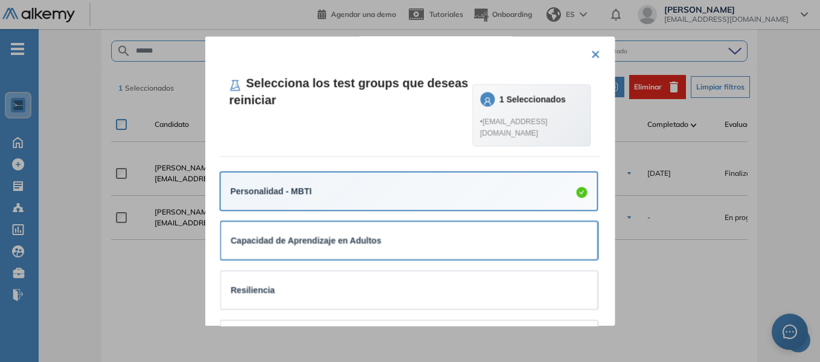
scroll to position [56, 0]
click at [372, 246] on strong "Capacidad de Aprendizaje en Adultos" at bounding box center [306, 241] width 150 height 10
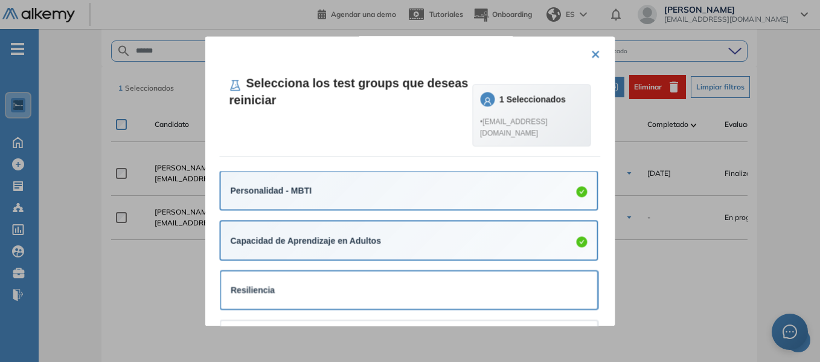
click at [356, 291] on div "Resiliencia" at bounding box center [409, 289] width 376 height 37
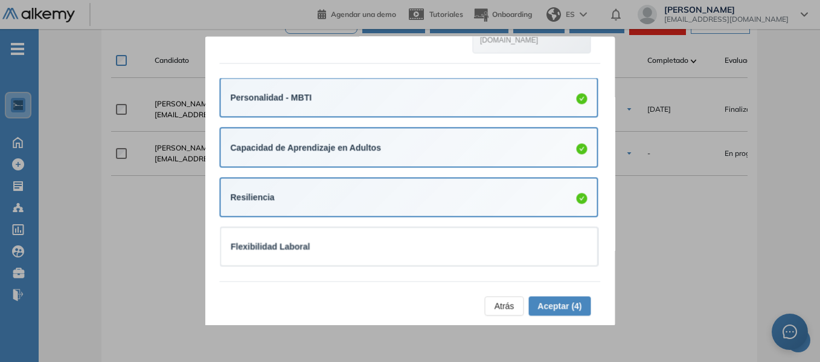
scroll to position [426, 0]
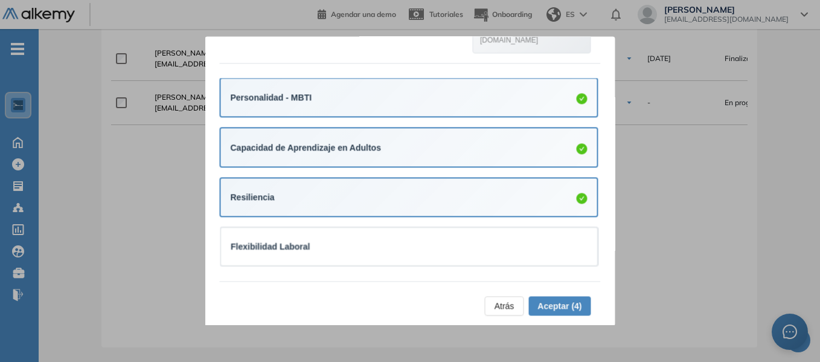
click at [570, 300] on span "Aceptar (4)" at bounding box center [559, 305] width 44 height 13
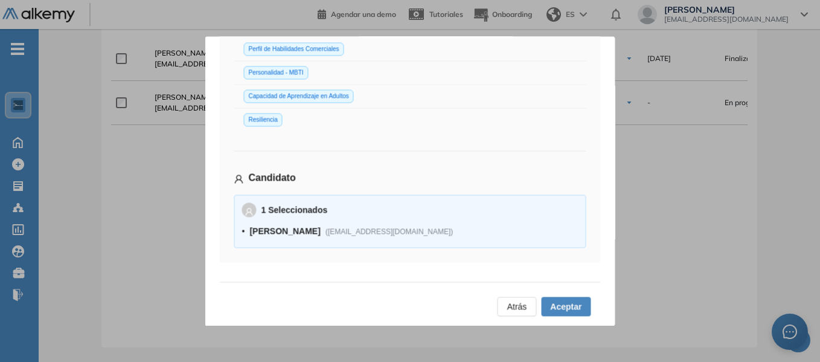
click at [566, 302] on span "Aceptar" at bounding box center [565, 305] width 31 height 13
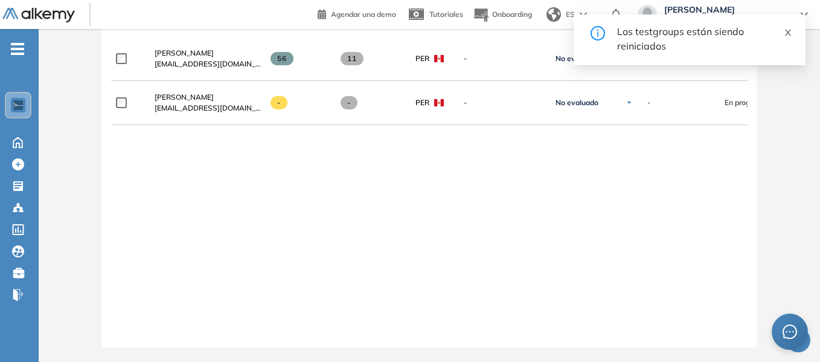
click at [790, 31] on icon "close" at bounding box center [787, 32] width 8 height 8
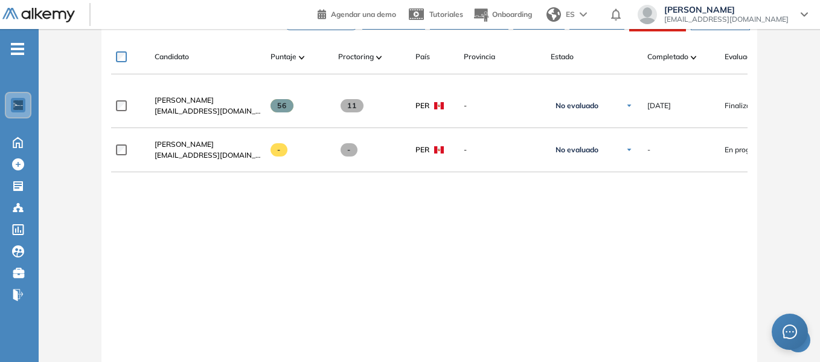
scroll to position [305, 0]
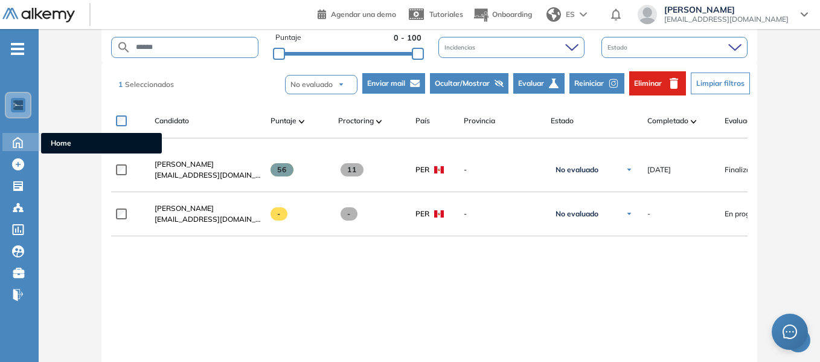
click at [18, 144] on icon at bounding box center [17, 141] width 21 height 14
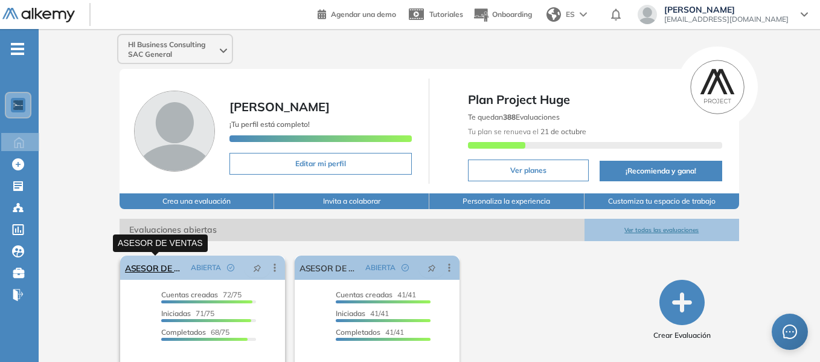
click at [154, 267] on link "ASESOR DE VENTAS" at bounding box center [155, 267] width 61 height 24
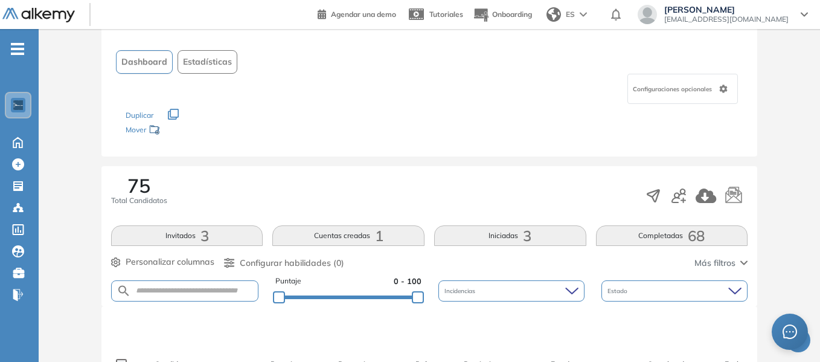
scroll to position [121, 0]
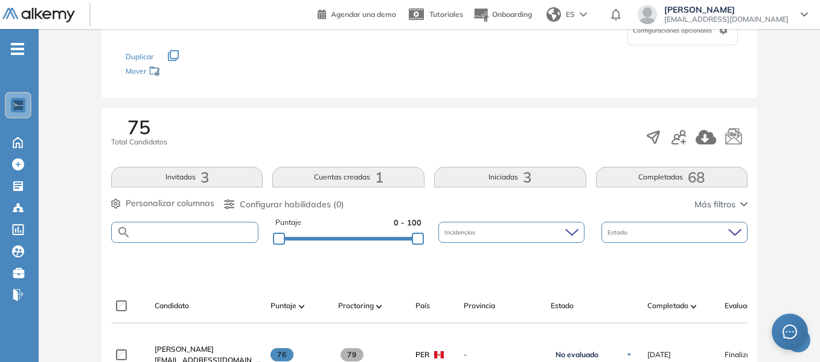
click at [203, 231] on input "text" at bounding box center [194, 232] width 127 height 9
type input "******"
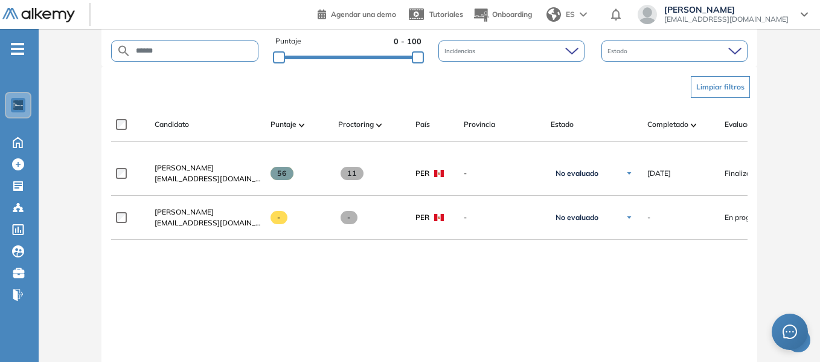
scroll to position [0, 175]
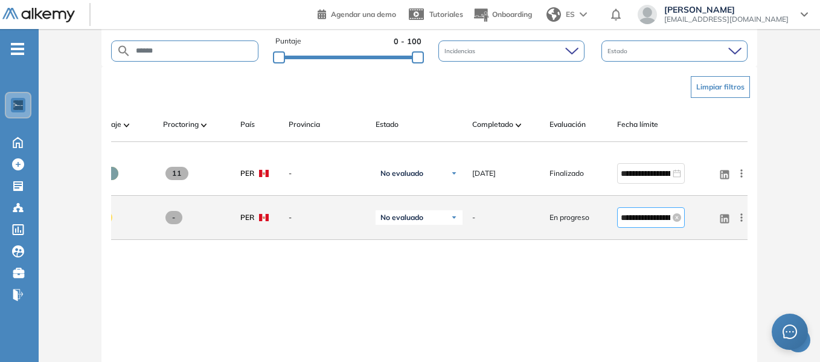
click at [655, 218] on input "**********" at bounding box center [644, 217] width 49 height 13
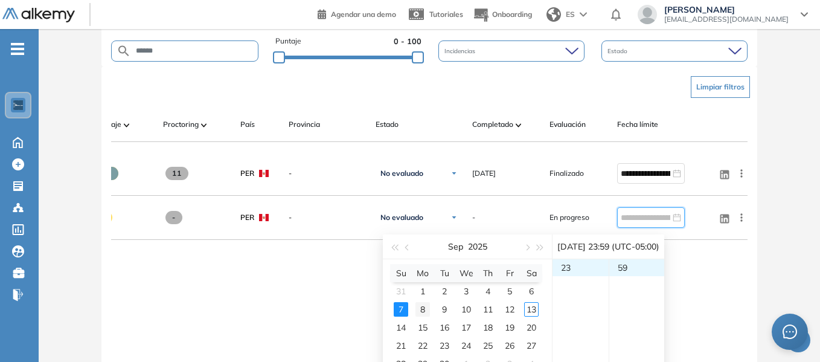
click at [422, 305] on div "8" at bounding box center [422, 309] width 14 height 14
click at [401, 329] on div "14" at bounding box center [401, 327] width 14 height 14
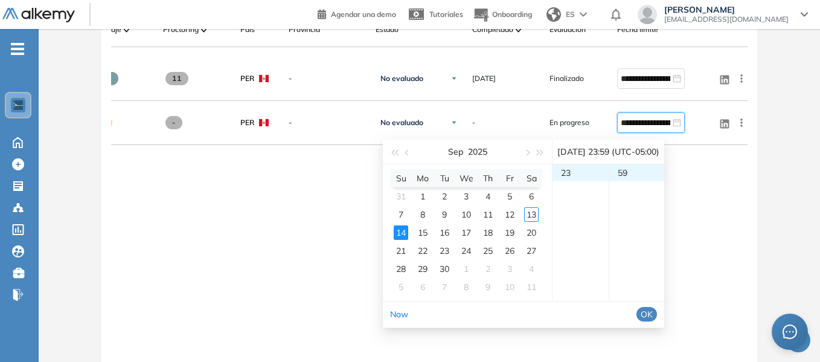
type input "**********"
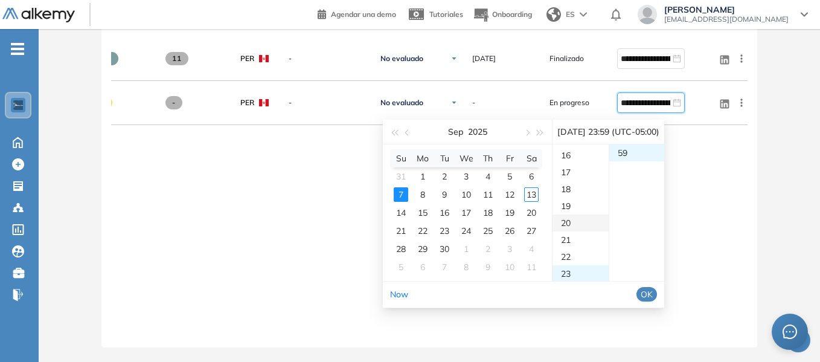
scroll to position [328, 0]
click at [580, 209] on div "23" at bounding box center [580, 213] width 56 height 17
click at [568, 206] on div "23" at bounding box center [580, 213] width 56 height 17
click at [648, 144] on div "59" at bounding box center [637, 152] width 56 height 17
click at [652, 288] on span "OK" at bounding box center [646, 293] width 12 height 13
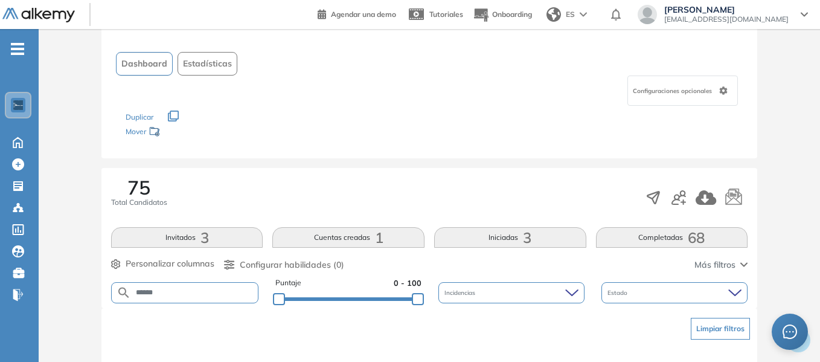
scroll to position [0, 0]
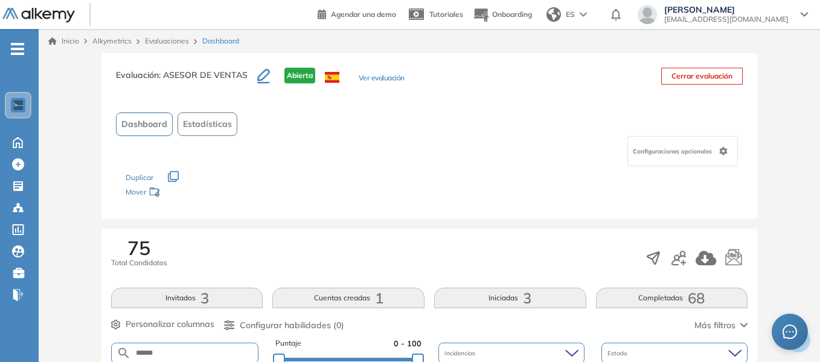
click at [209, 45] on span "Dashboard" at bounding box center [220, 41] width 37 height 11
click at [175, 45] on div "Evaluaciones" at bounding box center [168, 41] width 57 height 11
click at [165, 42] on link "Evaluaciones" at bounding box center [167, 40] width 44 height 9
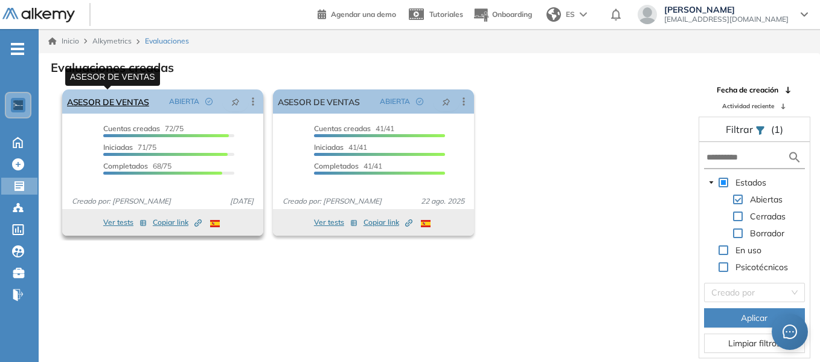
click at [130, 100] on link "ASESOR DE VENTAS" at bounding box center [108, 101] width 82 height 24
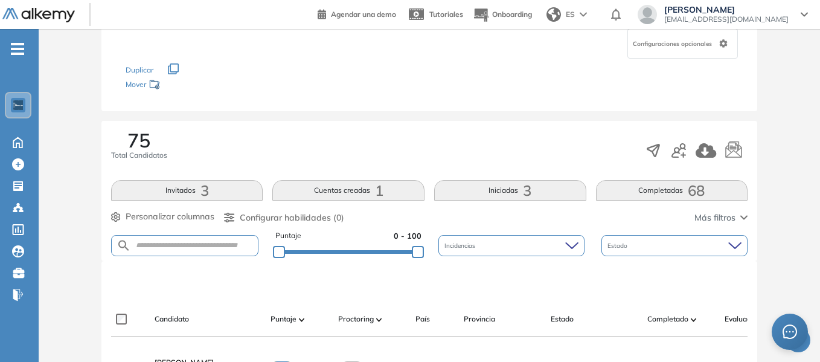
scroll to position [241, 0]
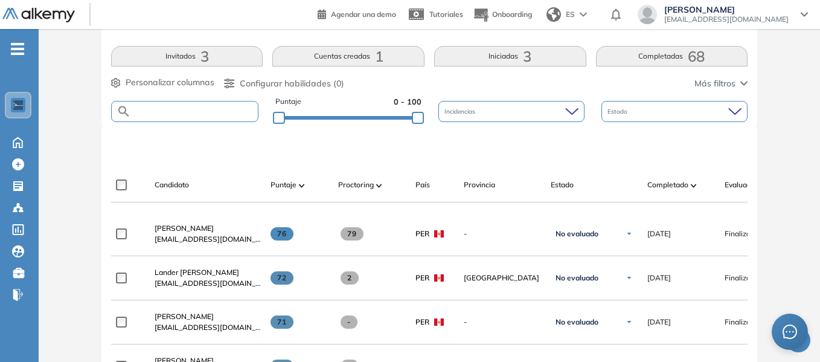
click at [203, 111] on input "text" at bounding box center [194, 111] width 127 height 9
type input "******"
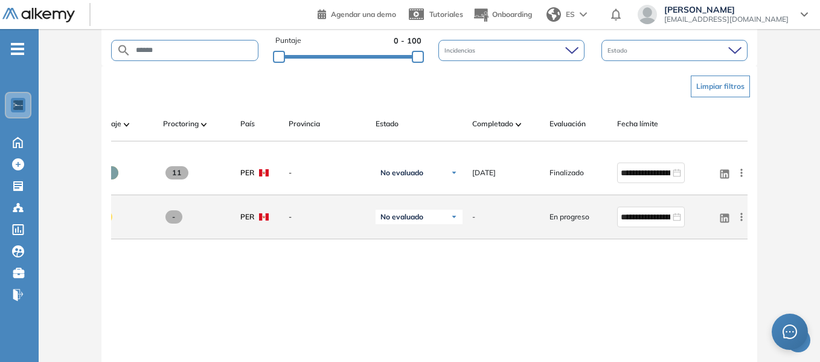
scroll to position [362, 0]
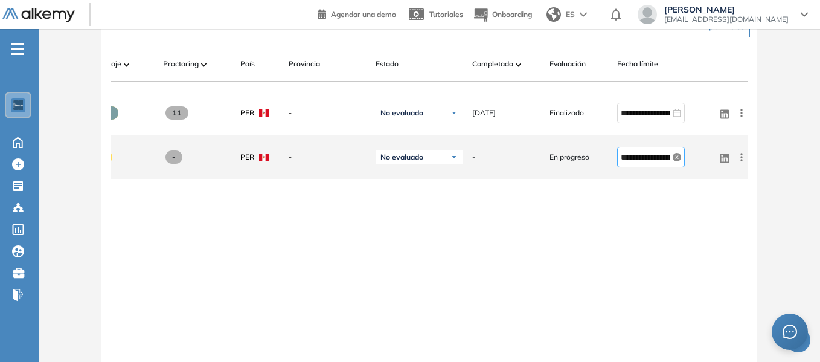
click at [676, 159] on icon "close-circle" at bounding box center [676, 157] width 8 height 8
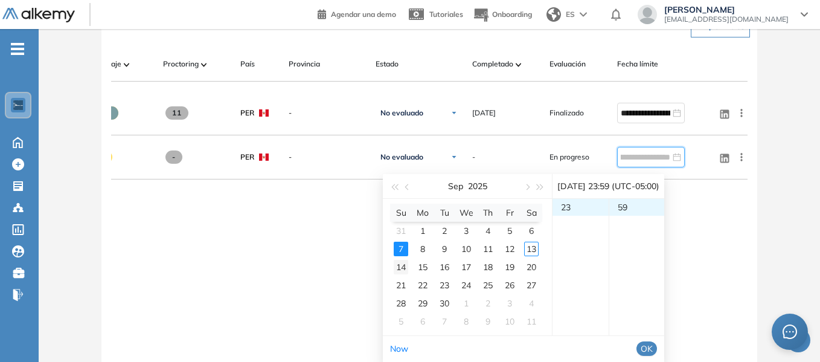
click at [406, 267] on div "14" at bounding box center [401, 267] width 14 height 14
click at [572, 204] on div "23" at bounding box center [580, 207] width 56 height 17
click at [632, 202] on div "59" at bounding box center [637, 207] width 56 height 17
click at [652, 347] on span "OK" at bounding box center [646, 348] width 12 height 13
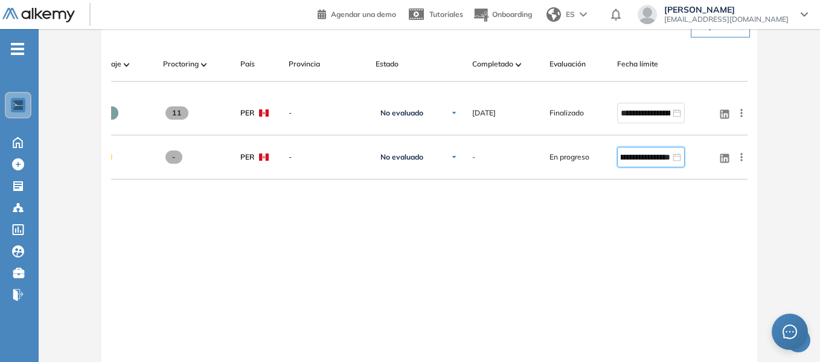
type input "**********"
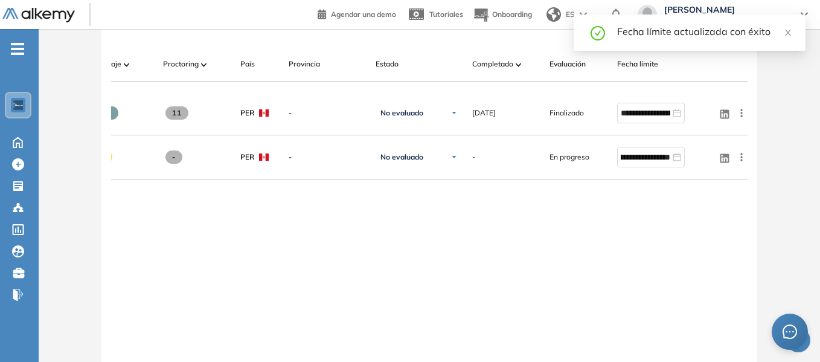
click at [690, 206] on div "**********" at bounding box center [429, 236] width 636 height 291
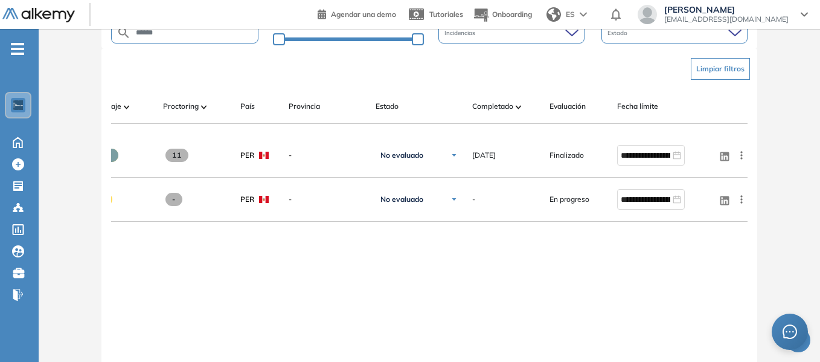
scroll to position [241, 0]
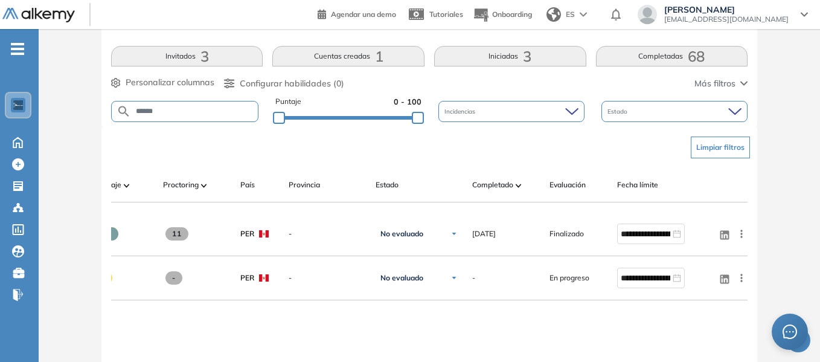
click at [572, 142] on div "Limpiar filtros" at bounding box center [431, 147] width 636 height 36
